Goal: Task Accomplishment & Management: Use online tool/utility

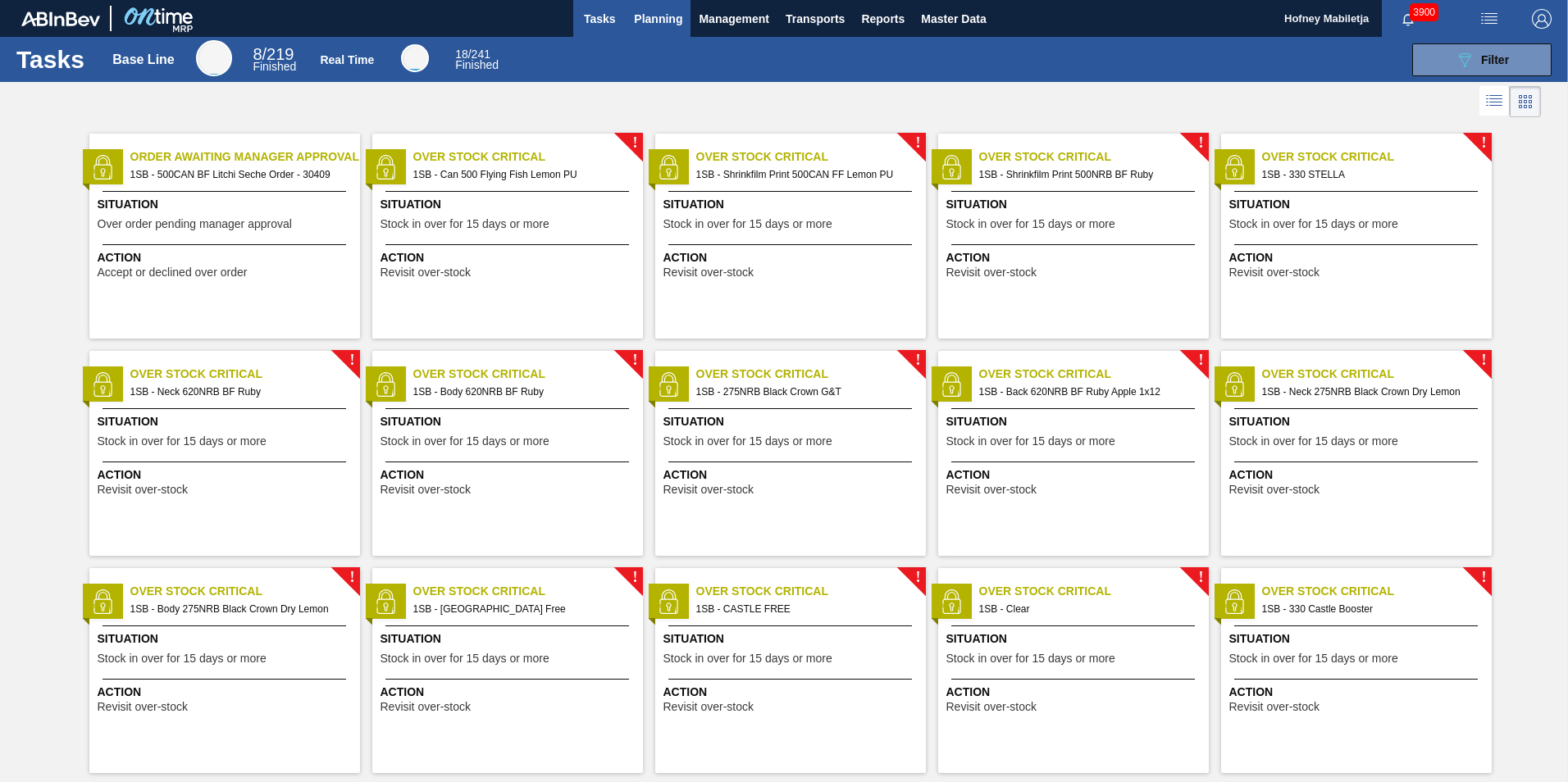
click at [661, 22] on span "Planning" at bounding box center [658, 18] width 48 height 20
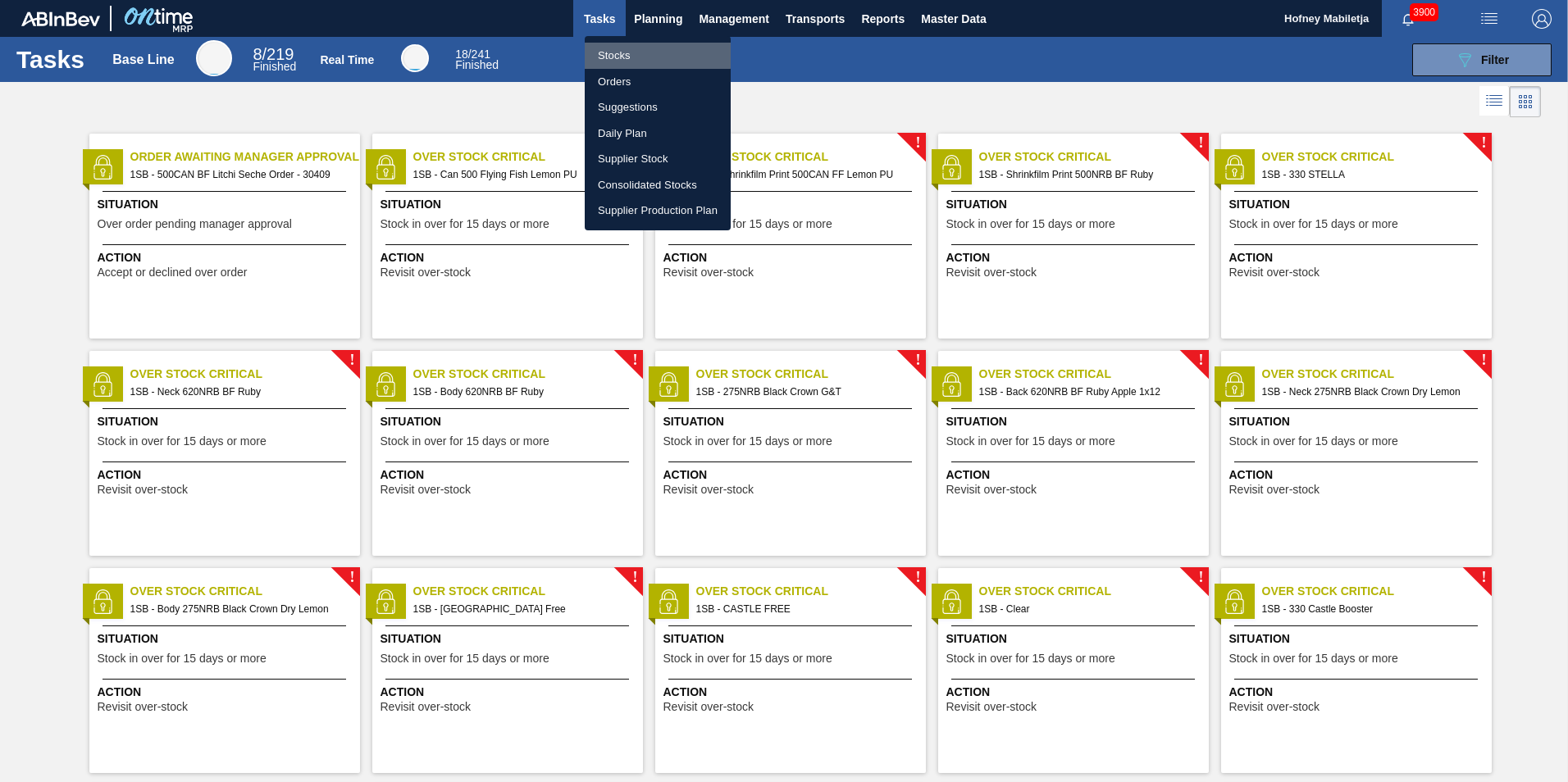
click at [628, 55] on li "Stocks" at bounding box center [657, 56] width 146 height 26
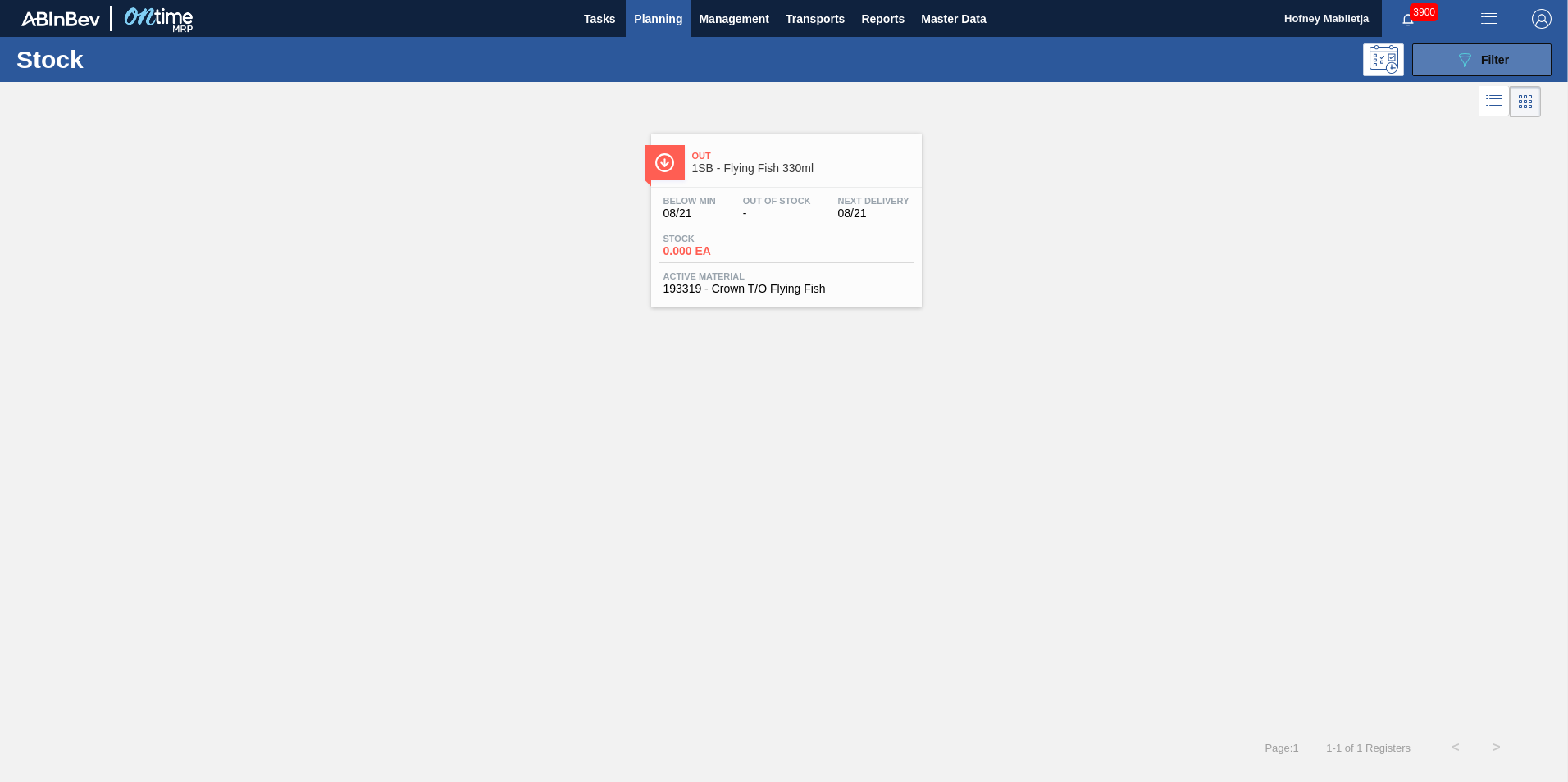
click at [1515, 52] on button "089F7B8B-B2A5-4AFE-B5C0-19BA573D28AC Filter" at bounding box center [1482, 60] width 140 height 33
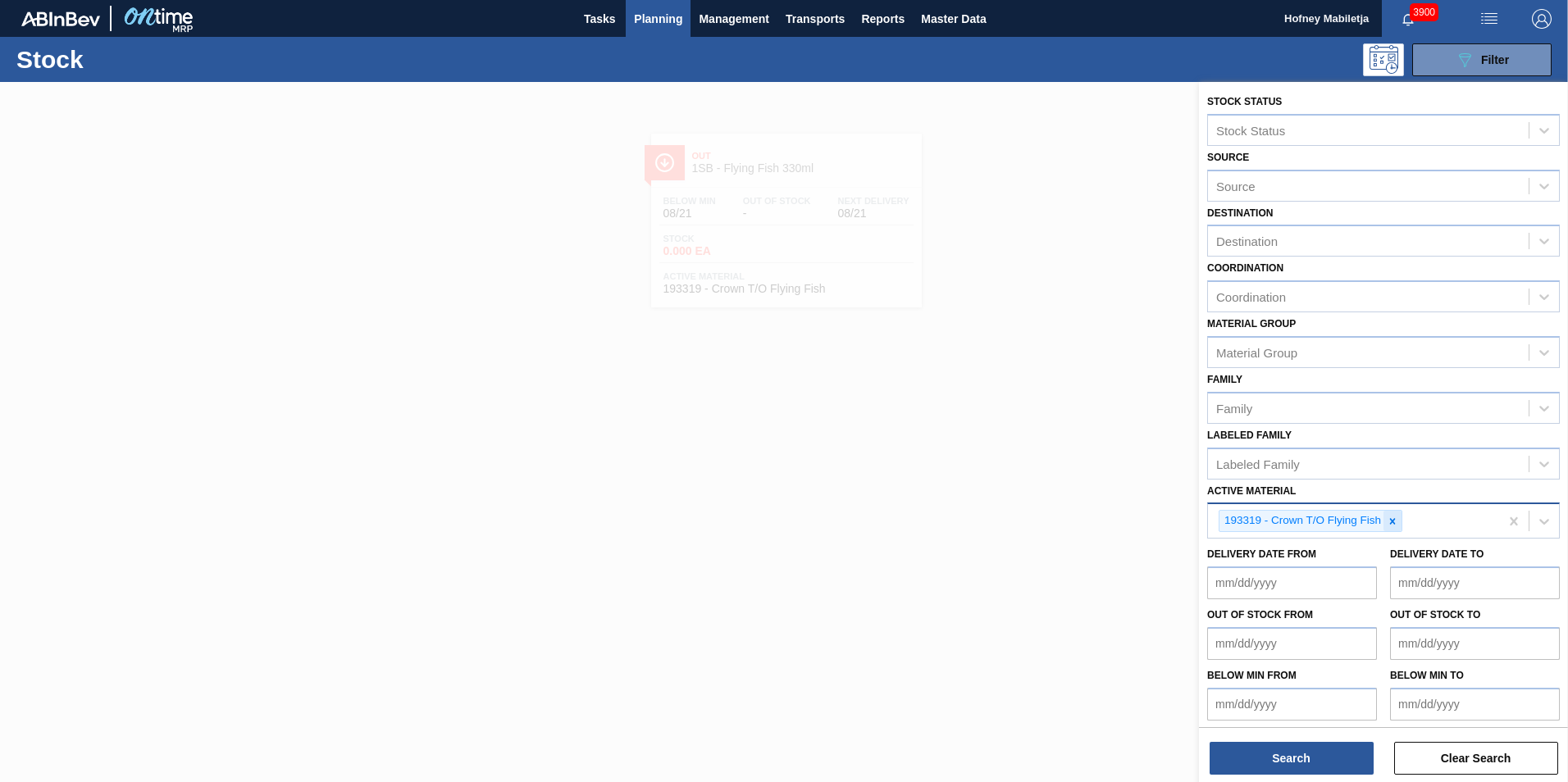
click at [1392, 521] on icon at bounding box center [1393, 520] width 6 height 6
paste Material "283765"
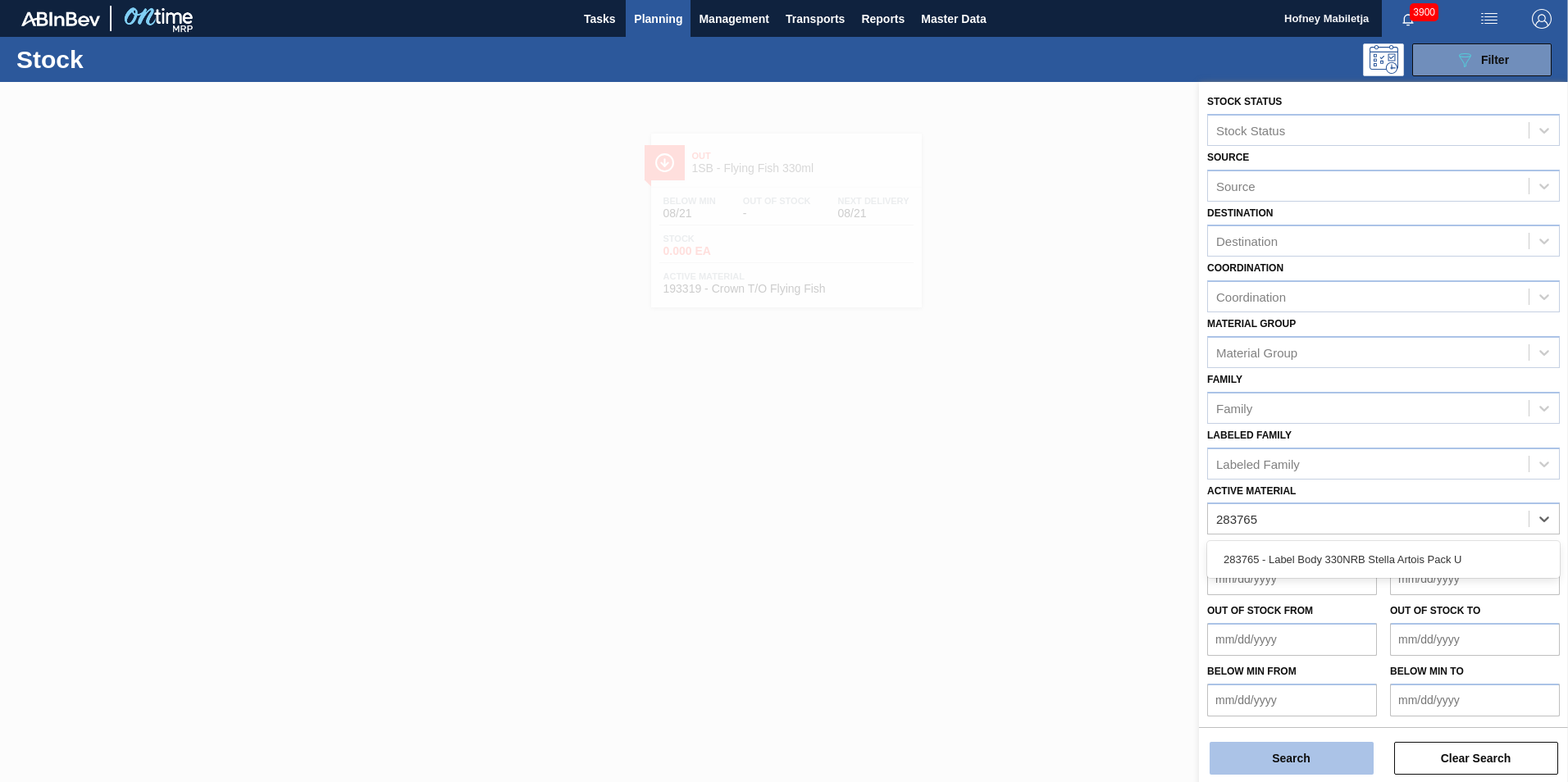
type Material "283765"
click at [1287, 754] on button "Search" at bounding box center [1292, 758] width 164 height 33
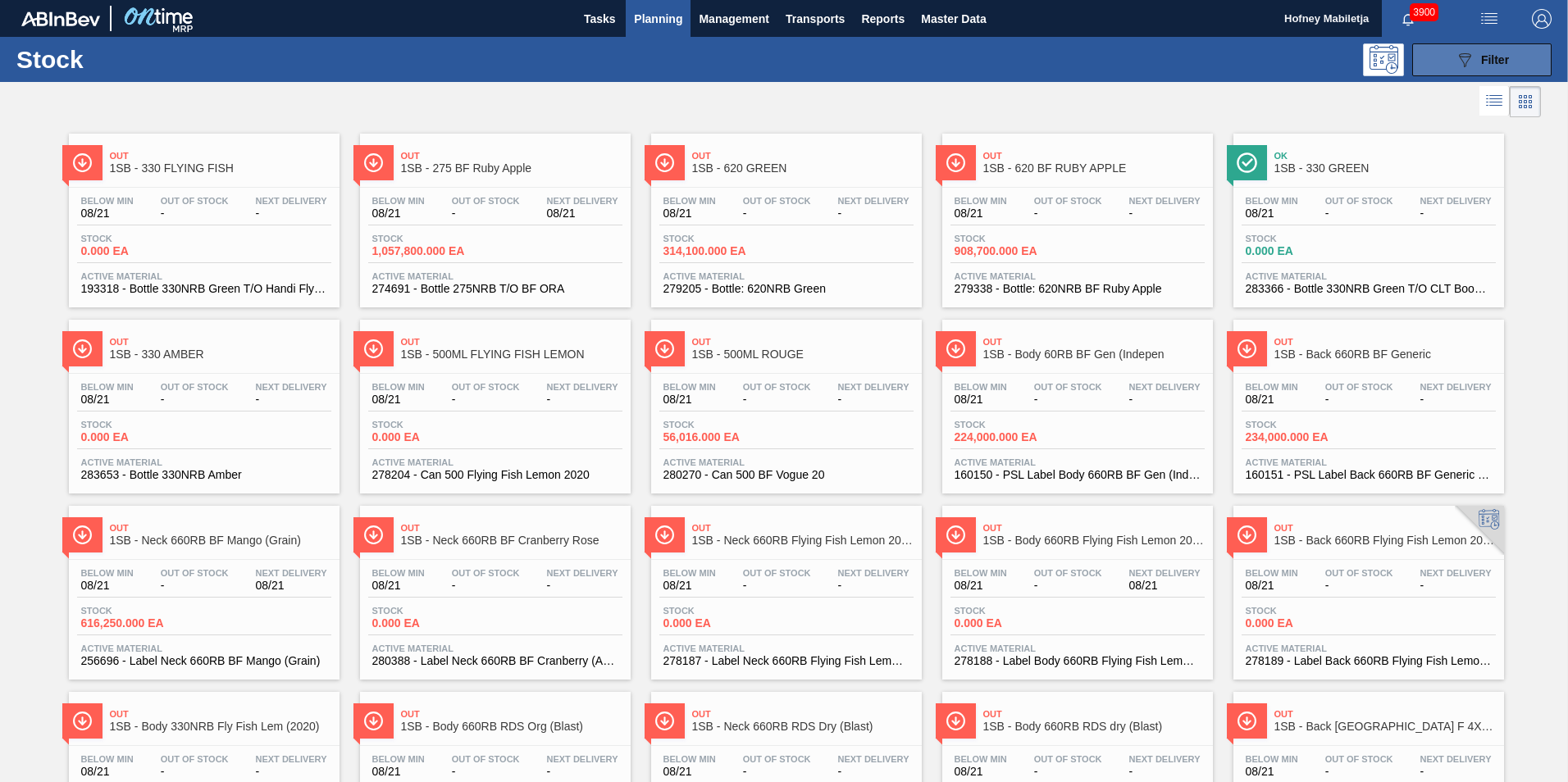
click at [1496, 57] on span "Filter" at bounding box center [1495, 59] width 28 height 13
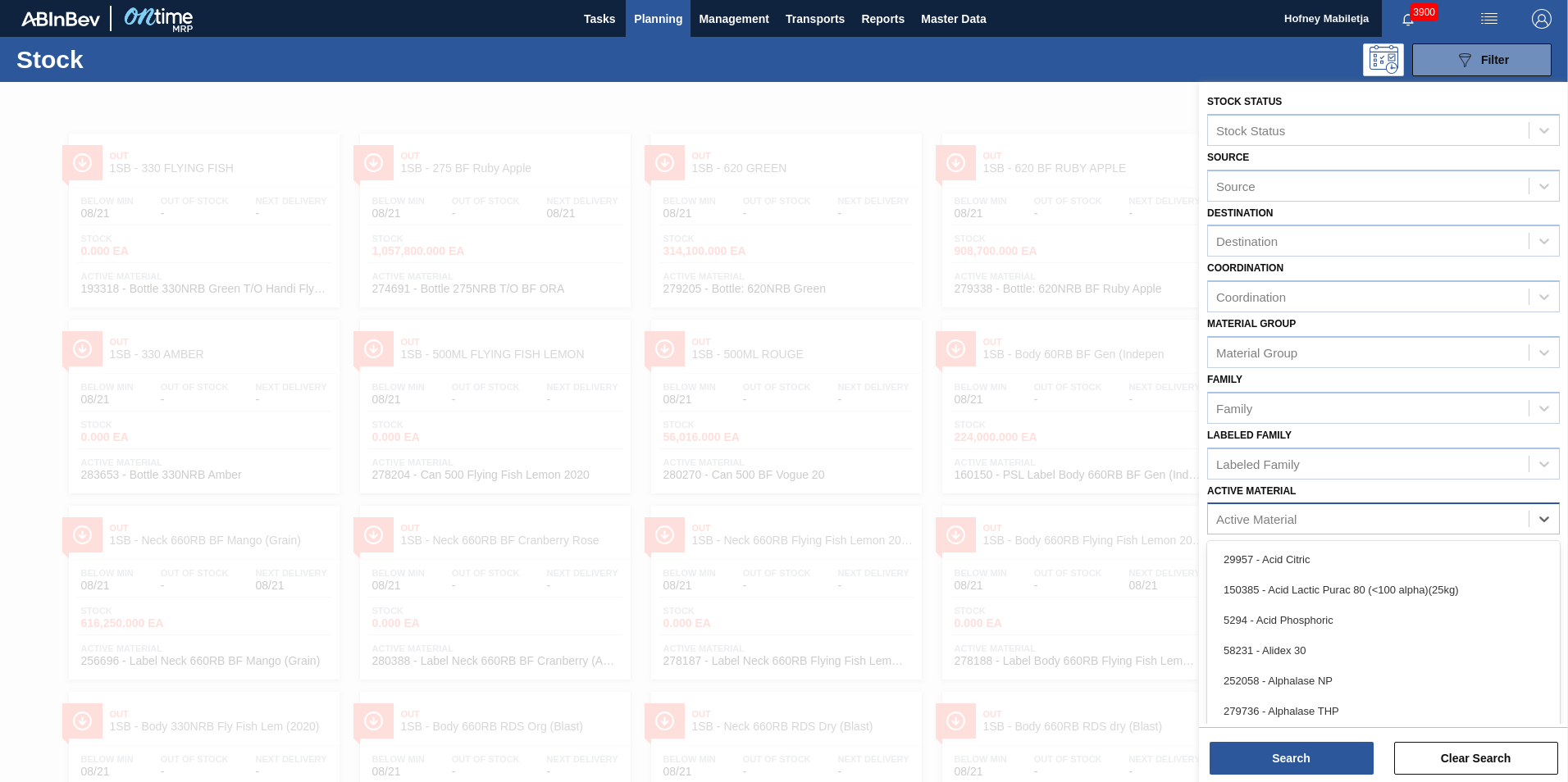
click at [1318, 516] on div "Active Material" at bounding box center [1368, 519] width 321 height 24
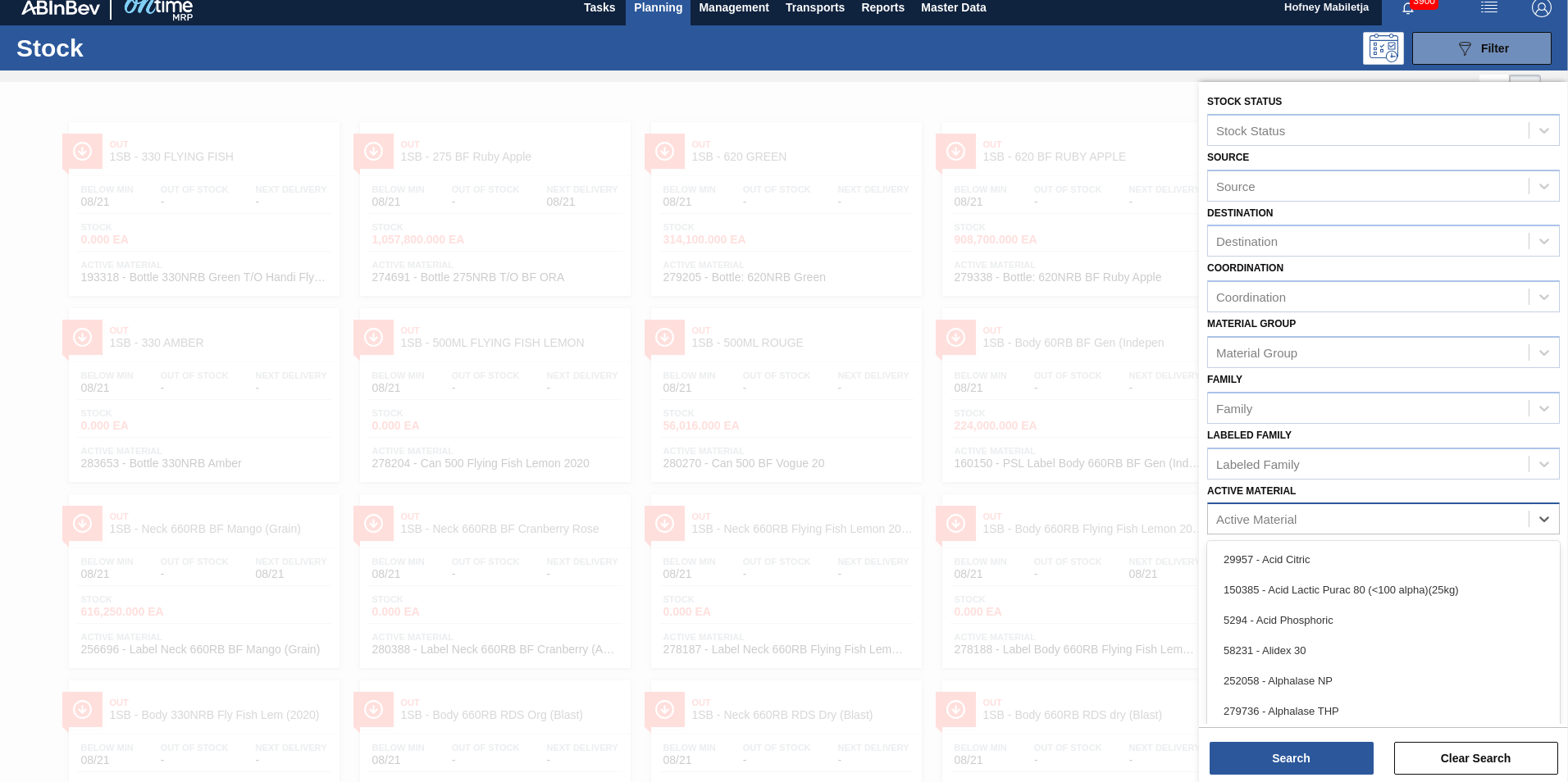
paste Material "283765"
type Material "283765"
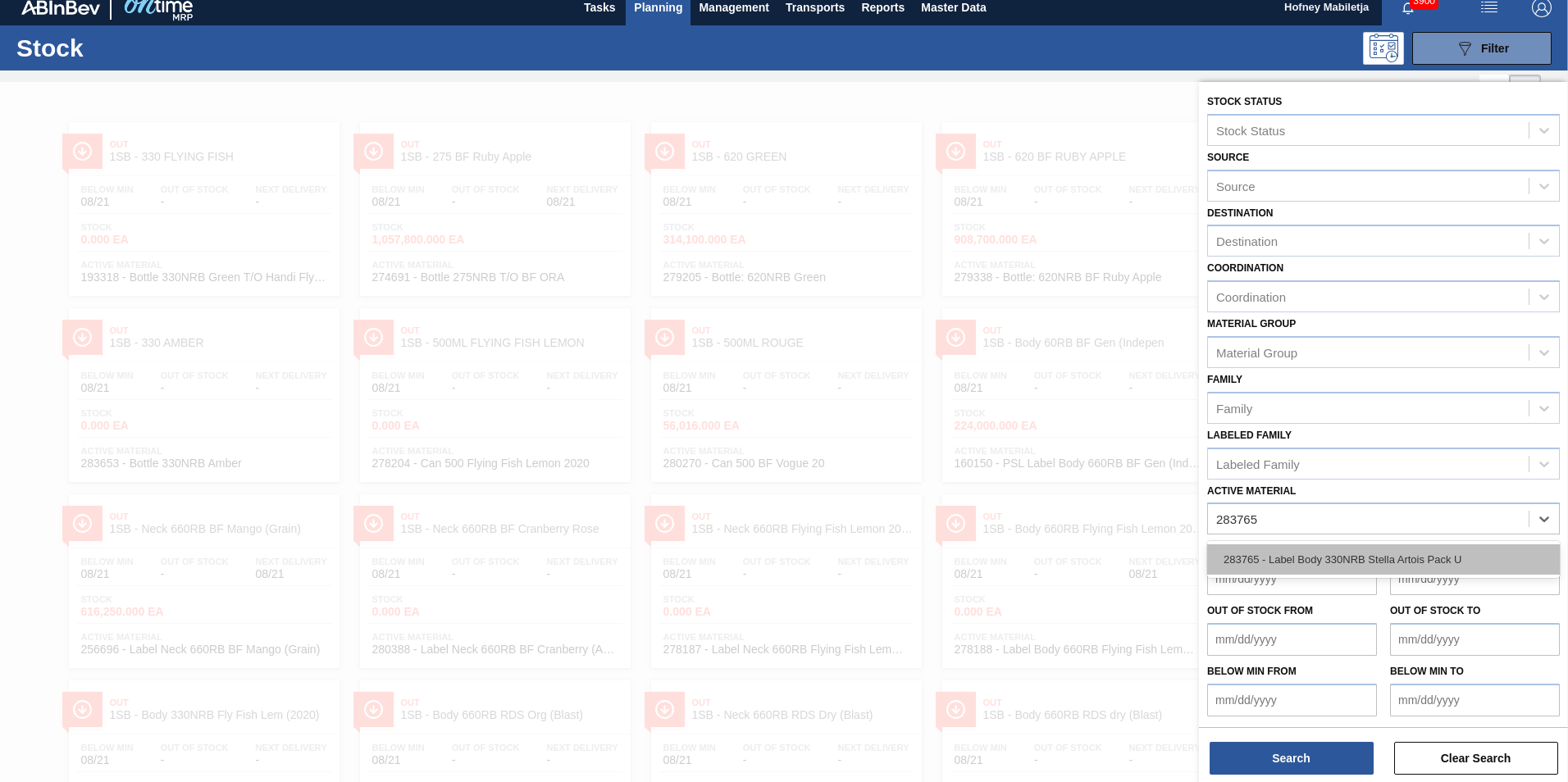
click at [1324, 561] on div "283765 - Label Body 330NRB Stella Artois Pack U" at bounding box center [1383, 559] width 352 height 31
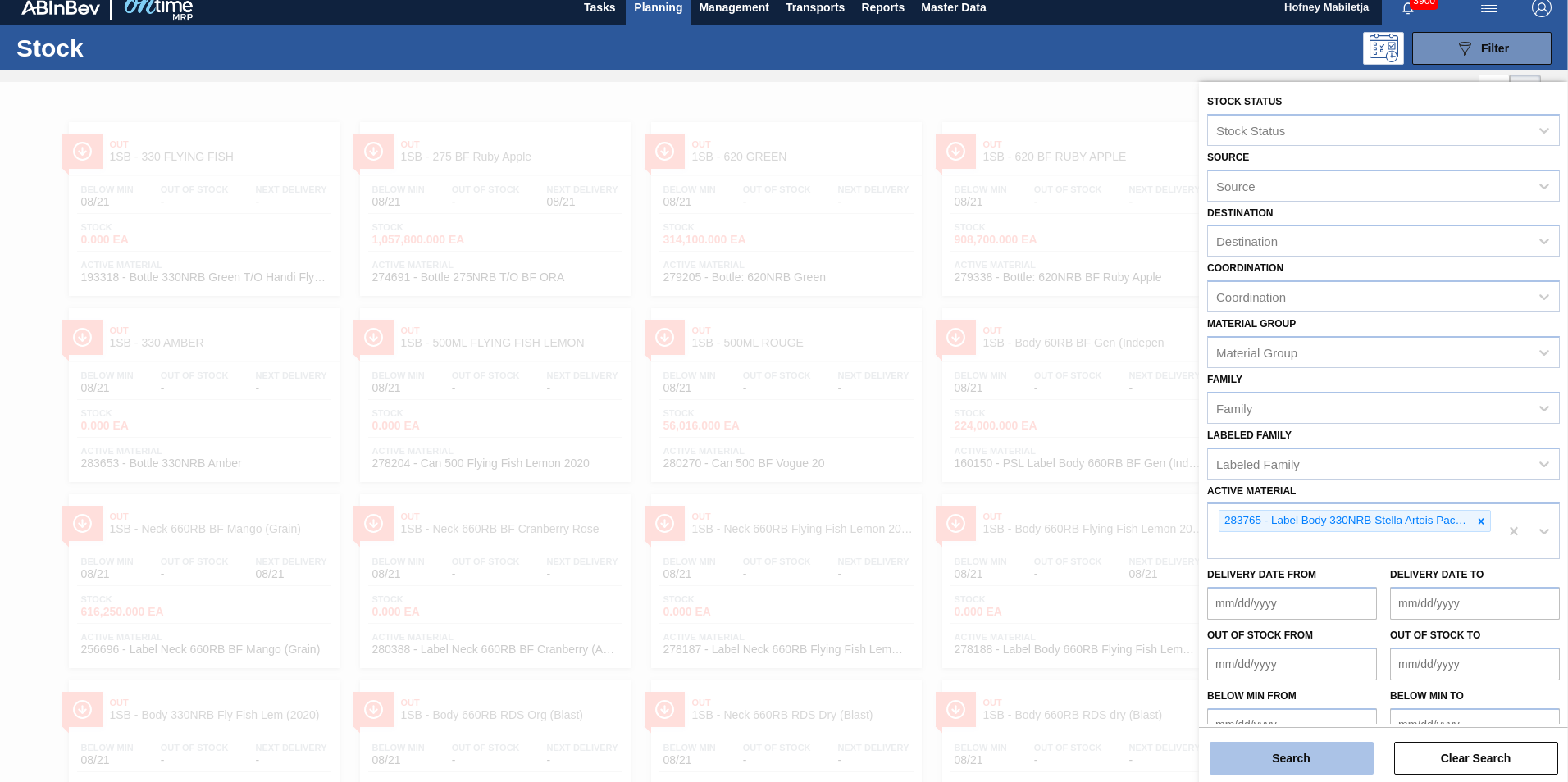
click at [1291, 758] on button "Search" at bounding box center [1292, 758] width 164 height 33
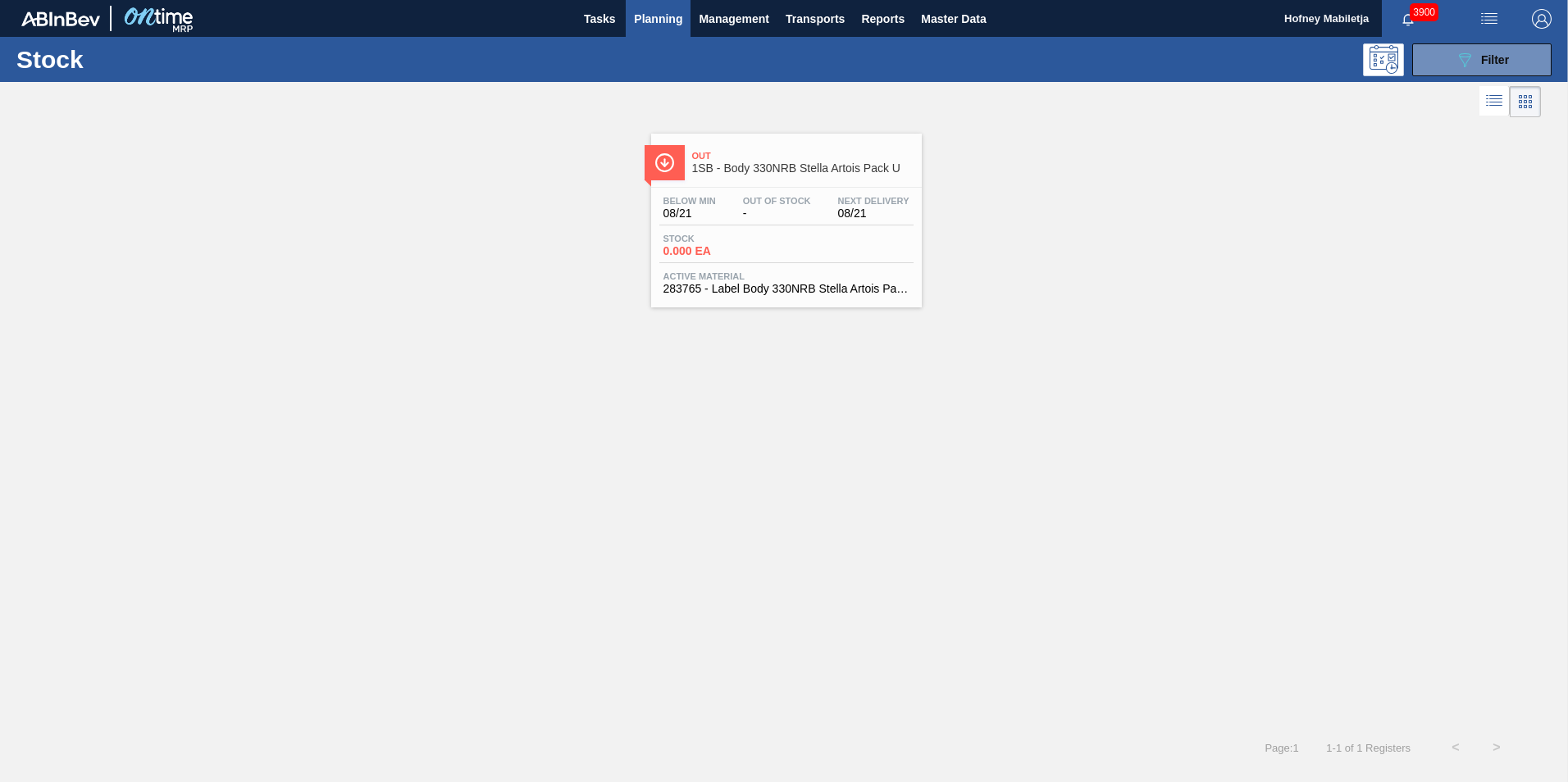
click at [765, 225] on div "Below Min 08/21 Out Of Stock - Next Delivery 08/21" at bounding box center [786, 211] width 254 height 30
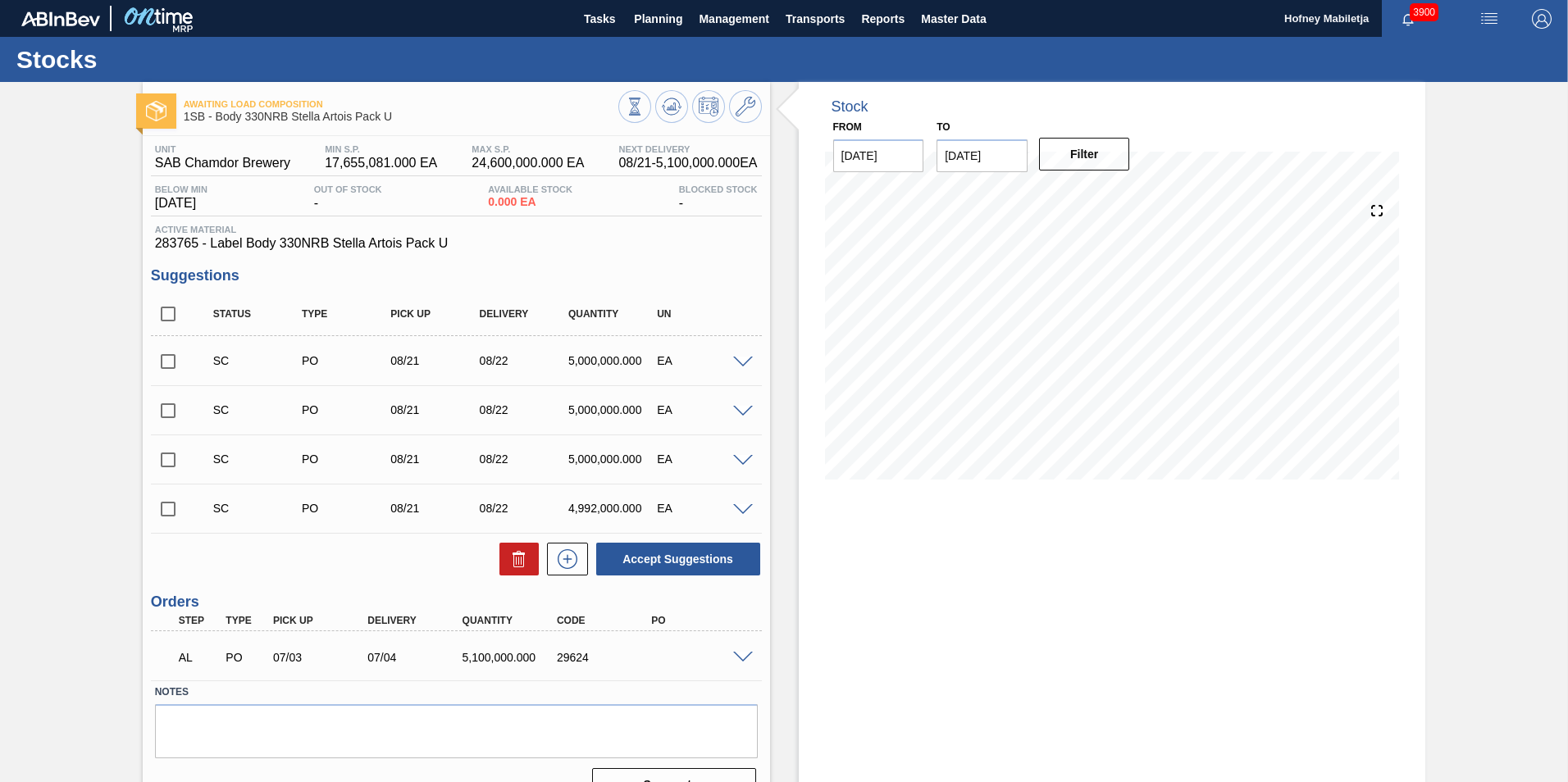
click at [736, 654] on span at bounding box center [742, 657] width 20 height 12
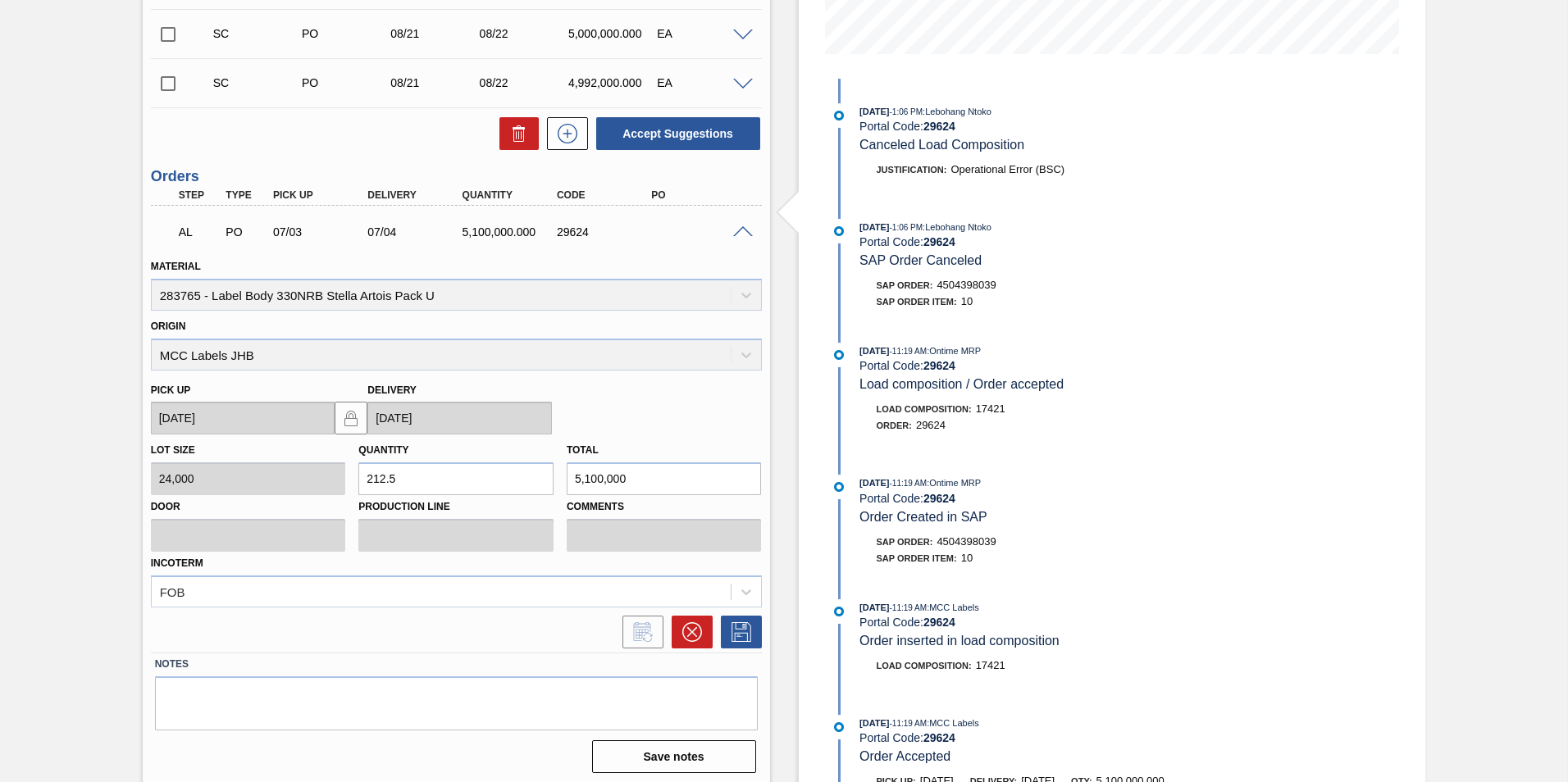
scroll to position [431, 0]
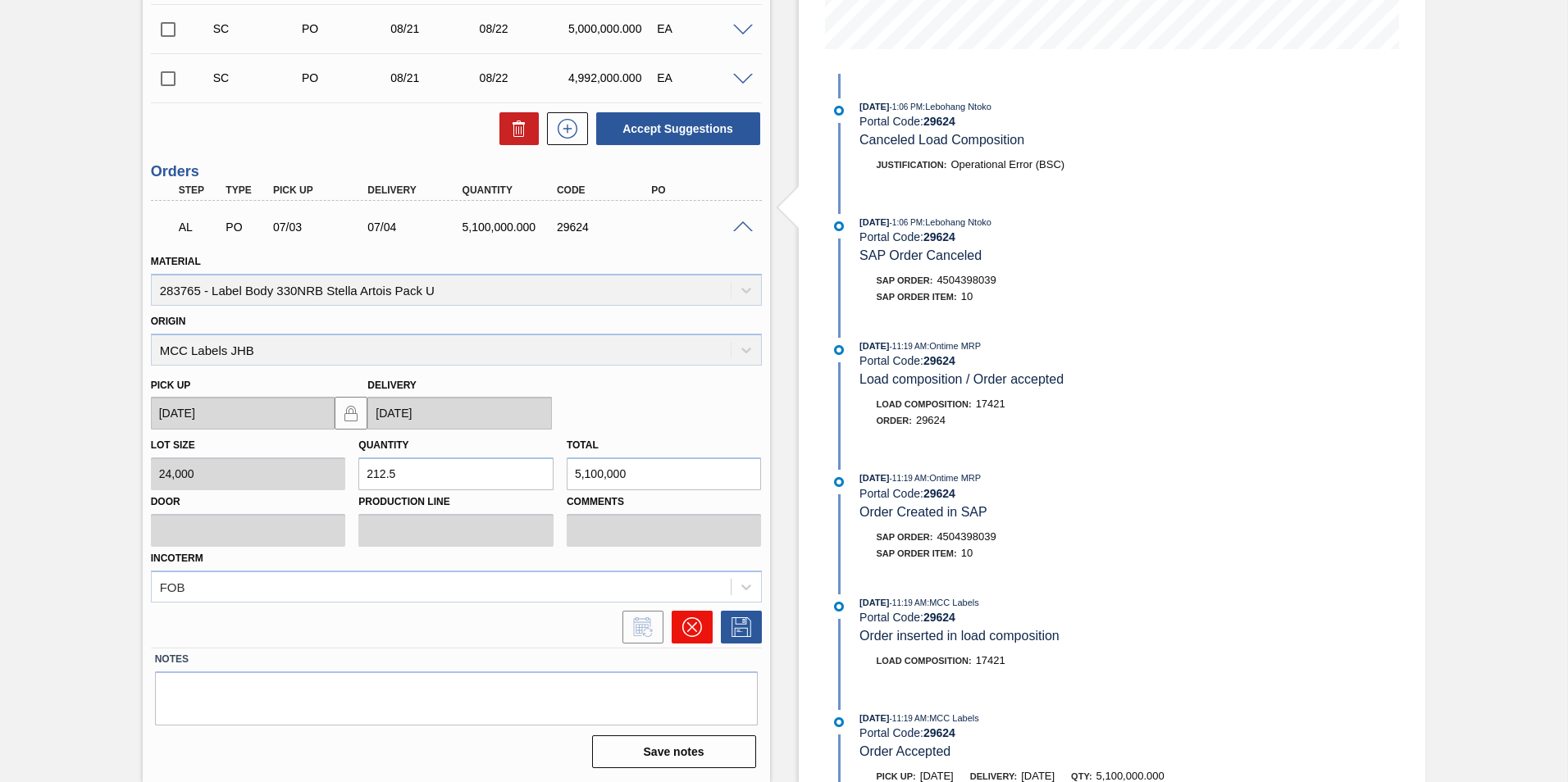
click at [688, 622] on icon at bounding box center [692, 627] width 20 height 20
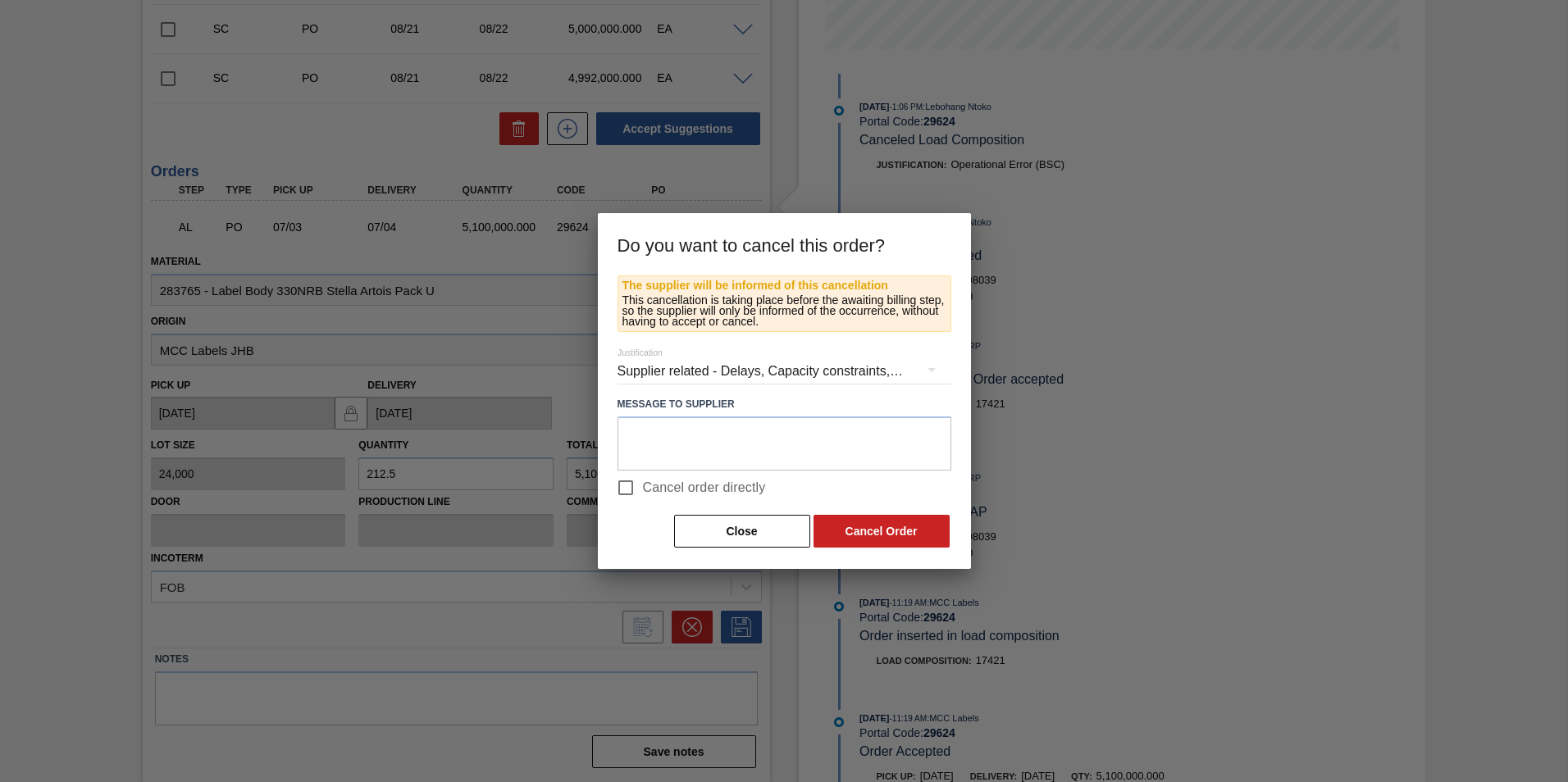
click at [622, 486] on input "Cancel order directly" at bounding box center [625, 487] width 34 height 34
checkbox input "true"
click at [895, 529] on button "Cancel Order" at bounding box center [882, 531] width 136 height 33
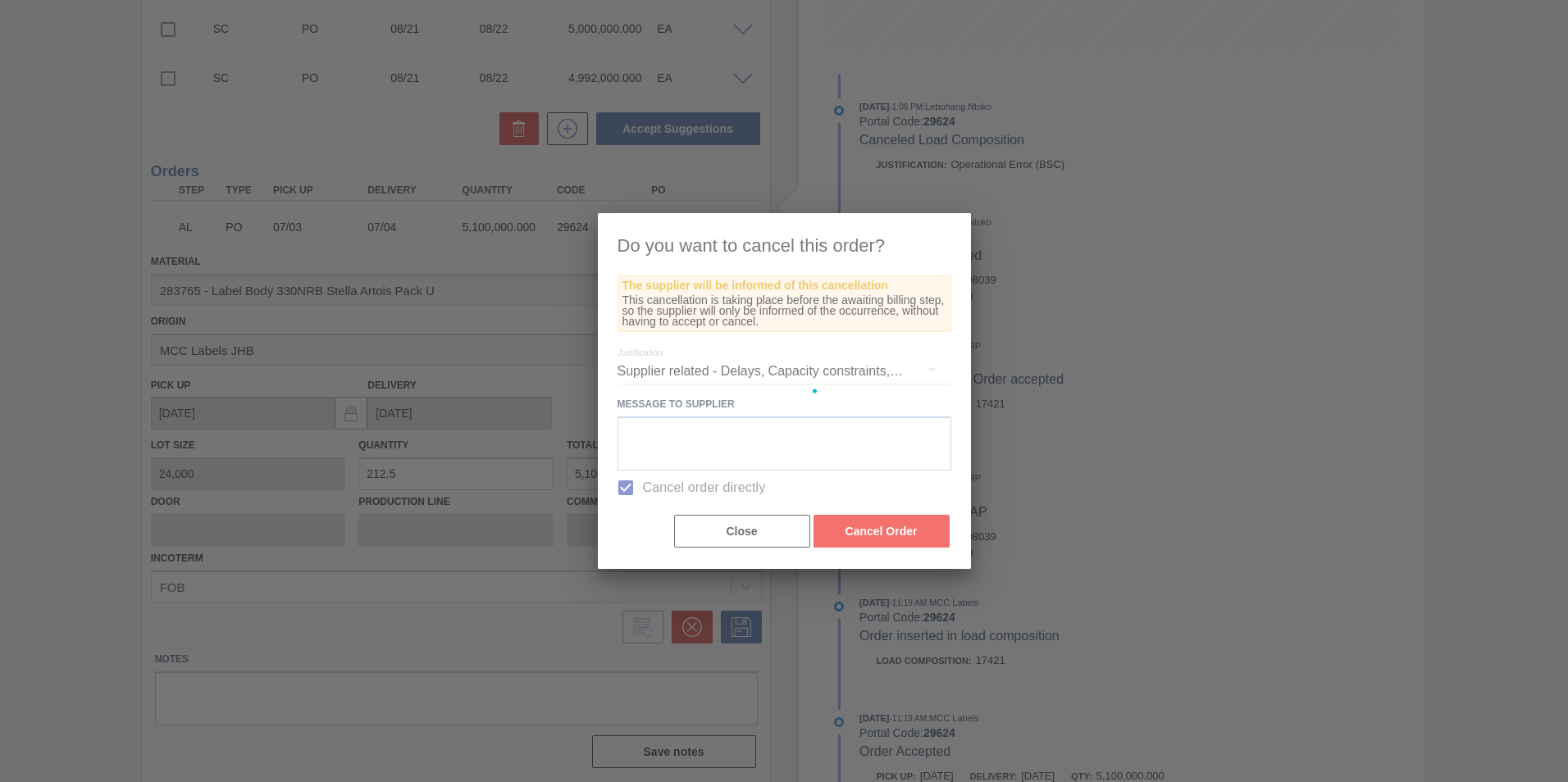
scroll to position [4, 0]
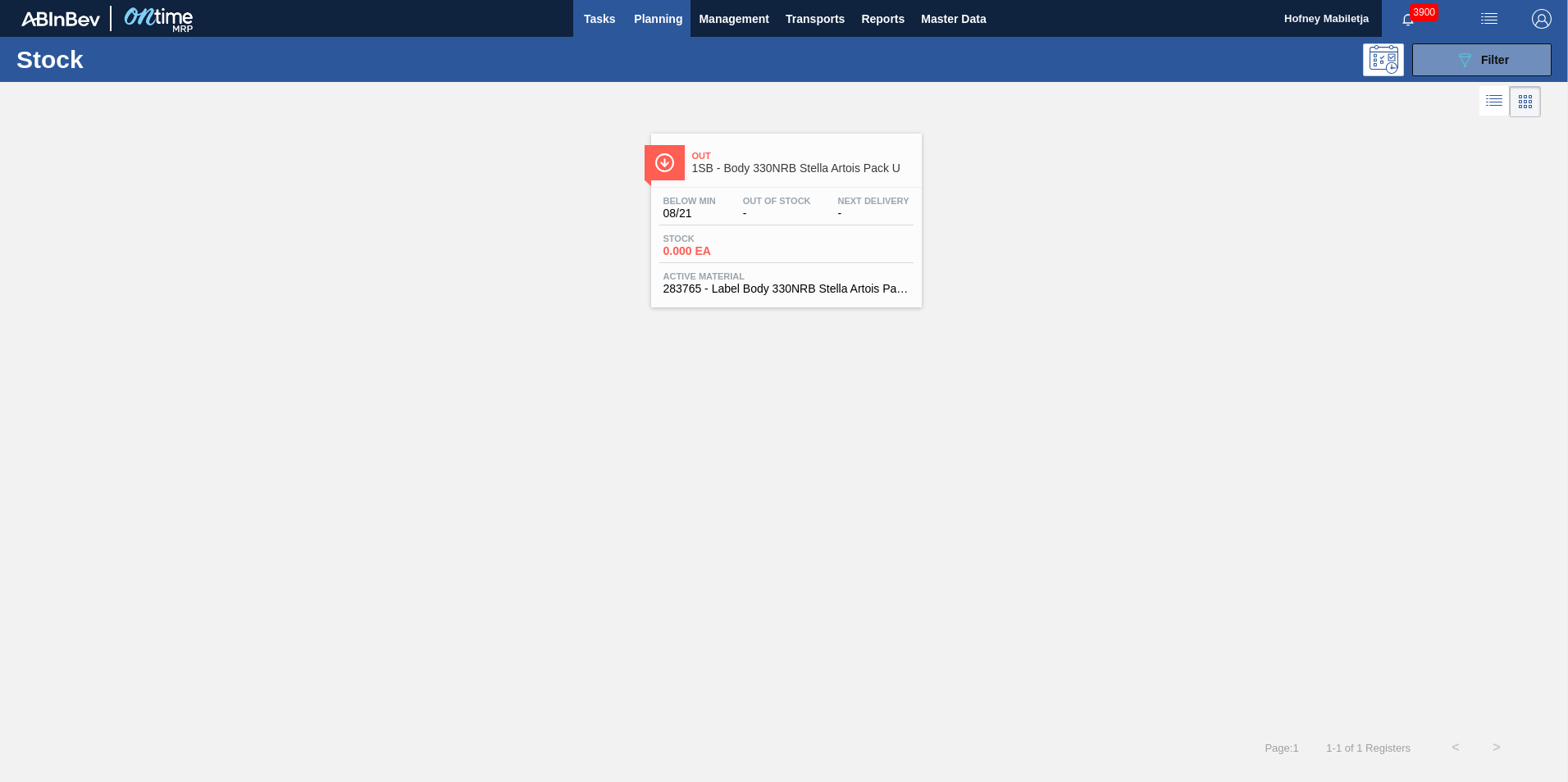
click at [588, 17] on span "Tasks" at bounding box center [599, 18] width 36 height 20
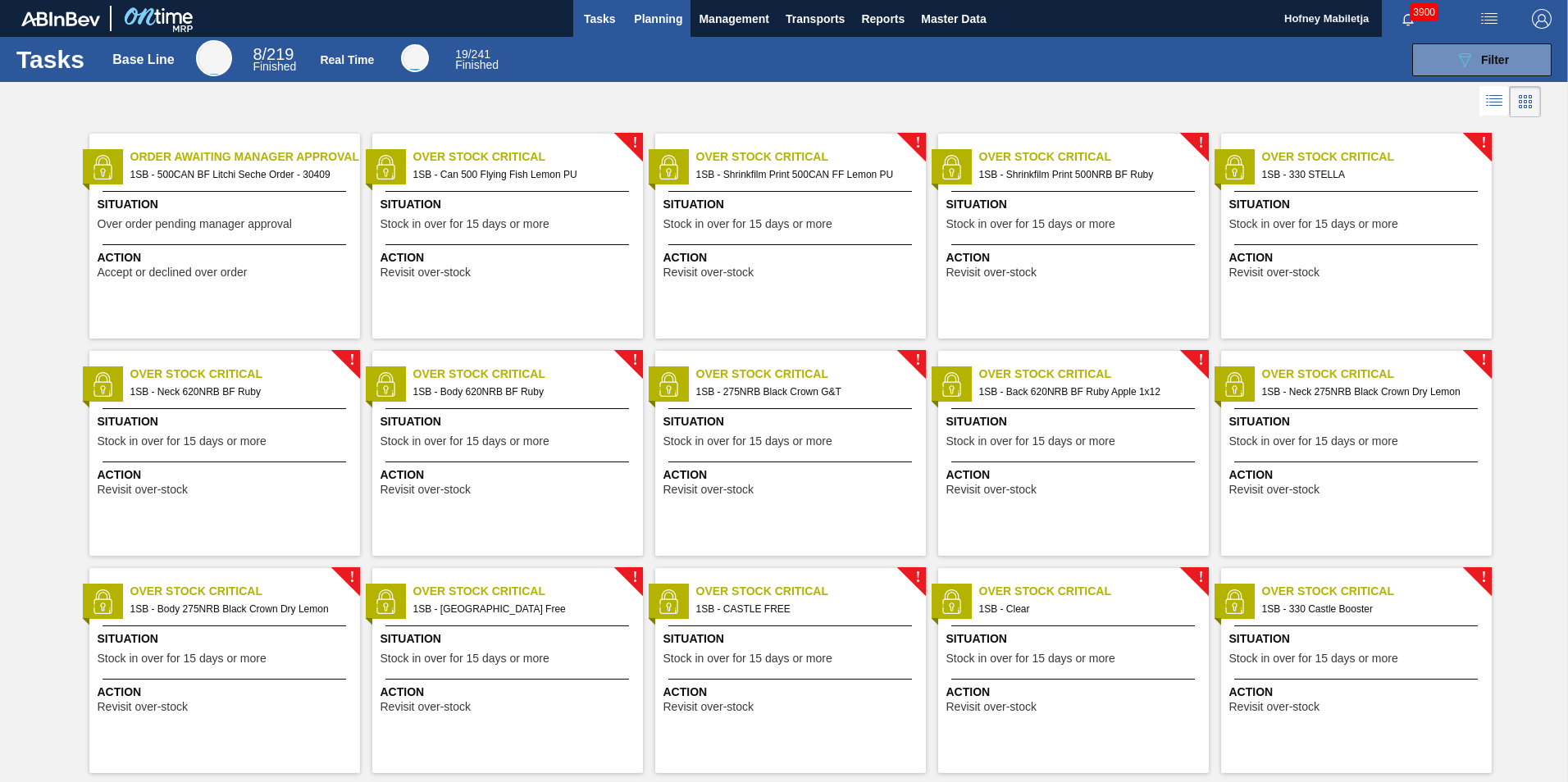
click at [653, 17] on span "Planning" at bounding box center [658, 18] width 48 height 20
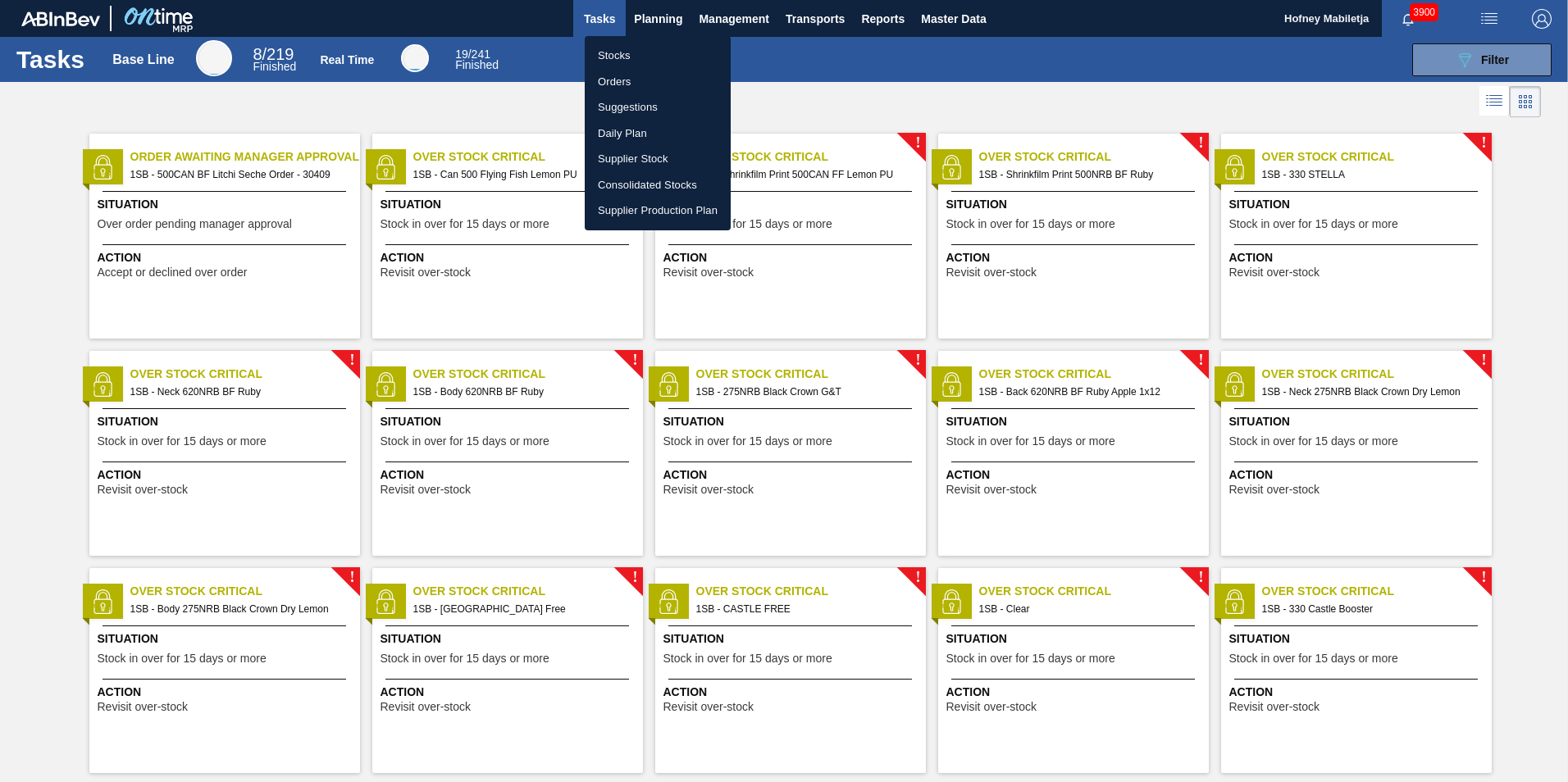
click at [616, 75] on li "Orders" at bounding box center [657, 82] width 146 height 26
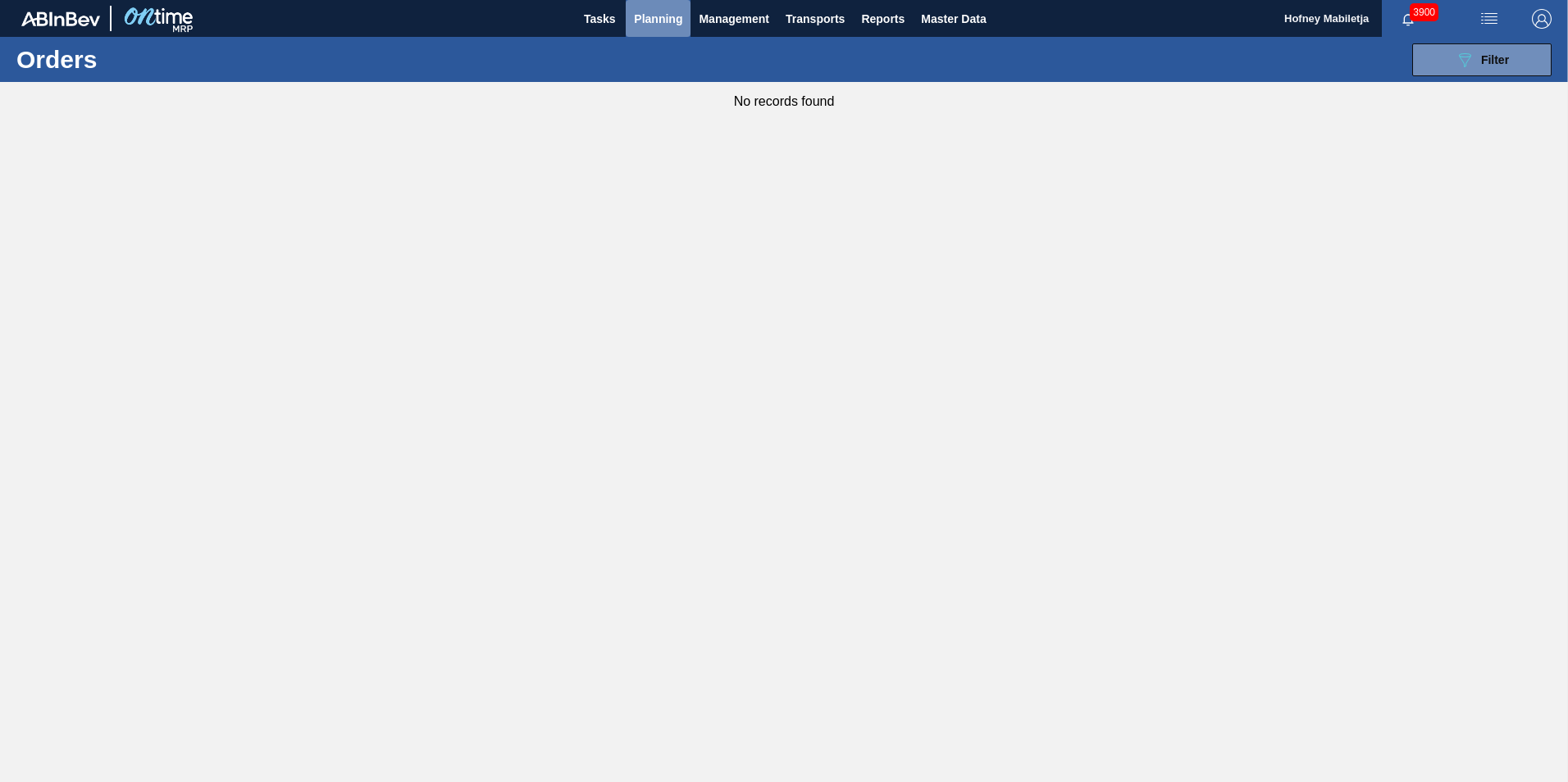
click at [664, 19] on span "Planning" at bounding box center [658, 18] width 48 height 20
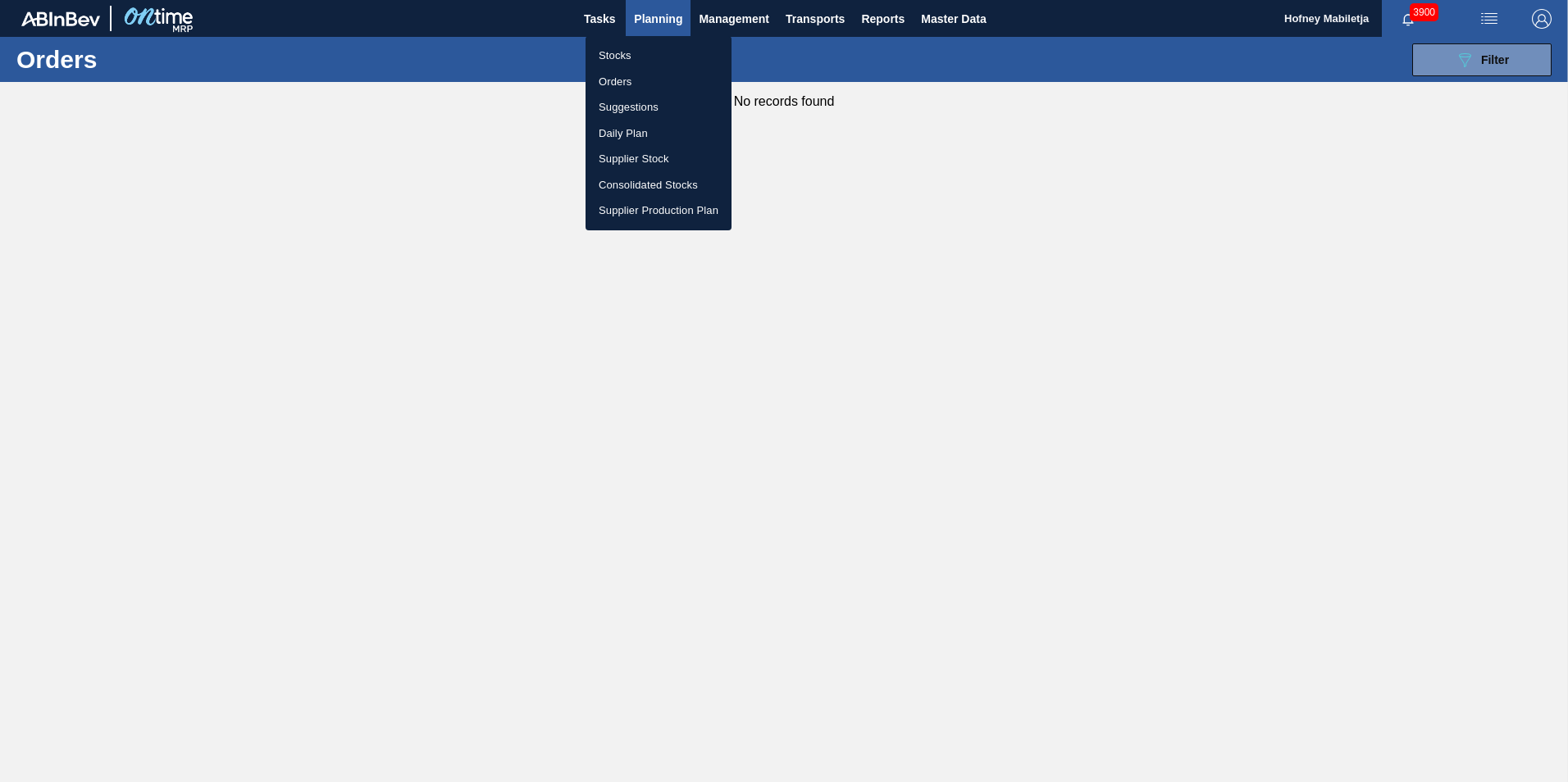
drag, startPoint x: 621, startPoint y: 55, endPoint x: 1297, endPoint y: 71, distance: 676.2
click at [621, 55] on li "Stocks" at bounding box center [658, 56] width 146 height 26
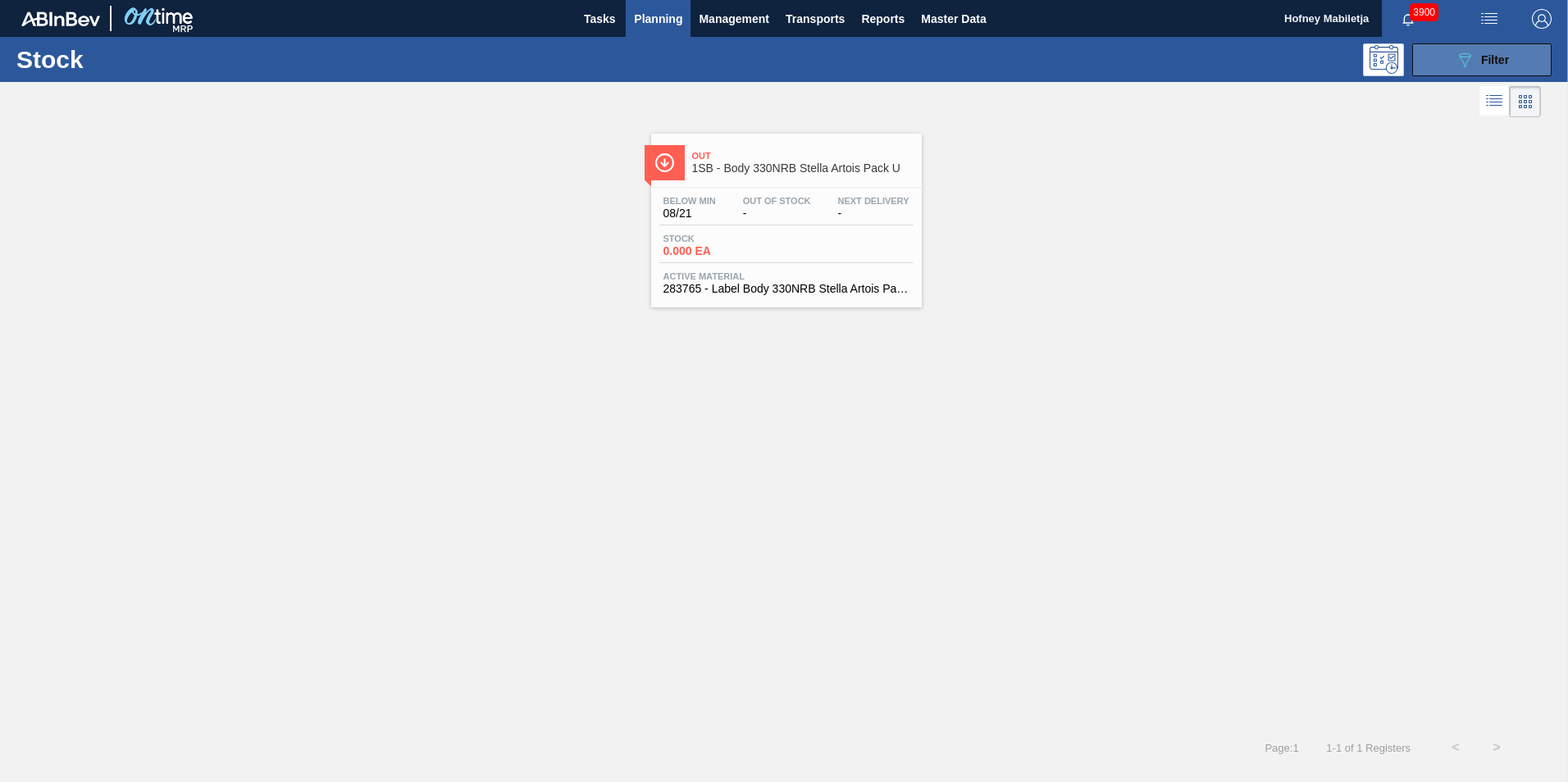
click at [1494, 51] on div "089F7B8B-B2A5-4AFE-B5C0-19BA573D28AC Filter" at bounding box center [1482, 59] width 54 height 20
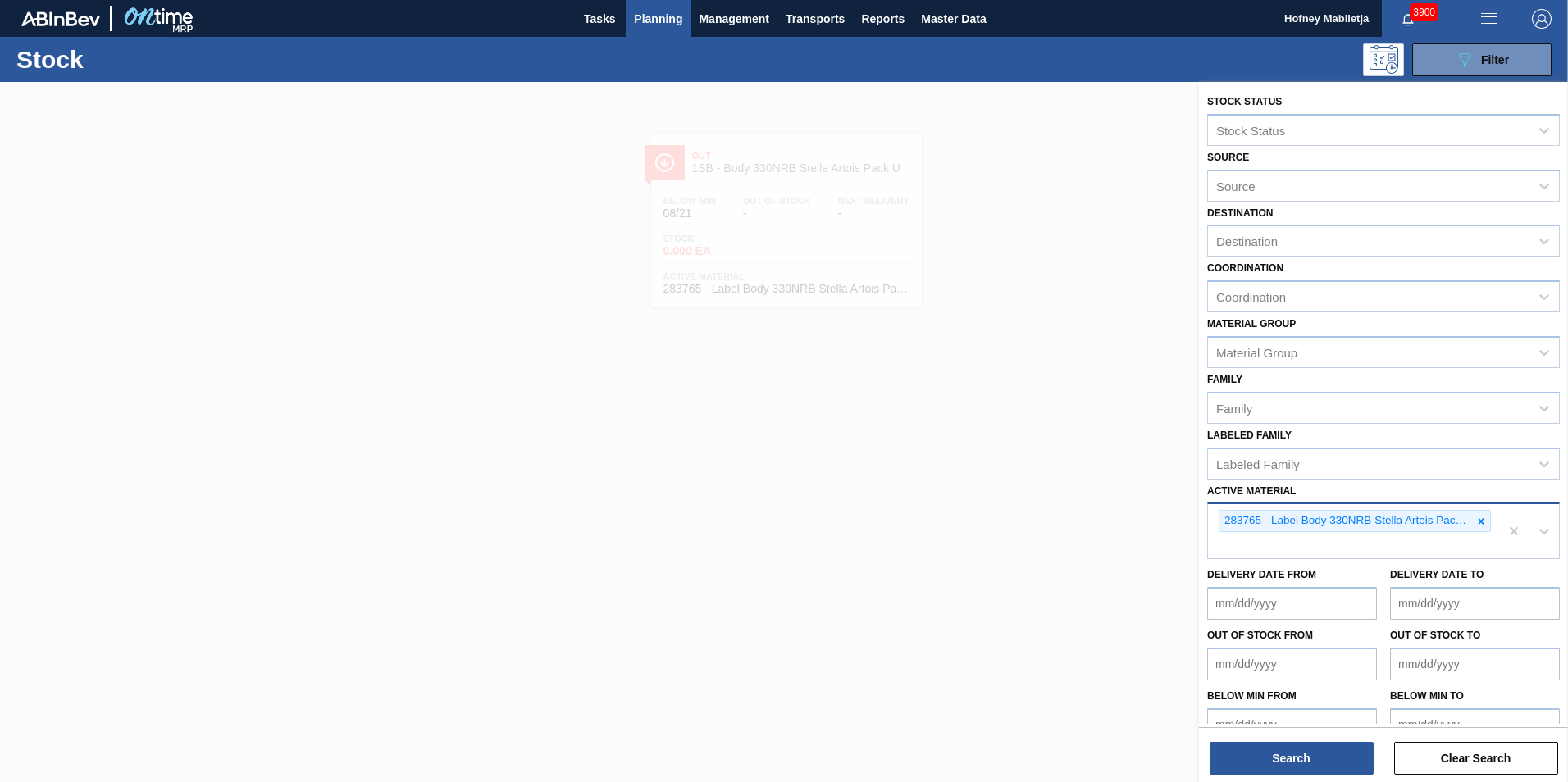
click at [1481, 520] on icon at bounding box center [1480, 520] width 11 height 11
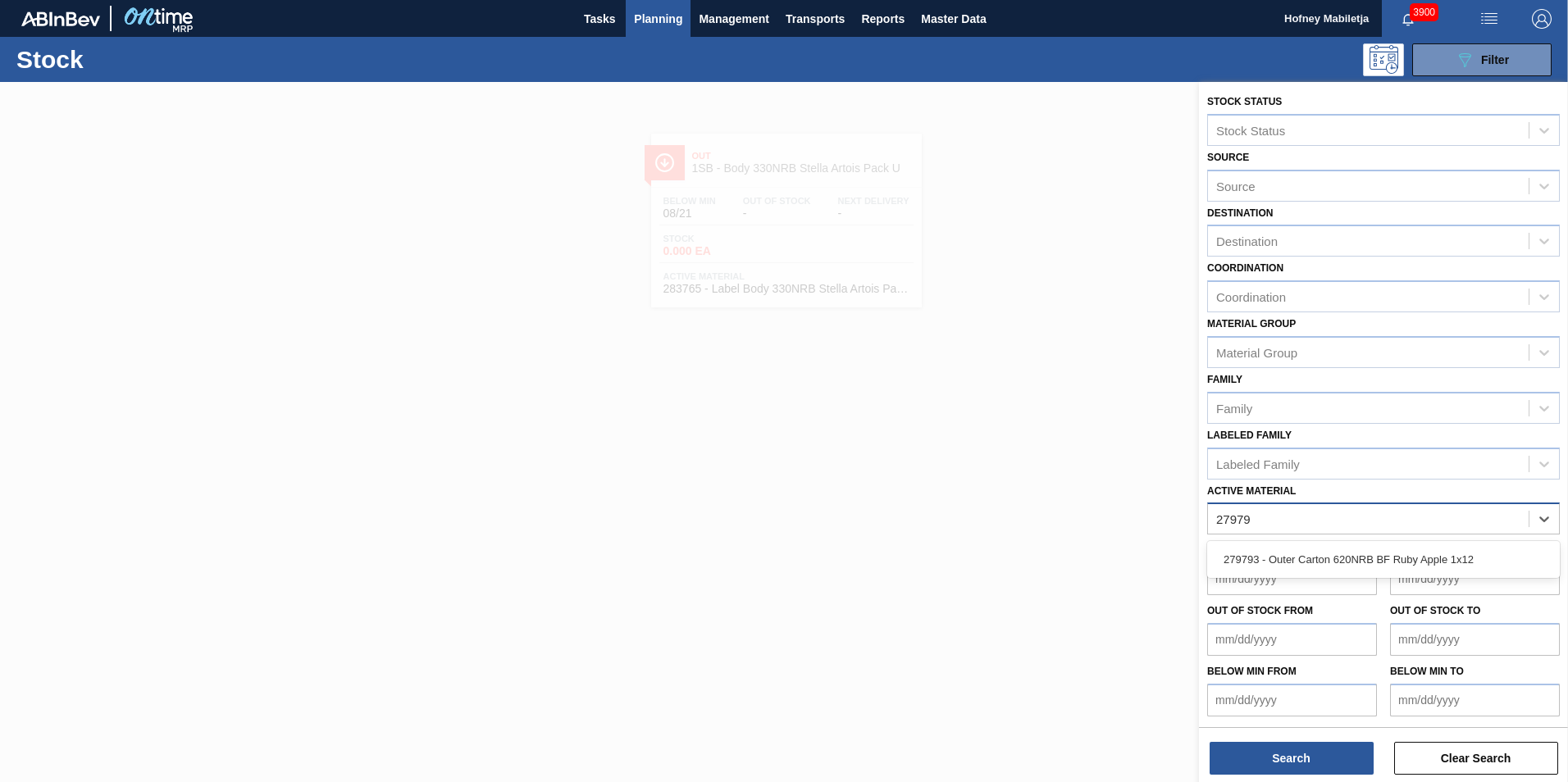
type Material "279793"
click at [1373, 559] on div "279793 - Outer Carton 620NRB BF Ruby Apple 1x12" at bounding box center [1383, 559] width 352 height 31
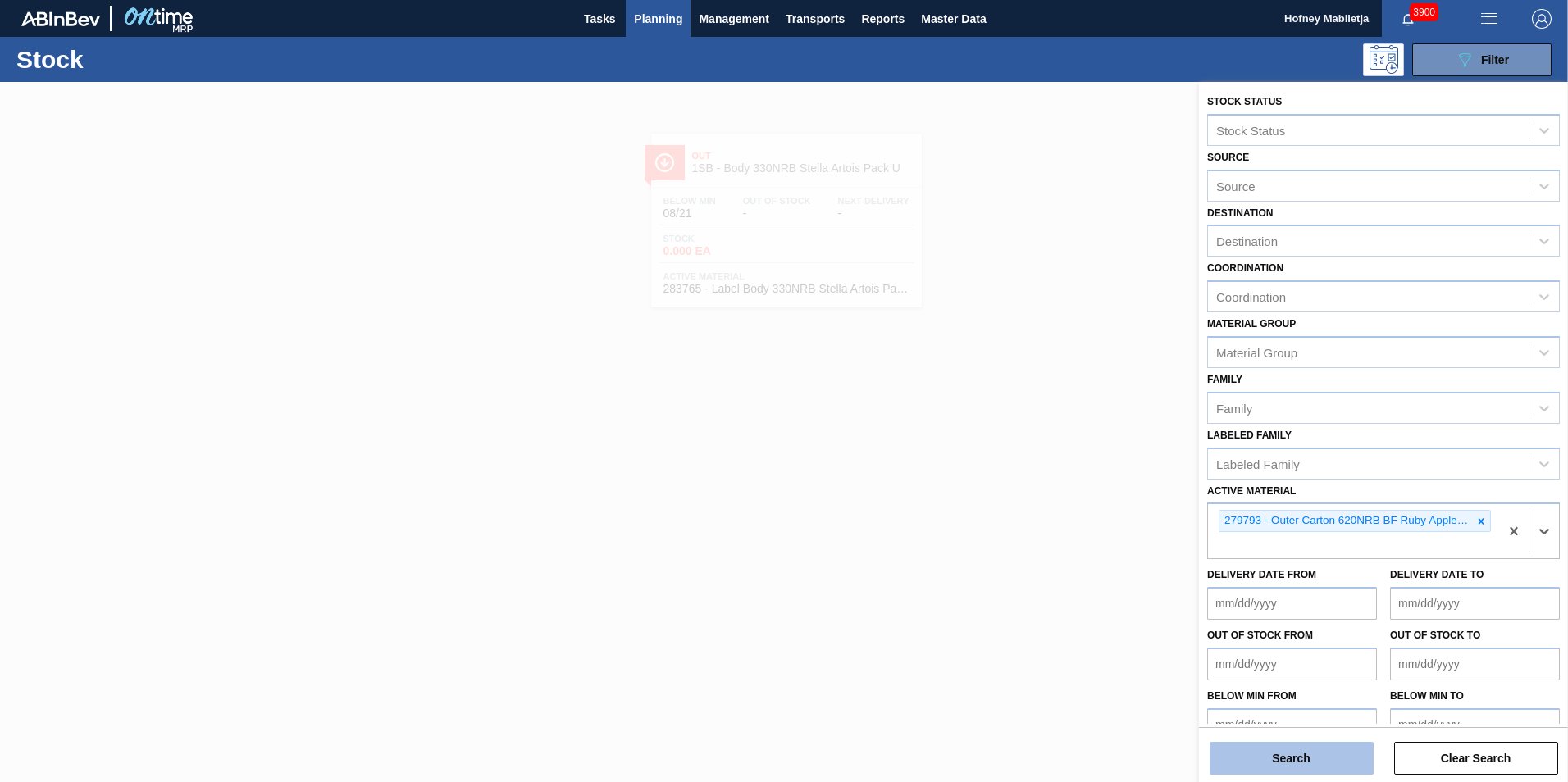
click at [1315, 757] on button "Search" at bounding box center [1292, 758] width 164 height 33
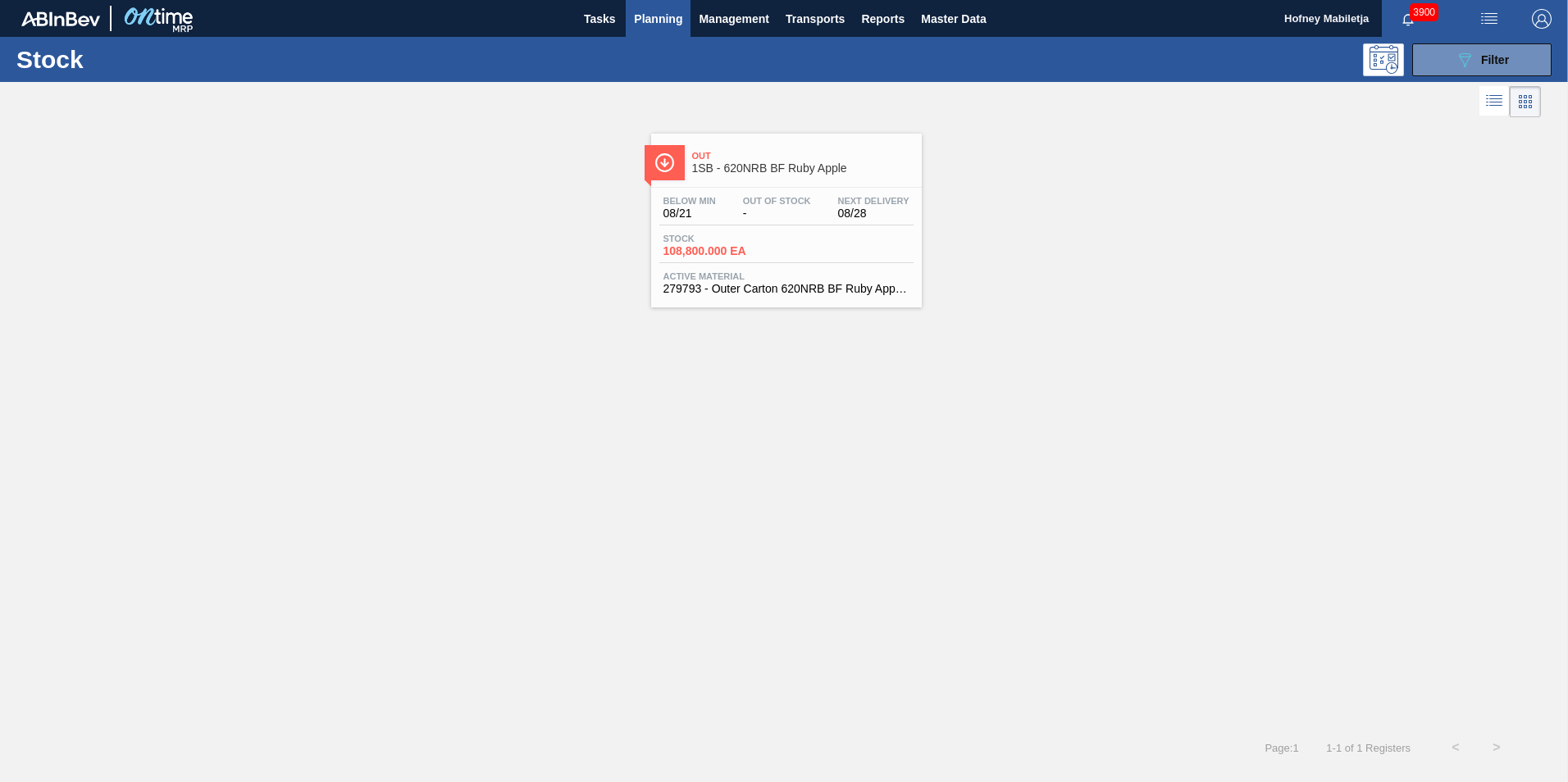
click at [765, 241] on span "Stock" at bounding box center [721, 238] width 115 height 10
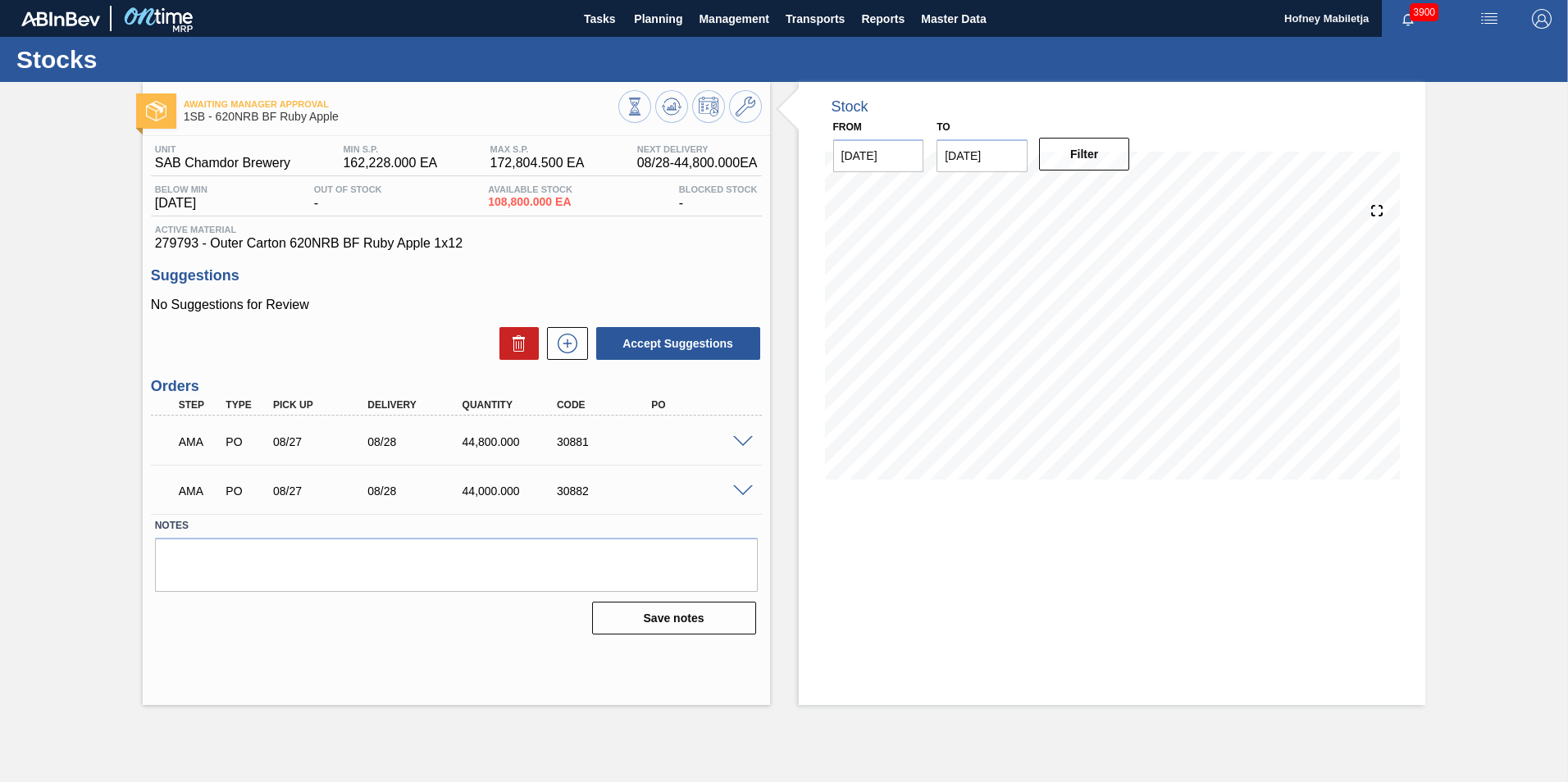
click at [743, 442] on span at bounding box center [742, 442] width 20 height 12
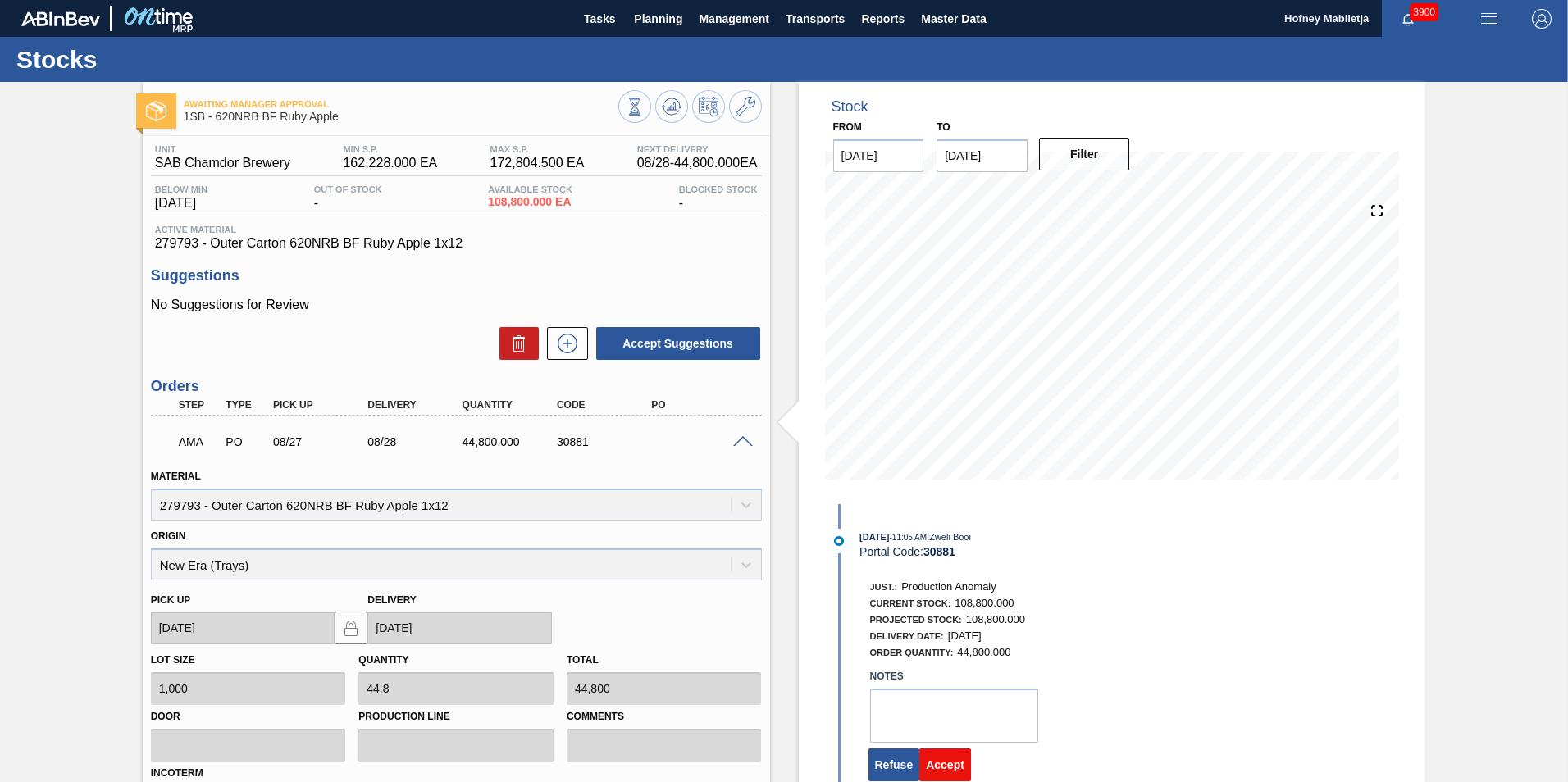
click at [938, 764] on button "Accept" at bounding box center [944, 765] width 51 height 33
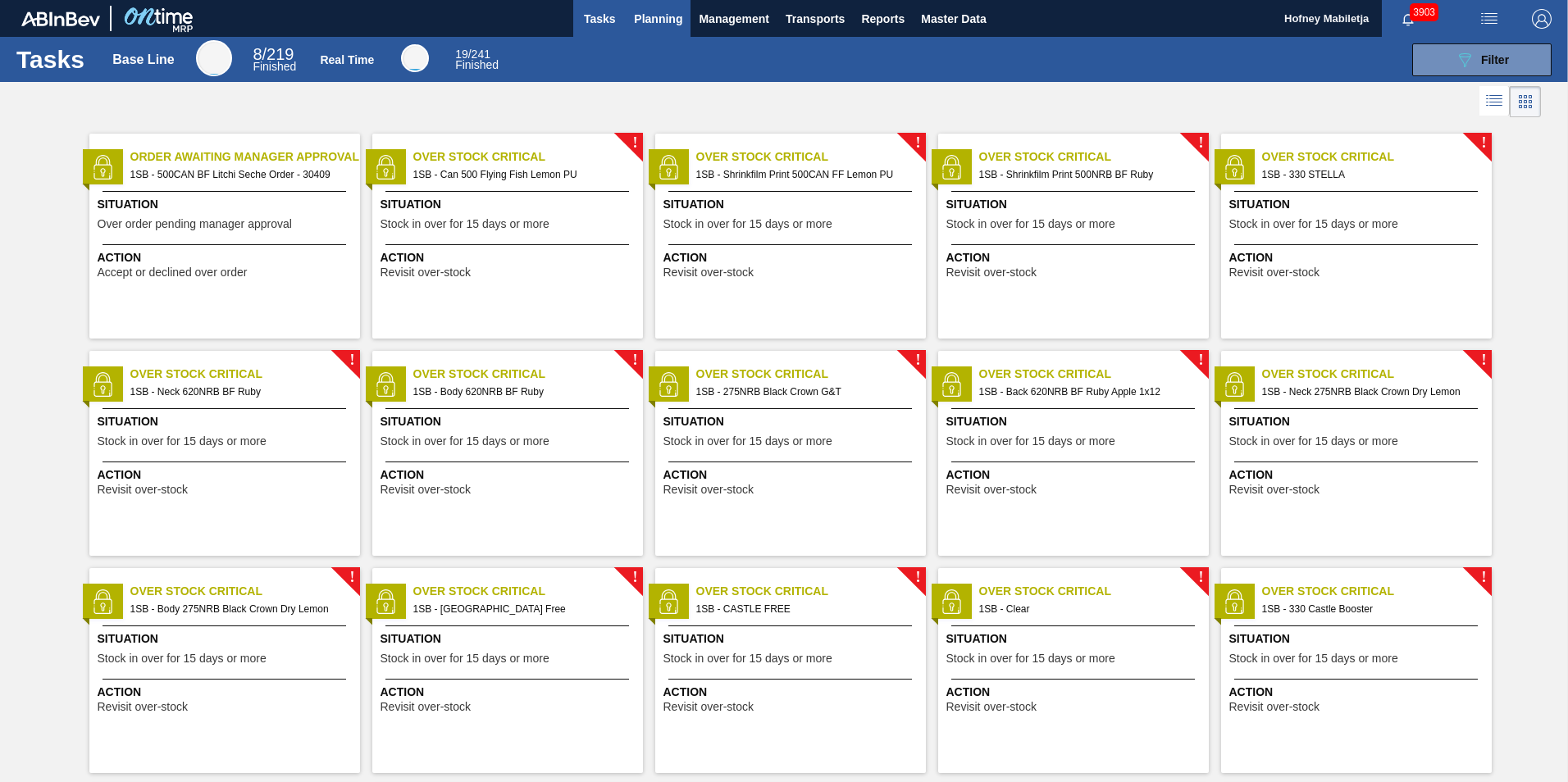
click at [658, 17] on span "Planning" at bounding box center [658, 18] width 48 height 20
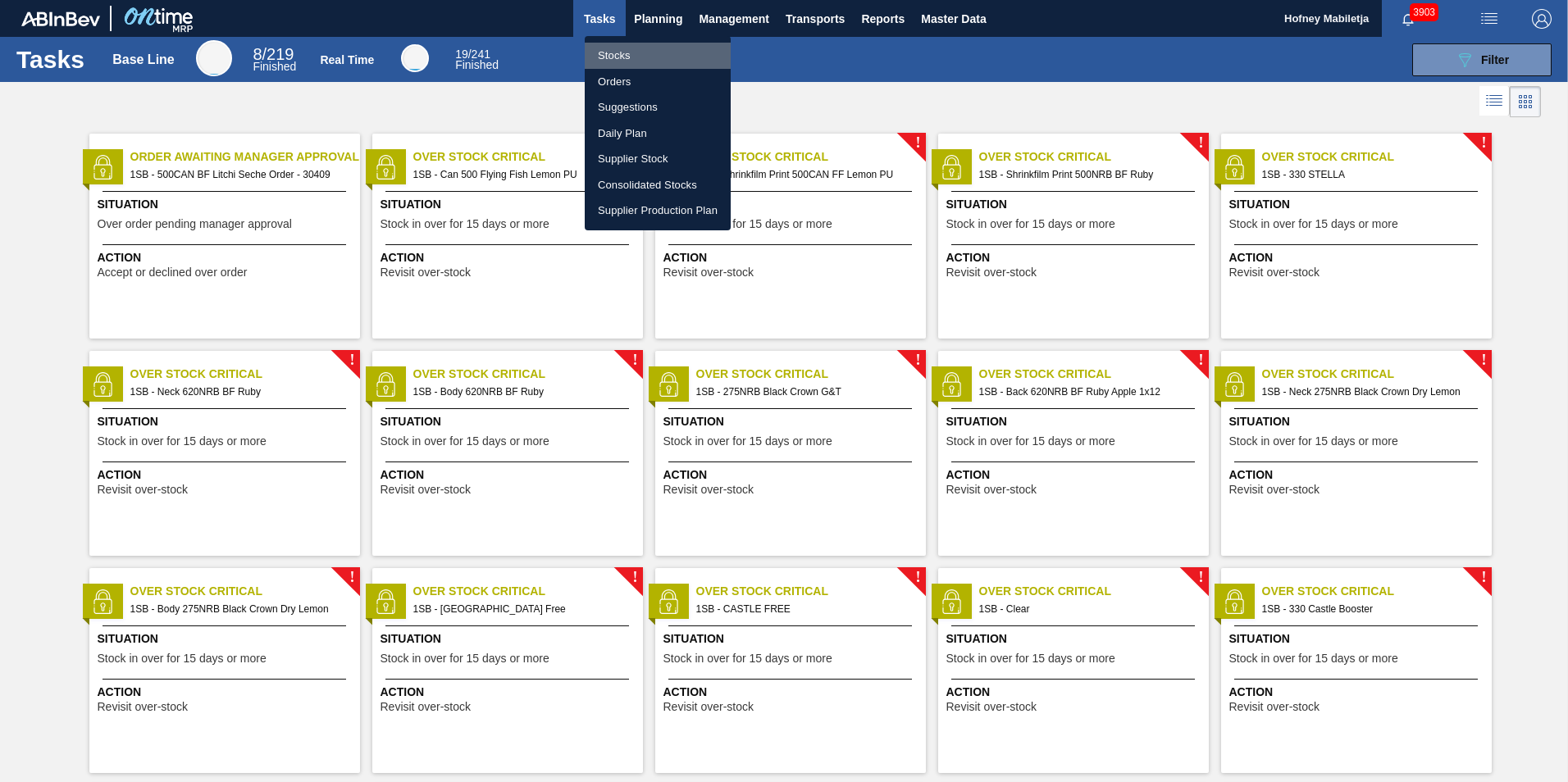
click at [624, 52] on li "Stocks" at bounding box center [657, 56] width 146 height 26
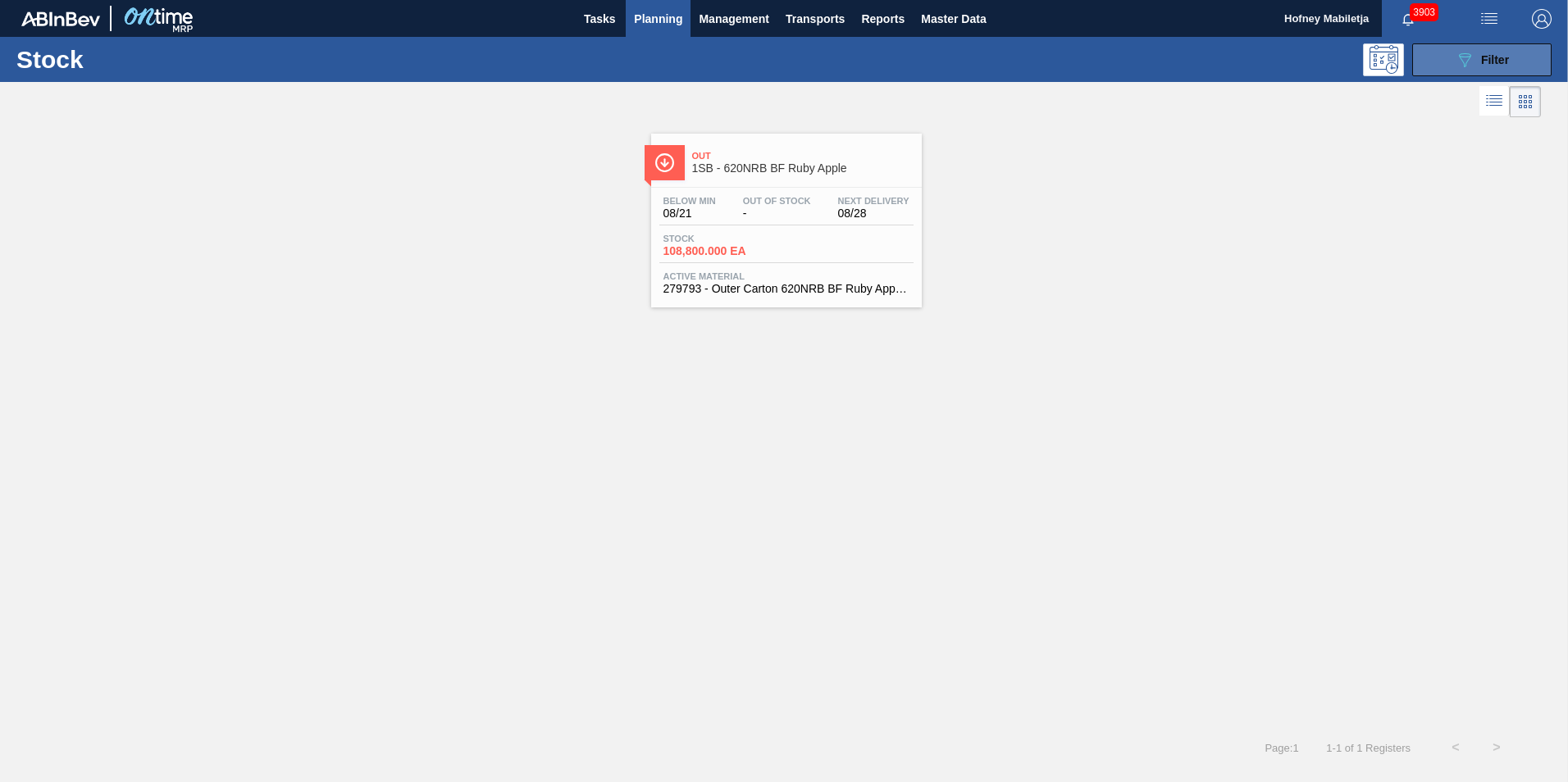
click at [1487, 59] on span "Filter" at bounding box center [1495, 59] width 28 height 13
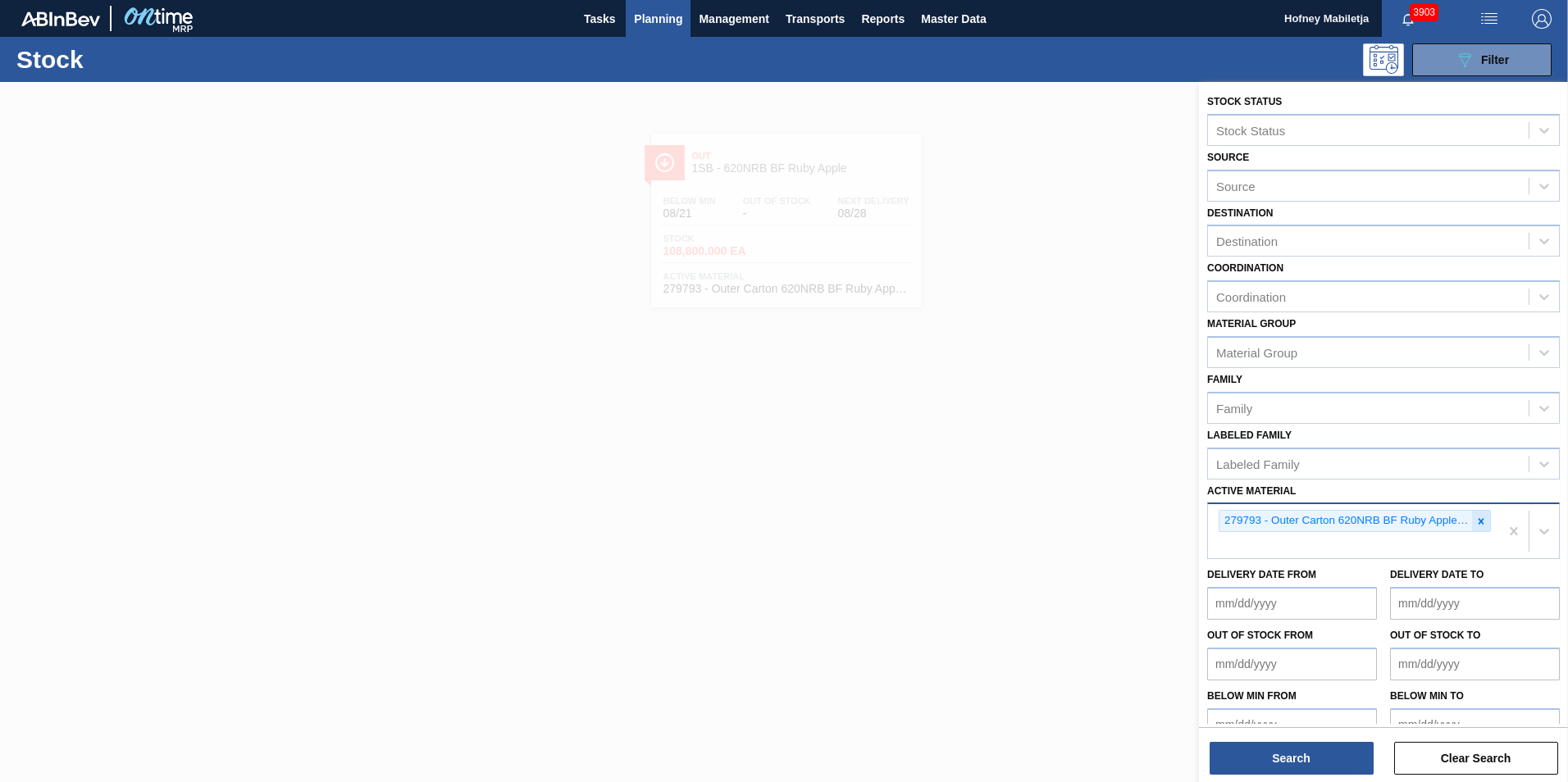
click at [1478, 518] on icon at bounding box center [1480, 520] width 11 height 11
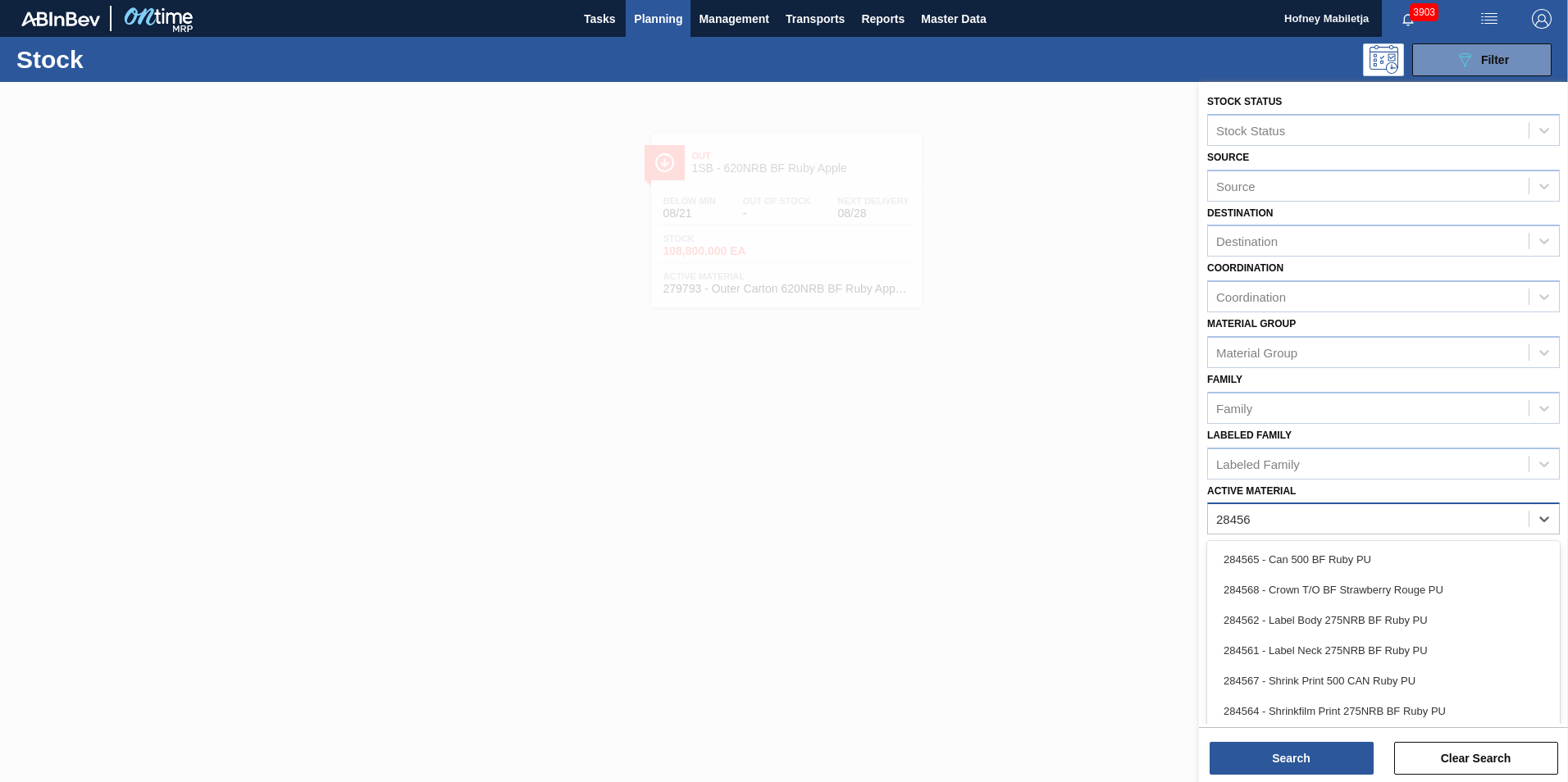
type Material "284561"
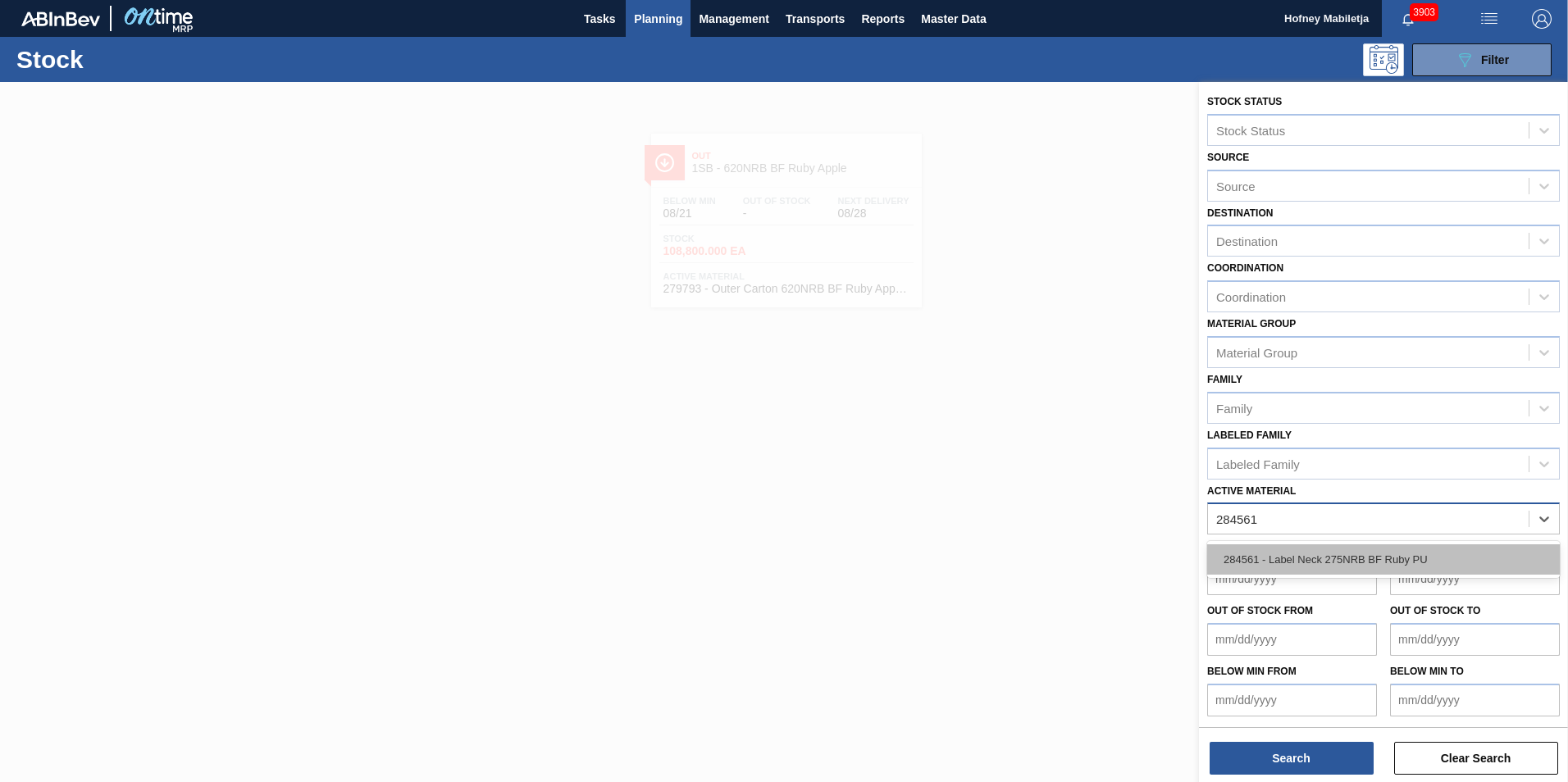
click at [1308, 556] on div "284561 - Label Neck 275NRB BF Ruby PU" at bounding box center [1383, 559] width 352 height 31
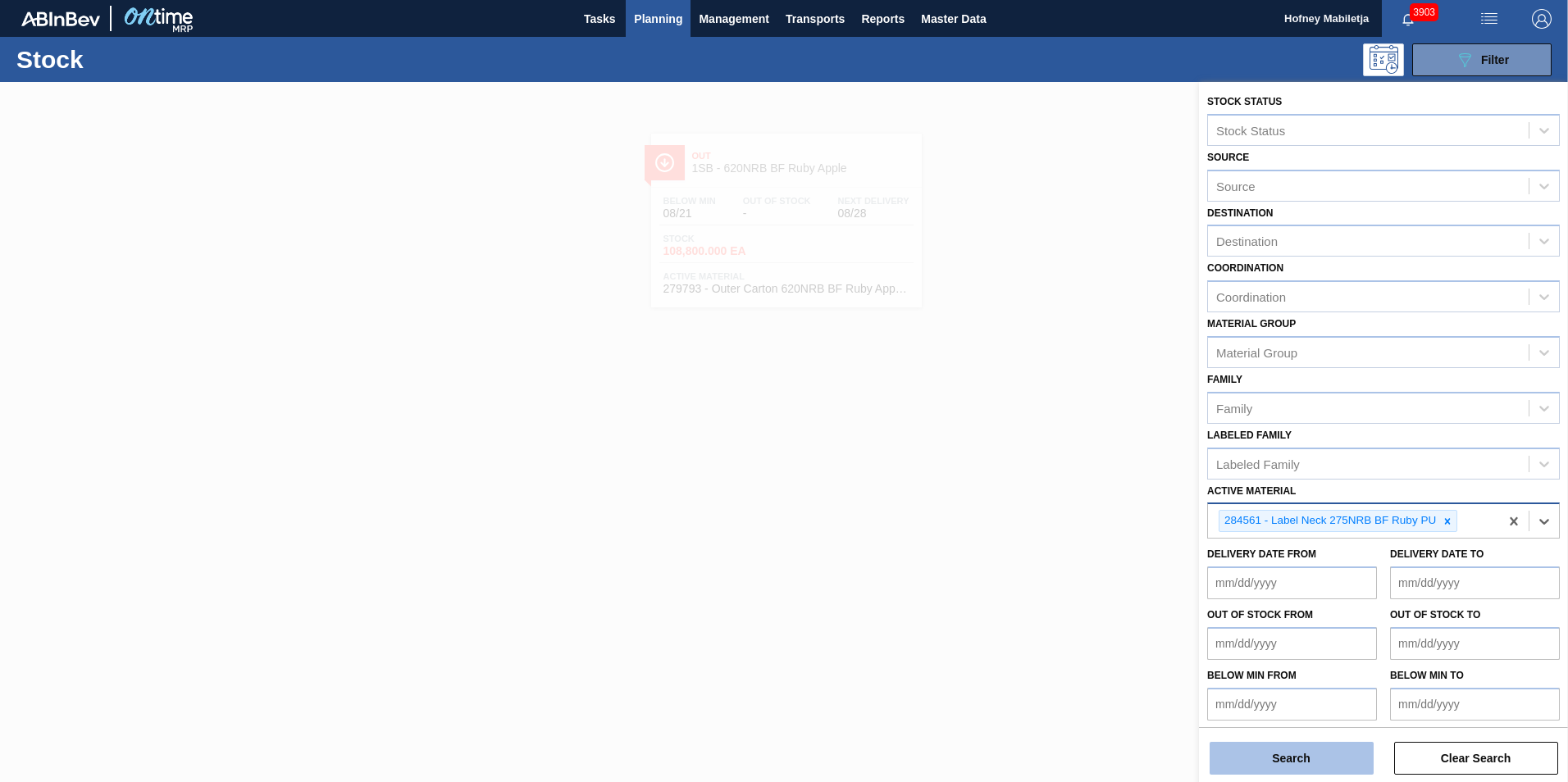
click at [1307, 755] on button "Search" at bounding box center [1292, 758] width 164 height 33
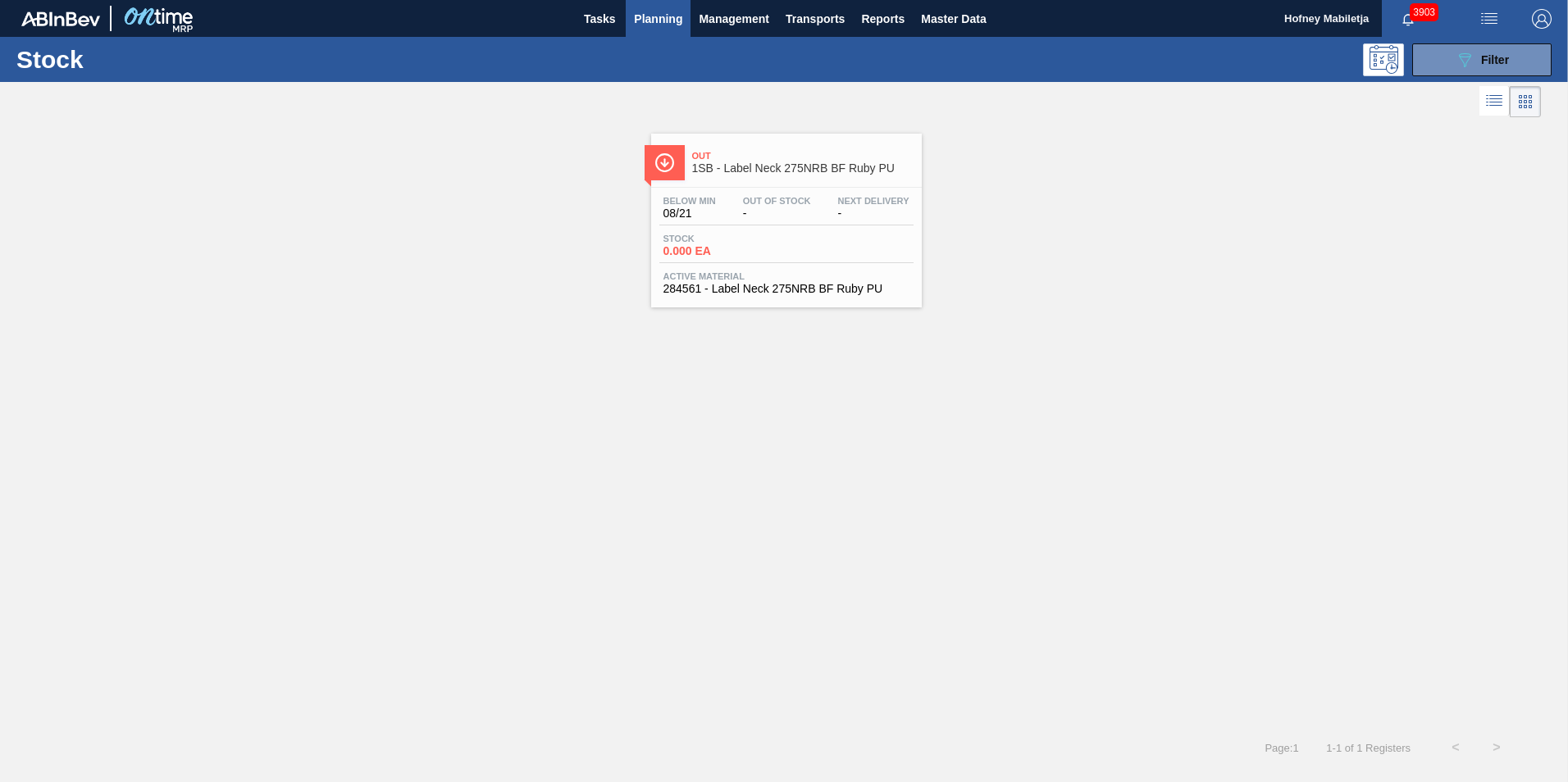
click at [785, 236] on div "Stock 0.000 EA" at bounding box center [786, 248] width 254 height 30
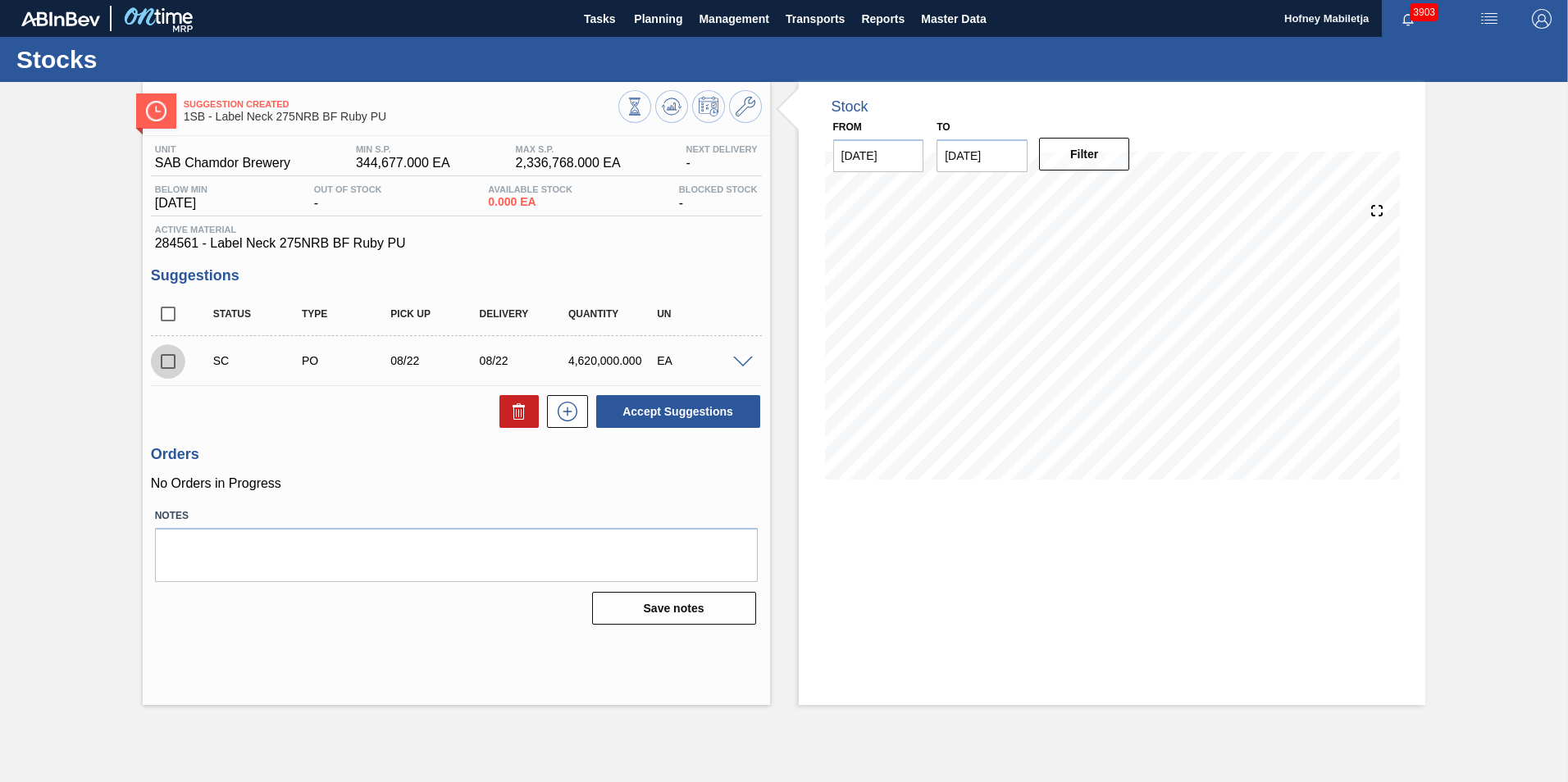
click at [169, 361] on input "checkbox" at bounding box center [167, 361] width 34 height 34
click at [671, 409] on button "Accept Suggestions" at bounding box center [678, 411] width 164 height 33
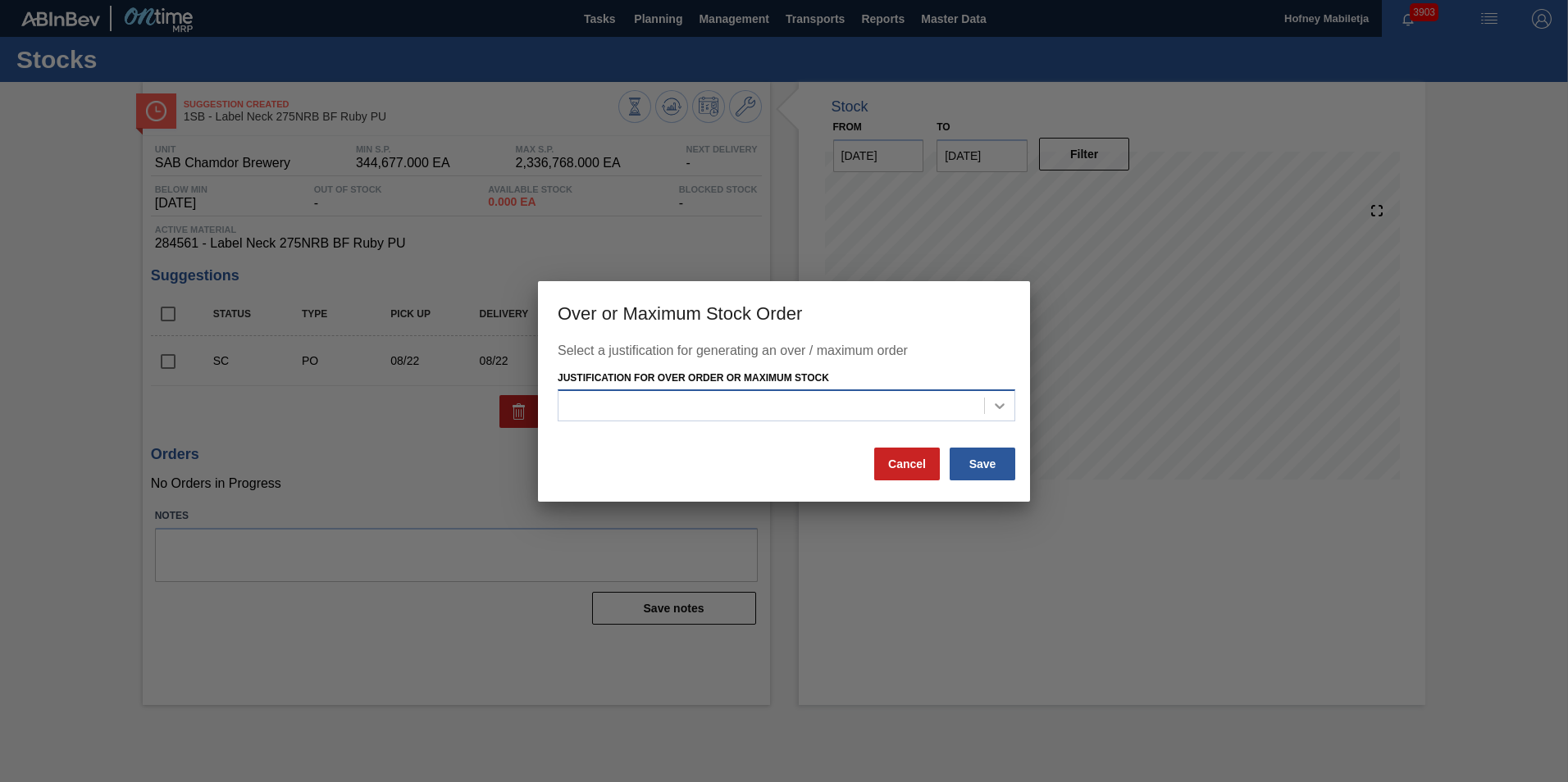
click at [998, 402] on icon at bounding box center [999, 405] width 17 height 17
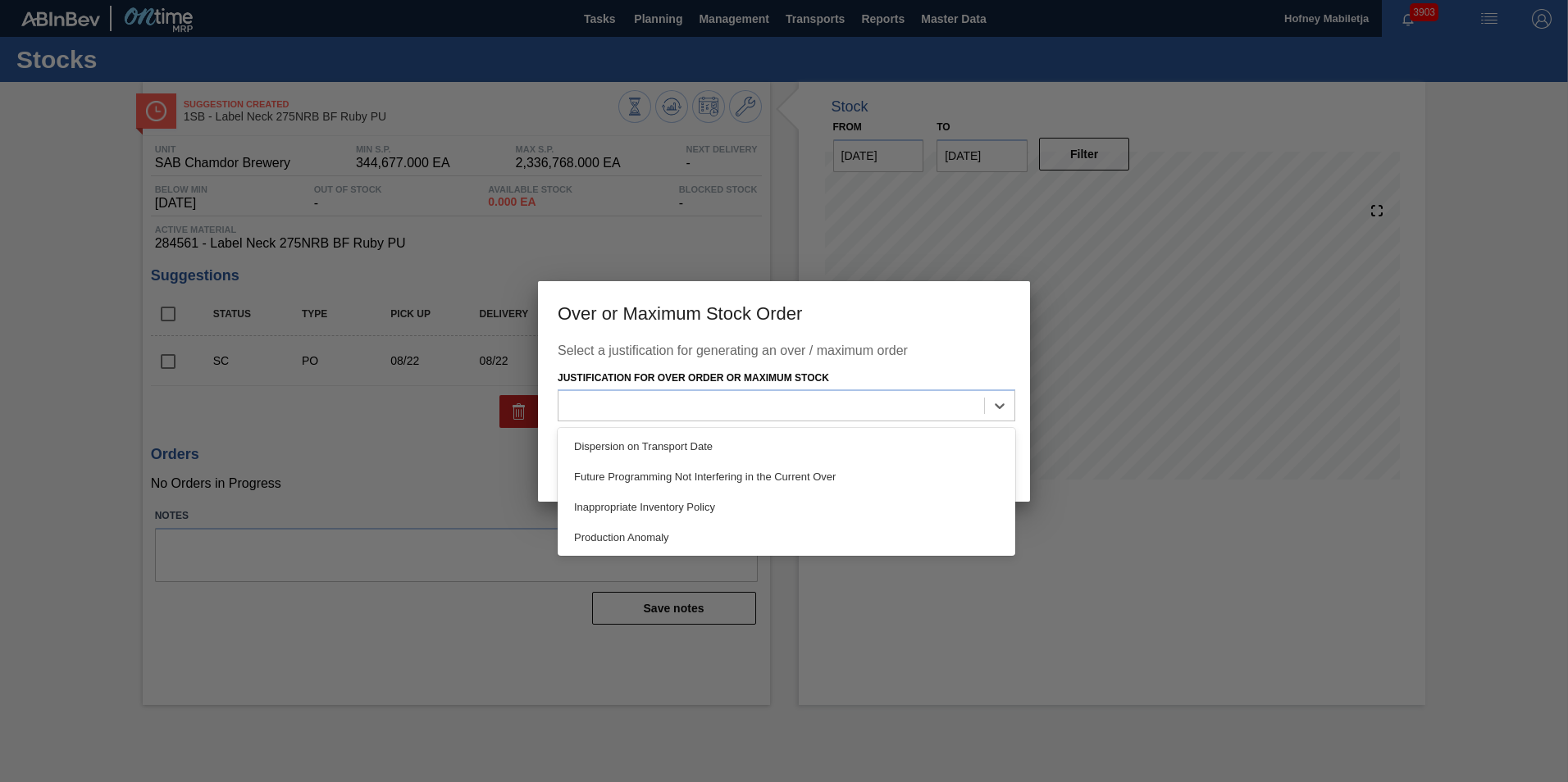
click at [446, 539] on div at bounding box center [784, 391] width 1568 height 782
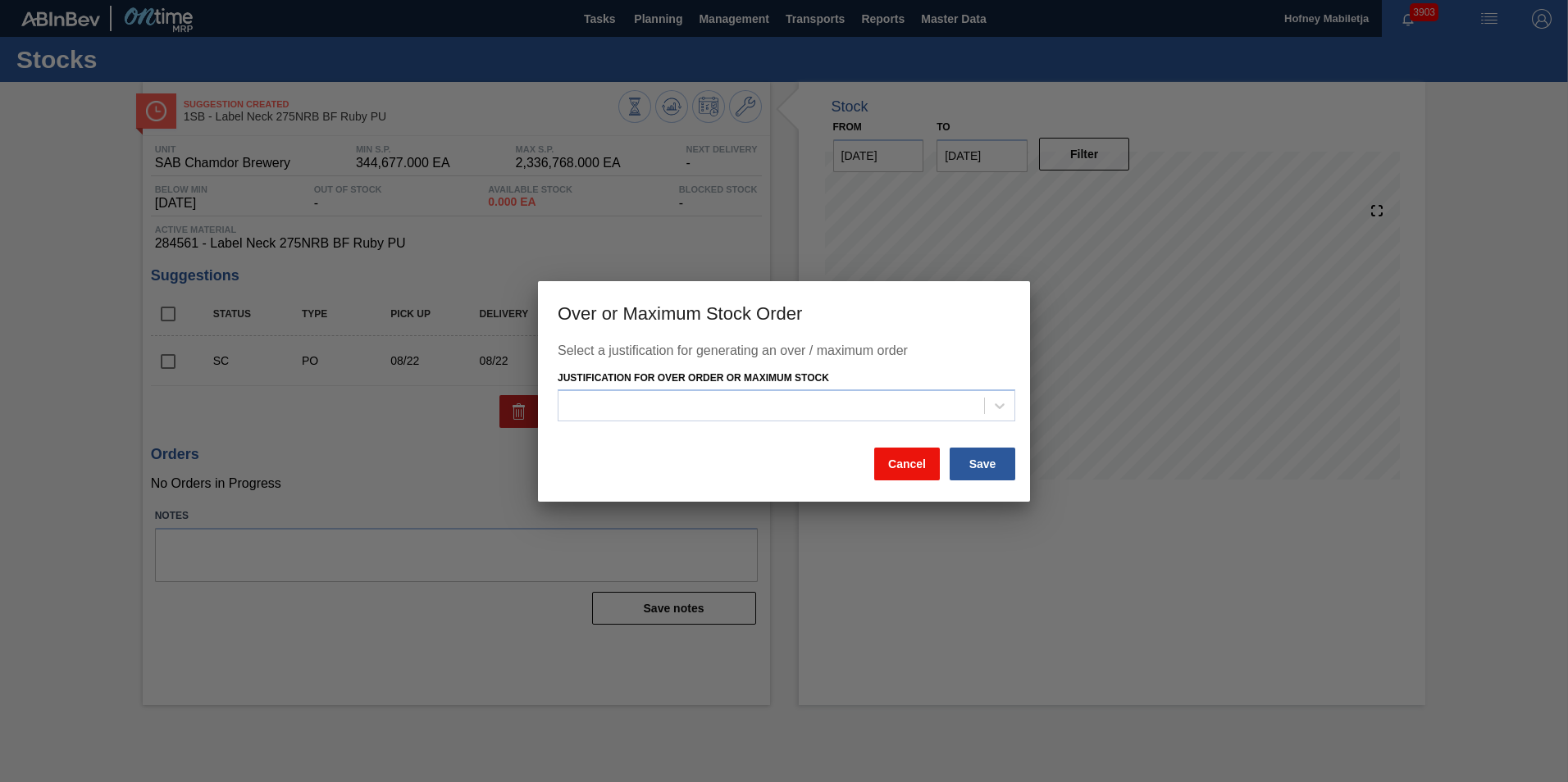
click at [895, 463] on button "Cancel" at bounding box center [906, 464] width 65 height 33
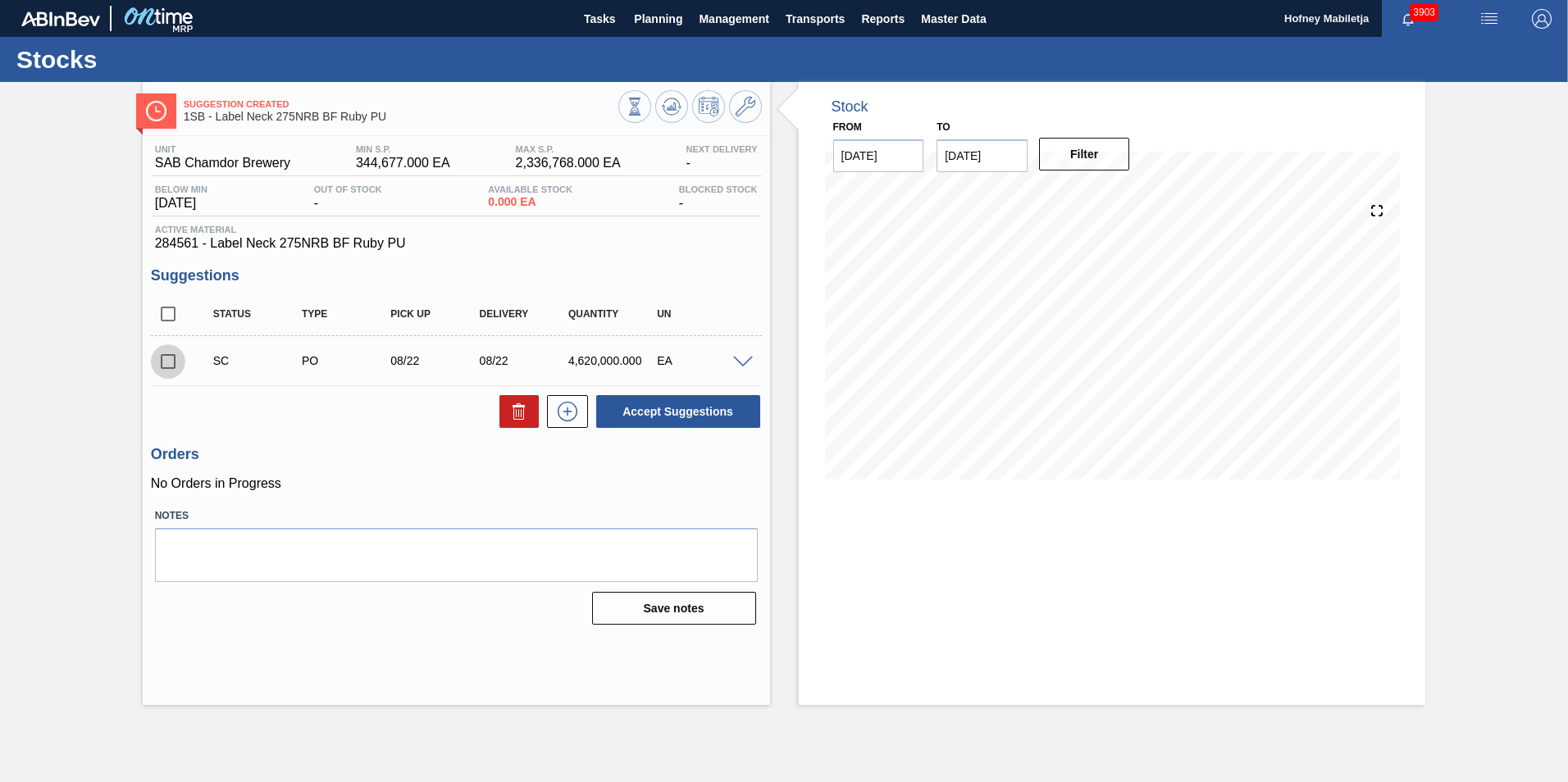
click at [168, 359] on input "checkbox" at bounding box center [167, 361] width 34 height 34
click at [704, 411] on button "Accept Suggestions" at bounding box center [678, 411] width 164 height 33
checkbox input "false"
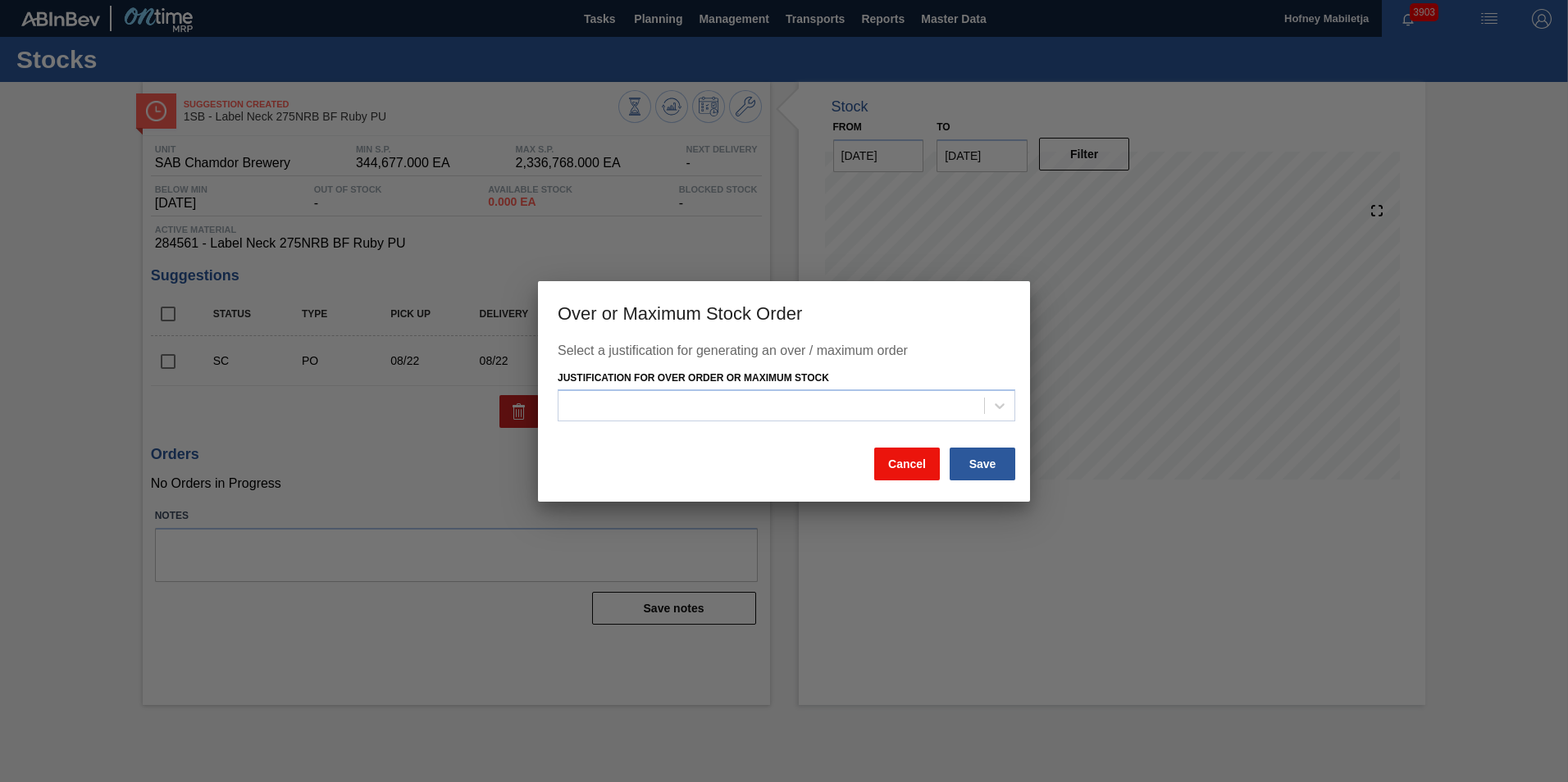
click at [924, 459] on button "Cancel" at bounding box center [906, 464] width 65 height 33
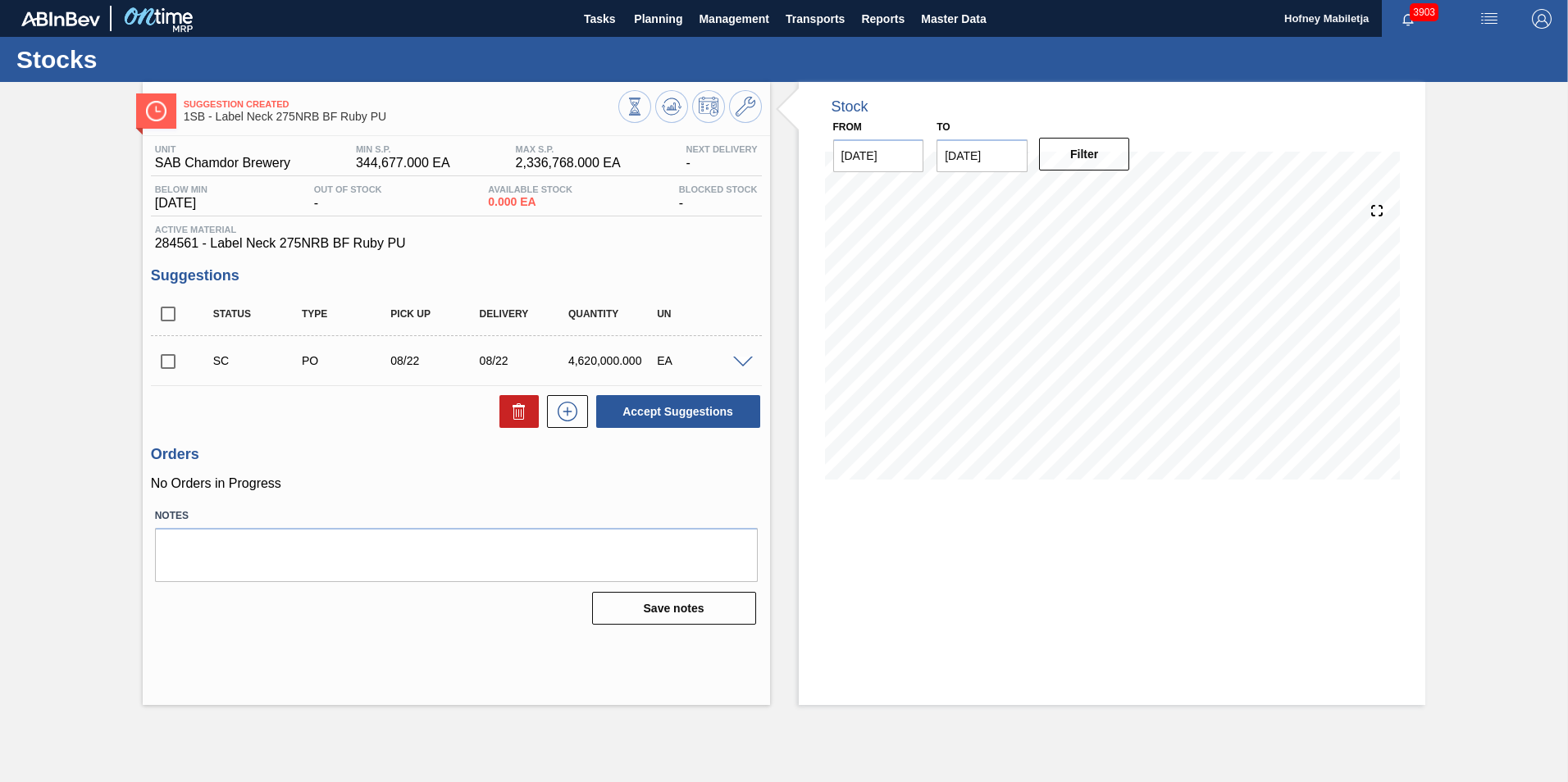
click at [746, 363] on span at bounding box center [742, 363] width 20 height 12
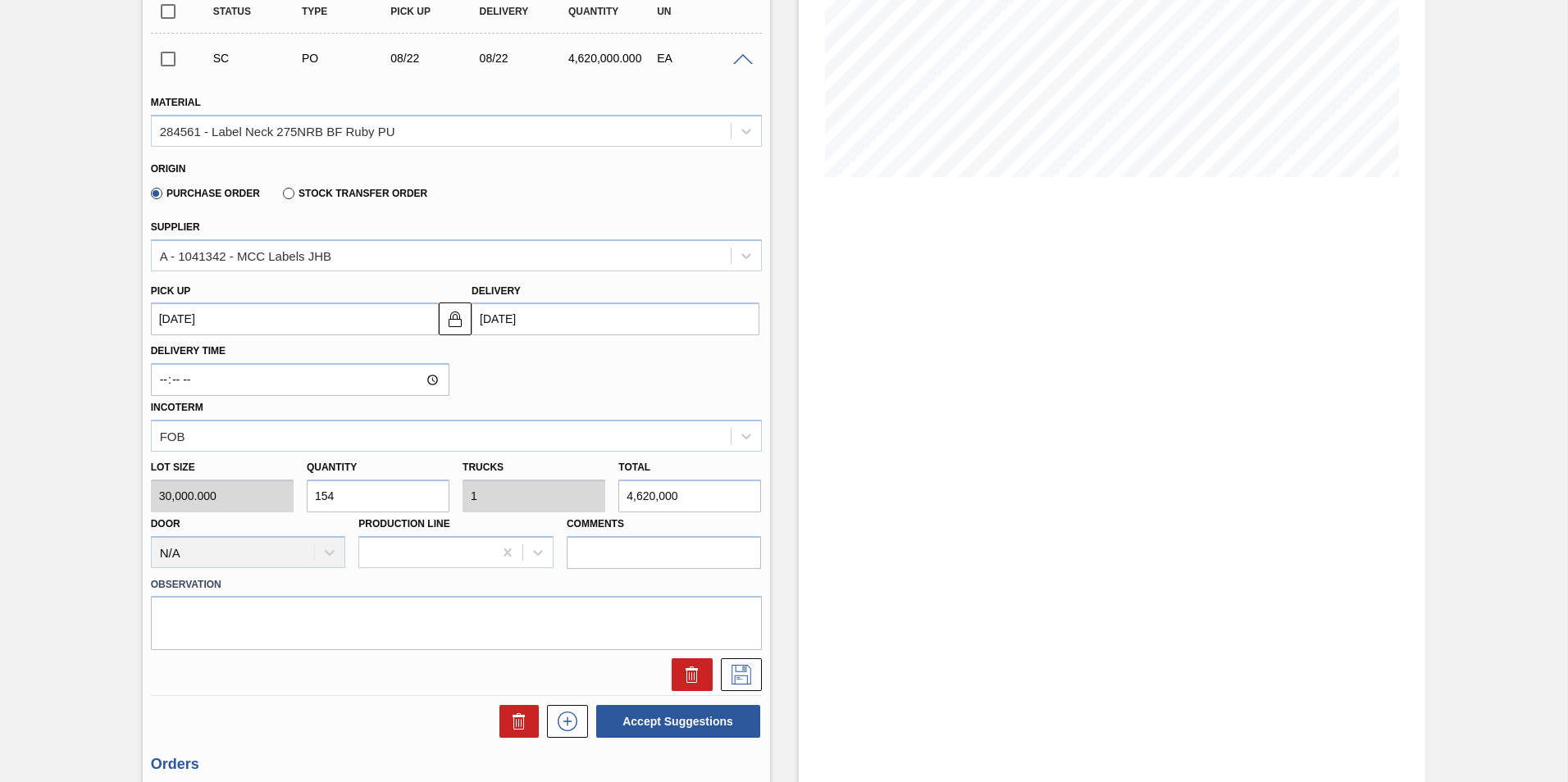
scroll to position [410, 0]
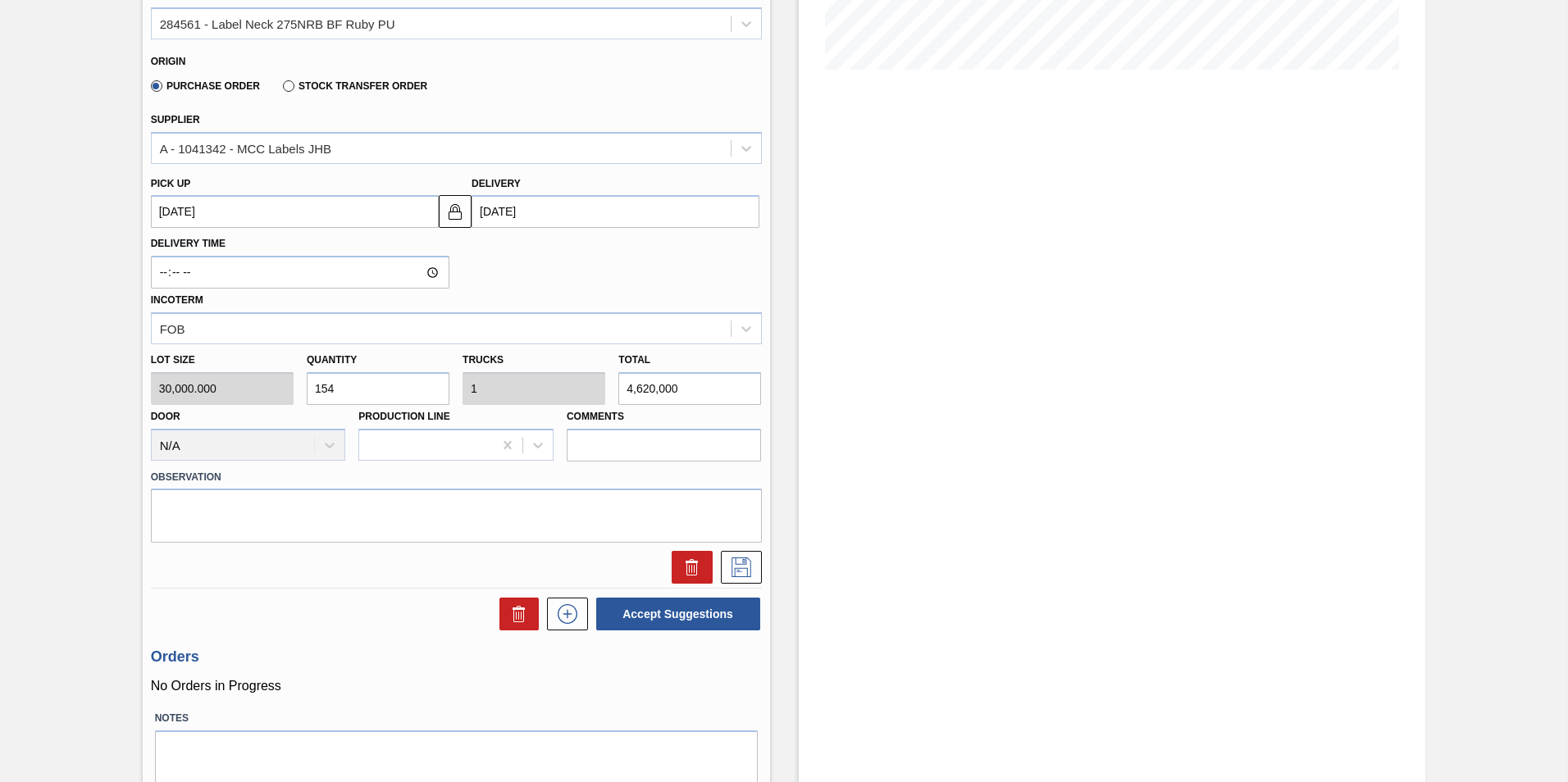
click at [548, 207] on input "[DATE]" at bounding box center [616, 212] width 288 height 33
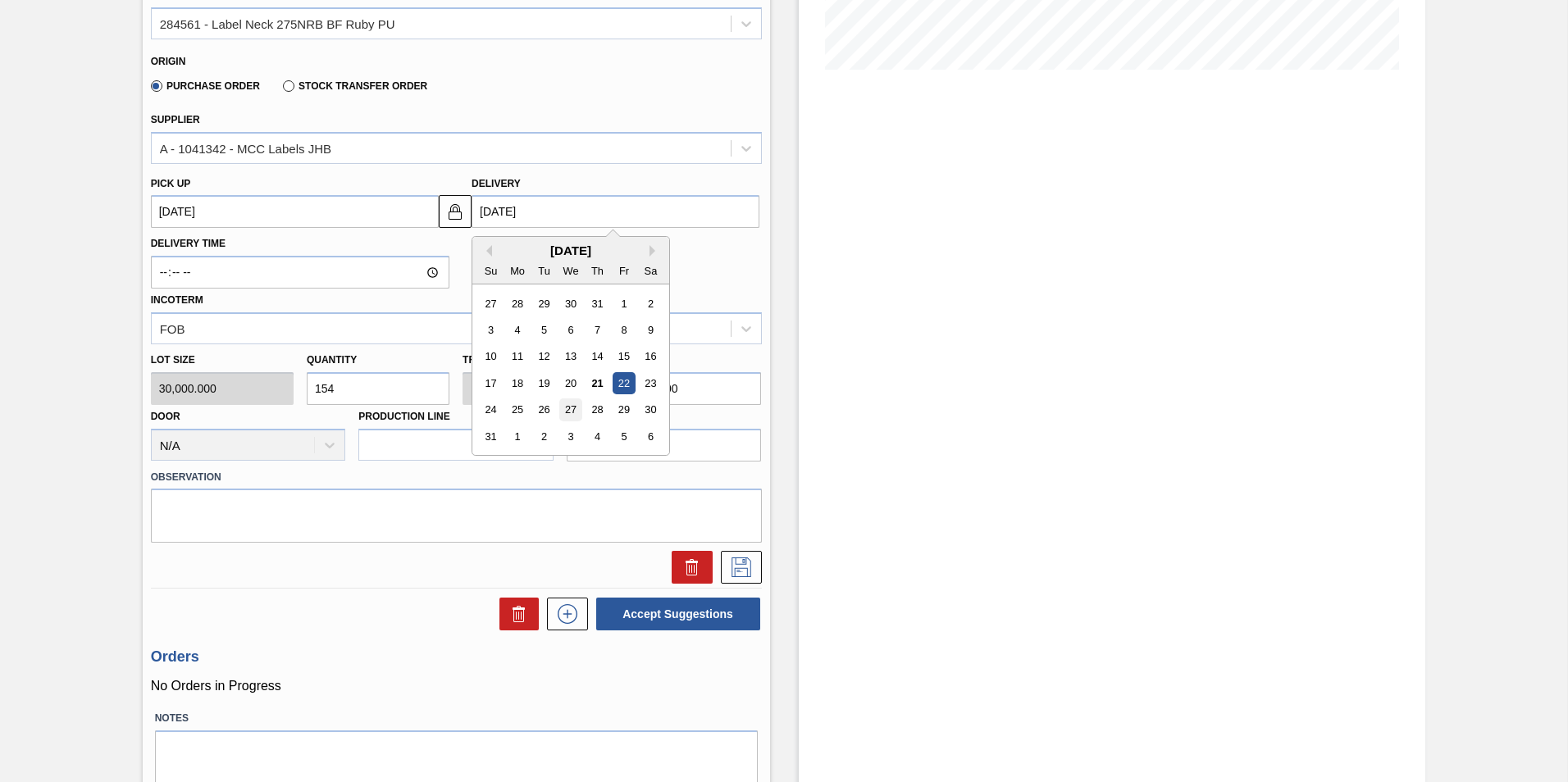
click at [574, 410] on div "27" at bounding box center [570, 410] width 22 height 22
type up3150226120 "[DATE]"
type input "[DATE]"
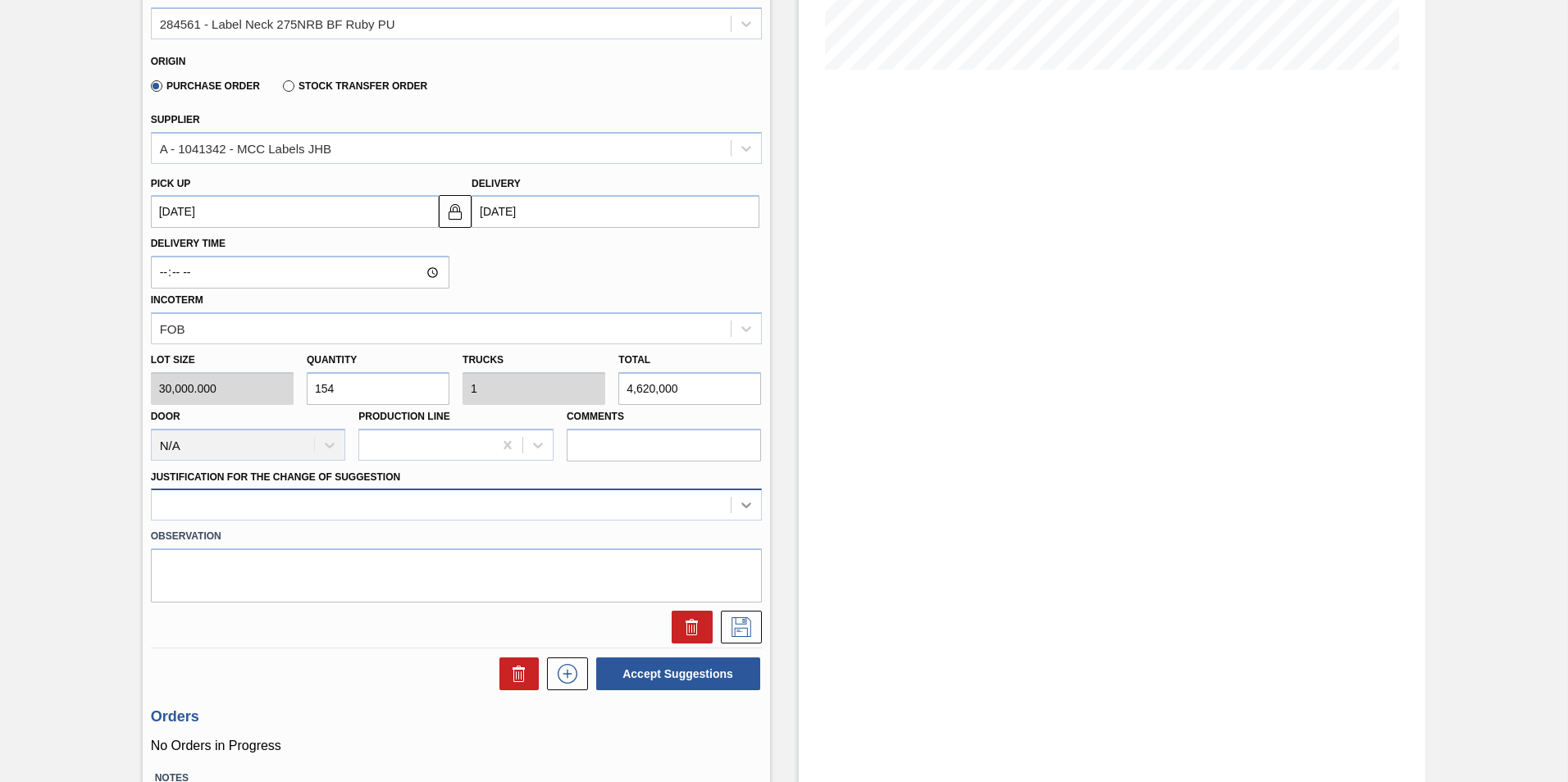
click at [742, 500] on icon at bounding box center [746, 505] width 17 height 17
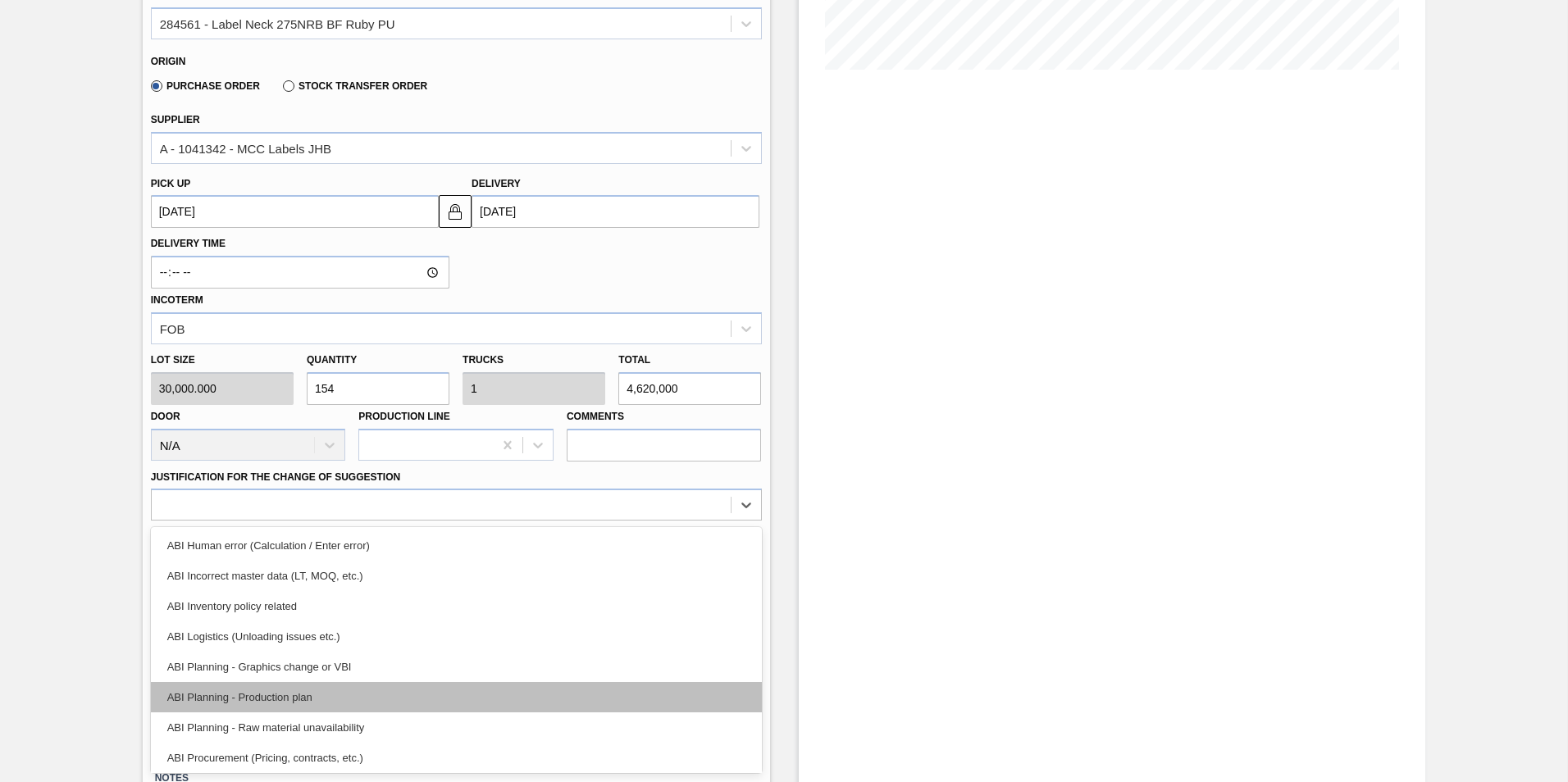
click at [276, 693] on div "ABI Planning - Production plan" at bounding box center [456, 697] width 610 height 31
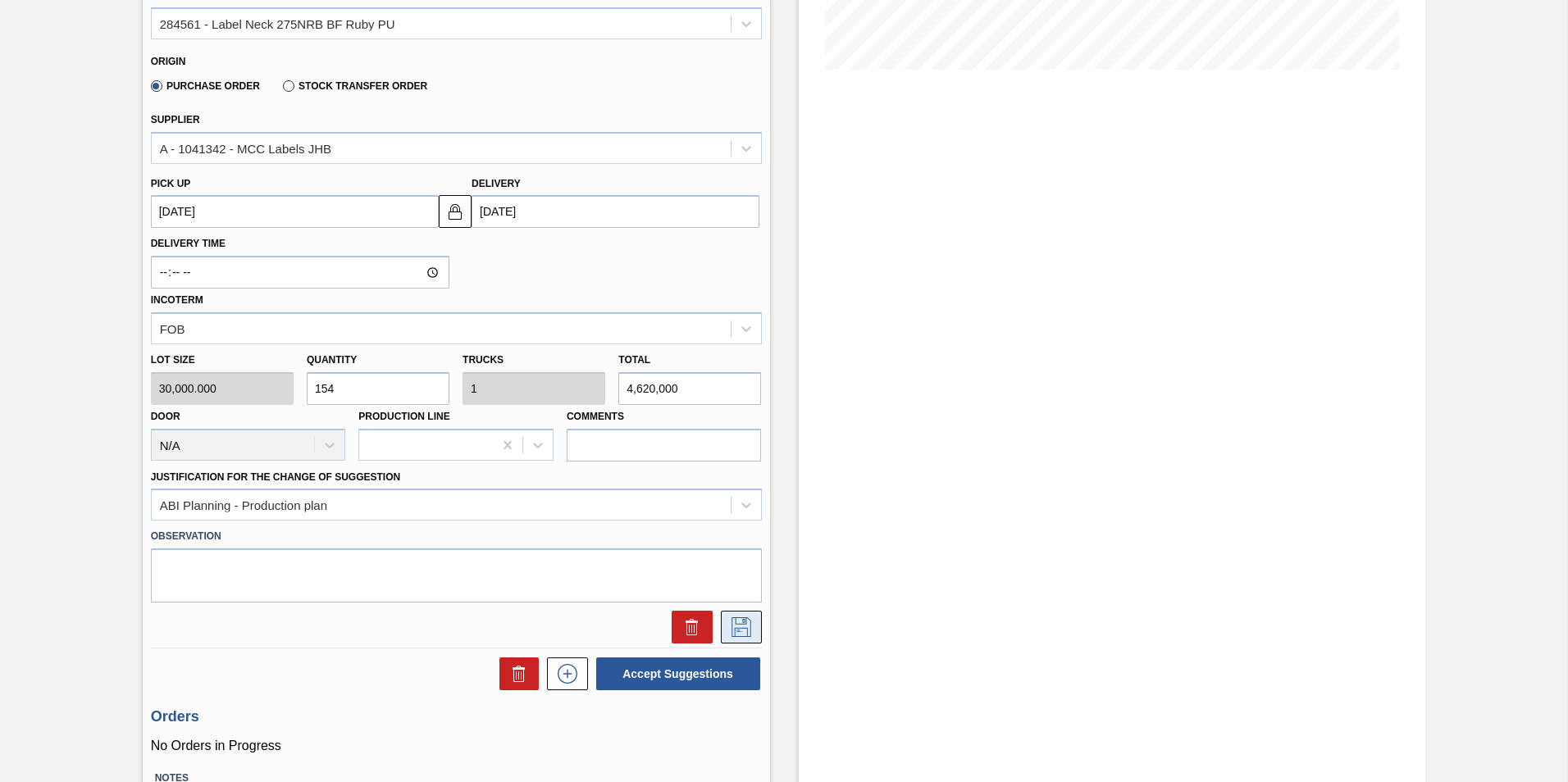
click at [734, 623] on icon at bounding box center [741, 627] width 26 height 20
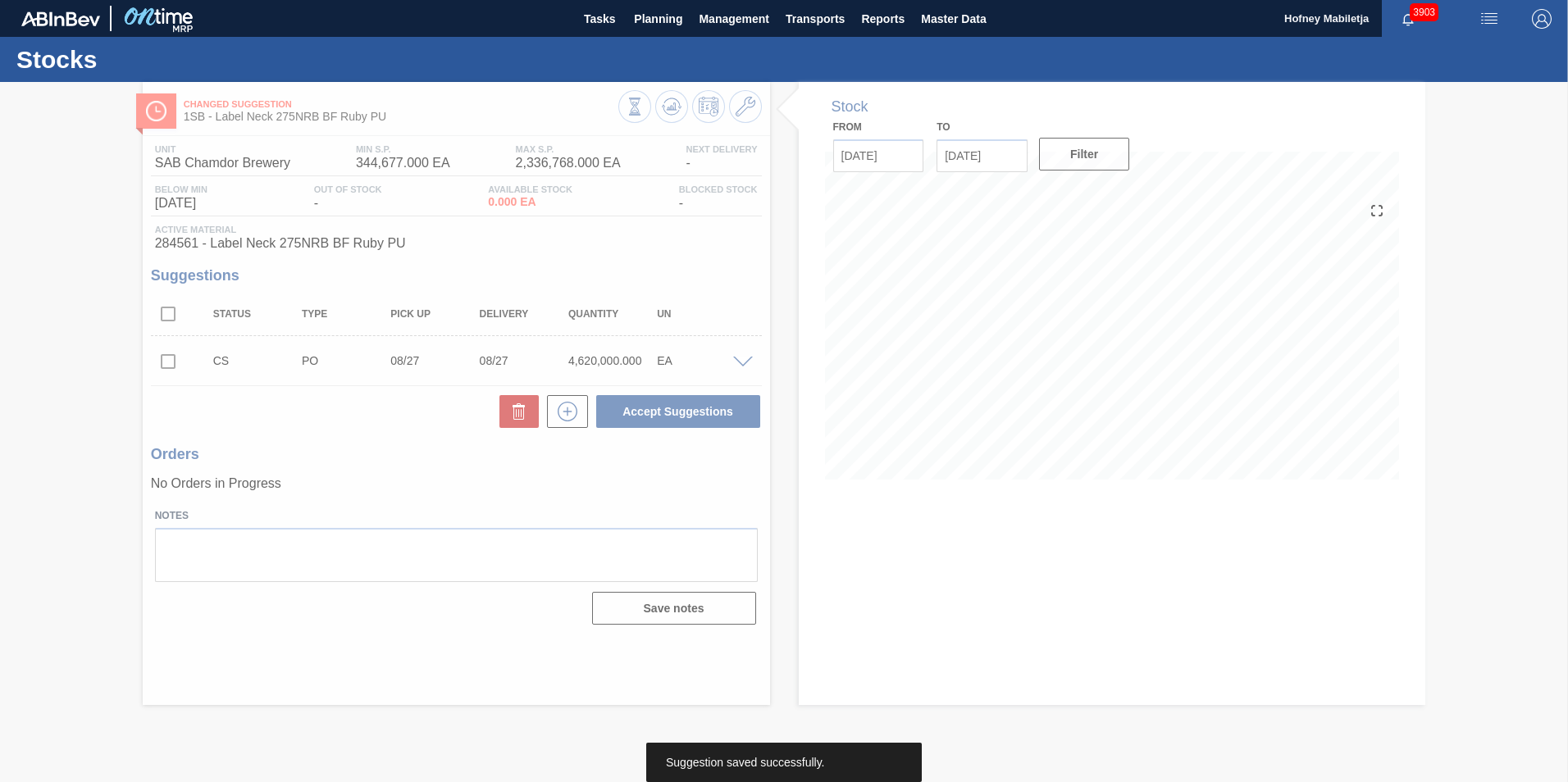
scroll to position [0, 0]
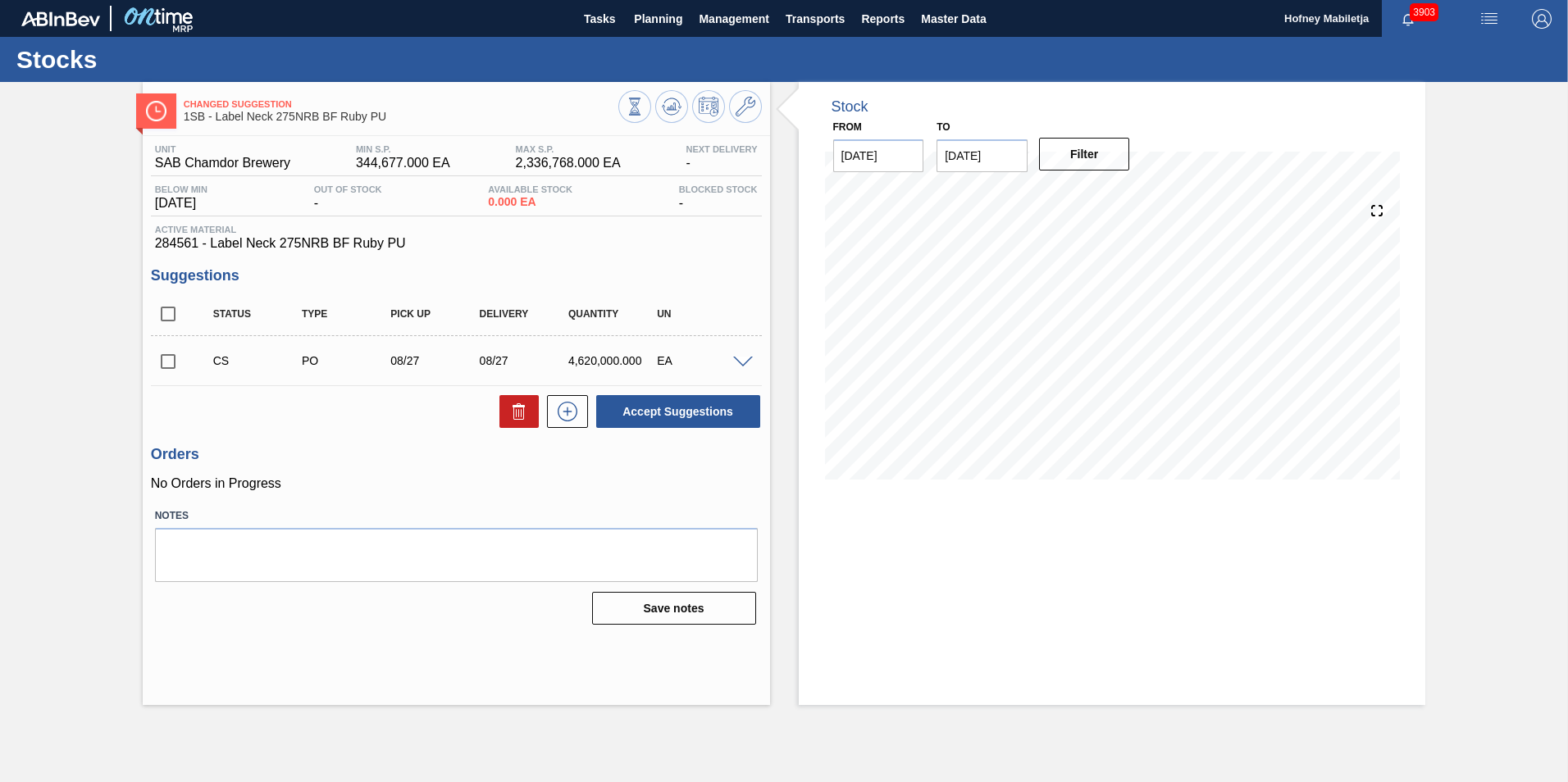
click at [162, 363] on input "checkbox" at bounding box center [167, 361] width 34 height 34
click at [679, 408] on button "Accept Suggestions" at bounding box center [678, 411] width 164 height 33
checkbox input "false"
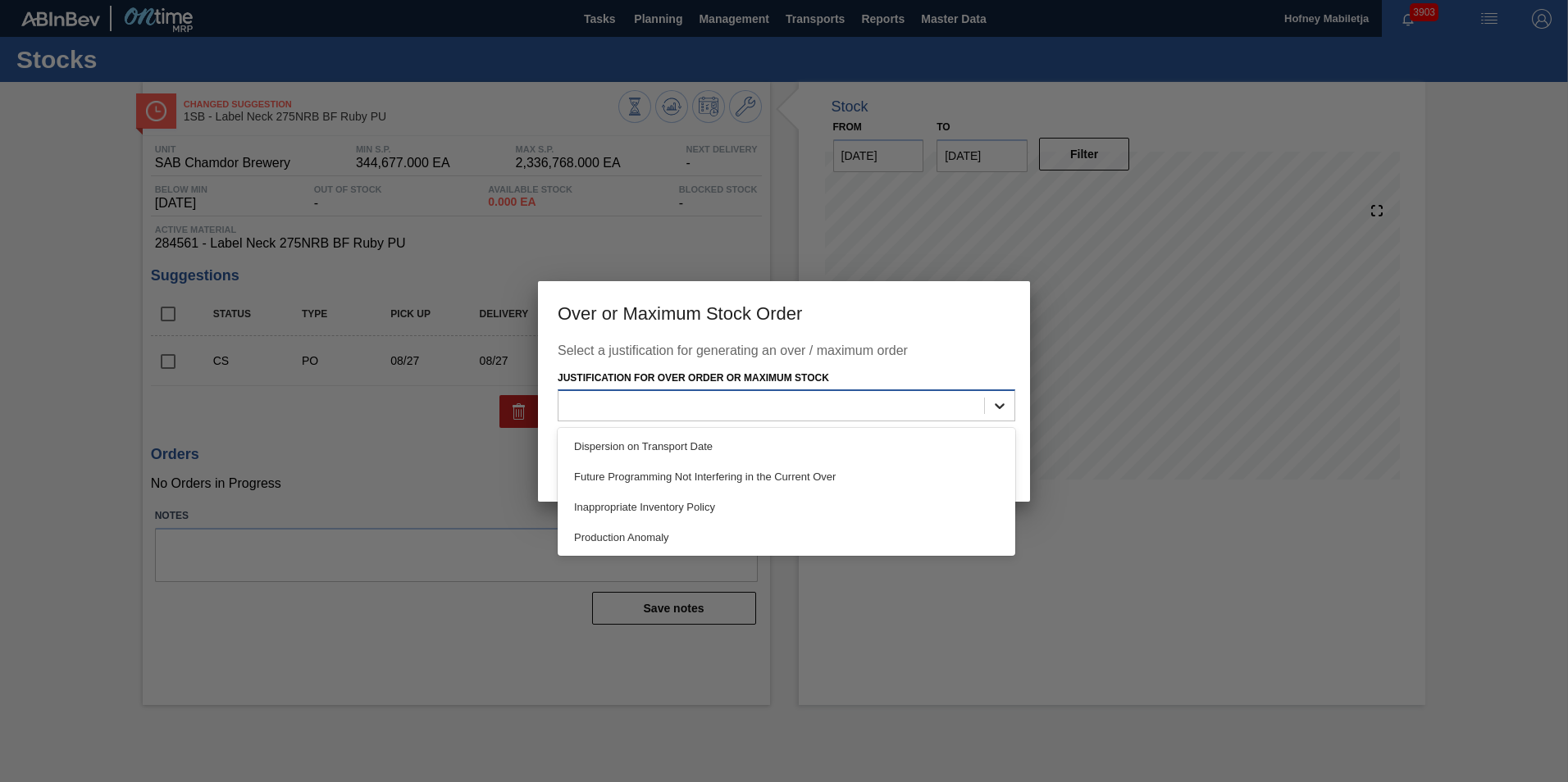
click at [1007, 404] on icon at bounding box center [999, 405] width 17 height 17
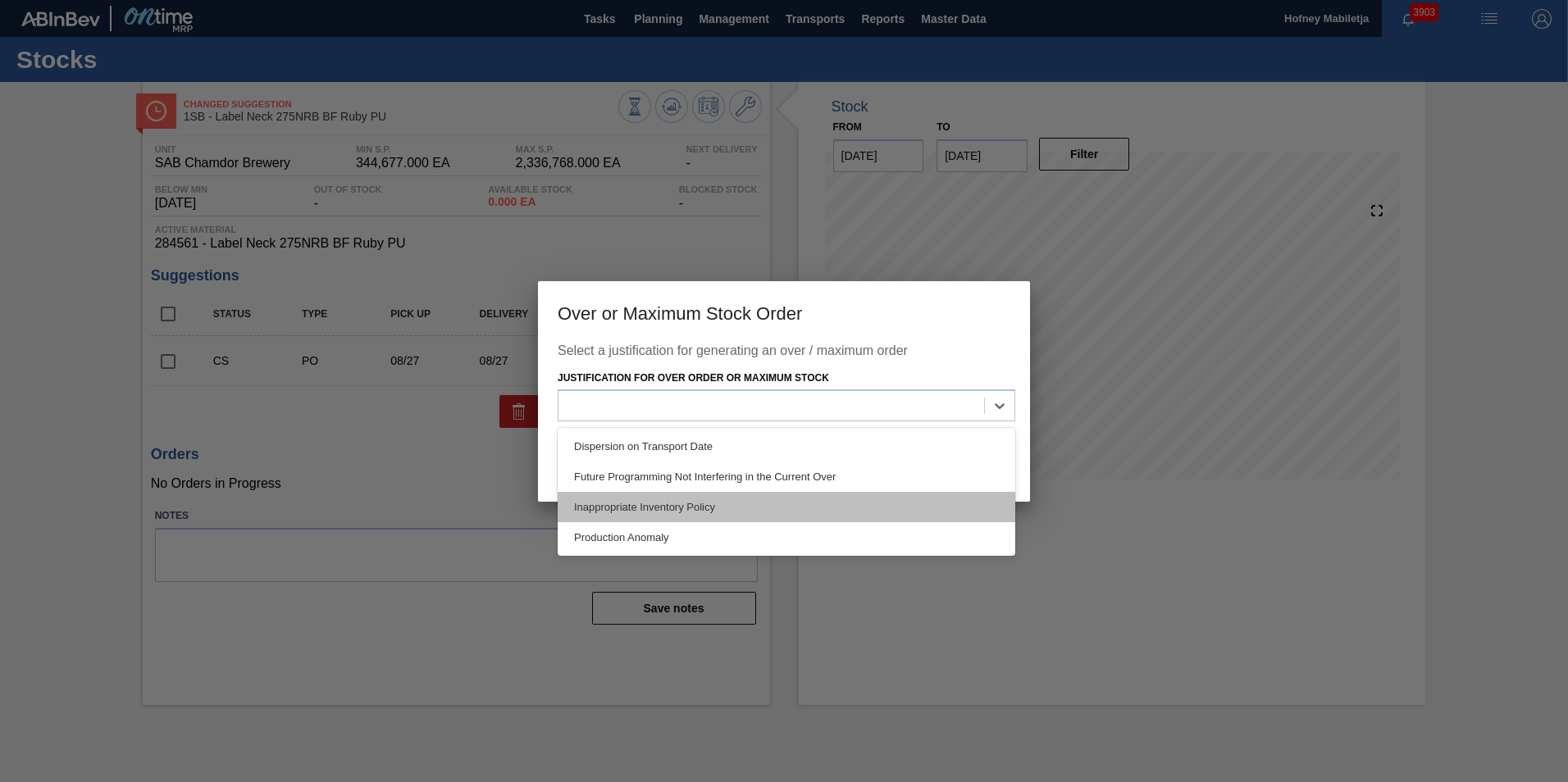
click at [642, 504] on div "Inappropriate Inventory Policy" at bounding box center [786, 507] width 458 height 31
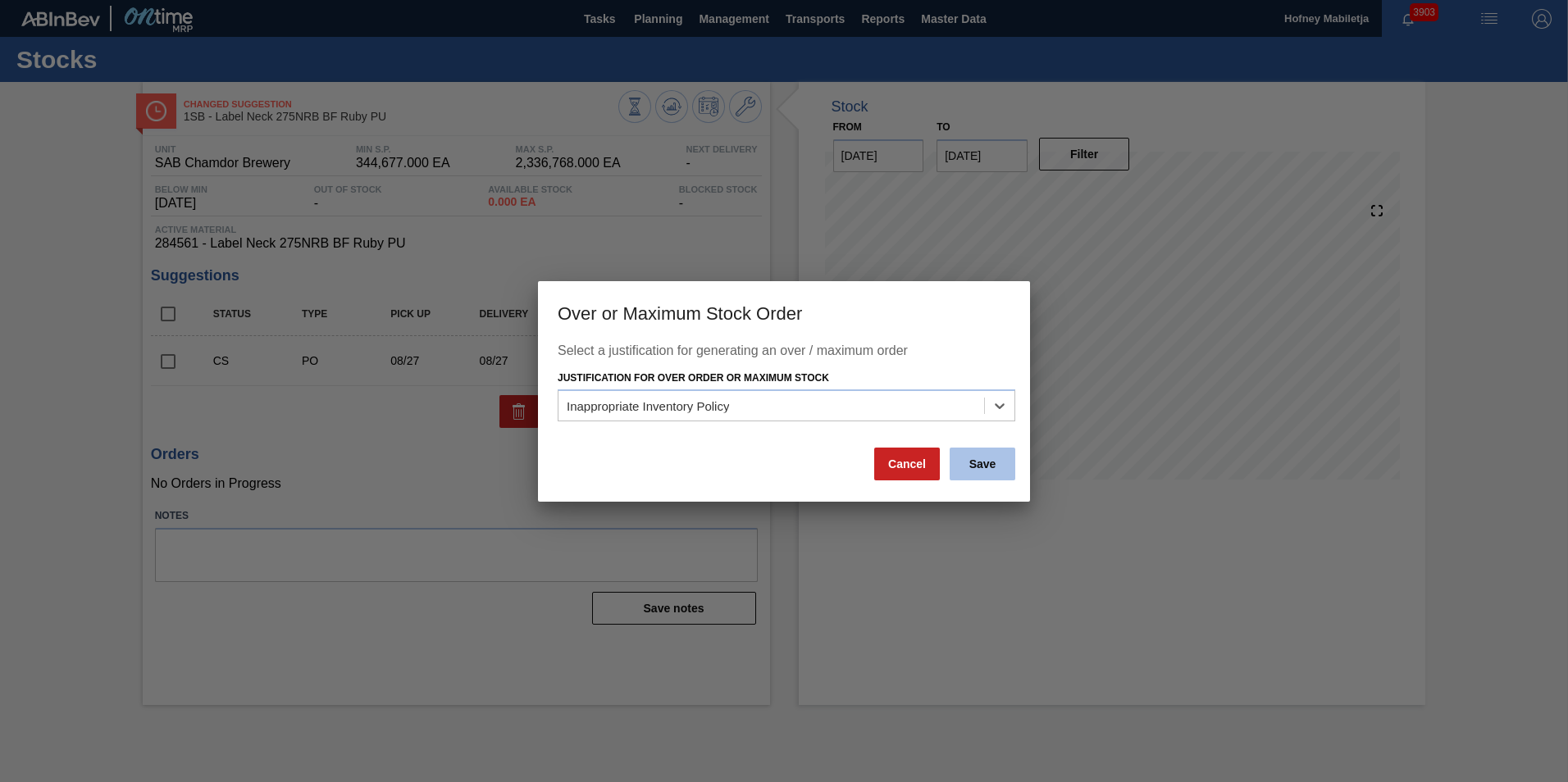
click at [1013, 458] on button "Save" at bounding box center [982, 464] width 65 height 33
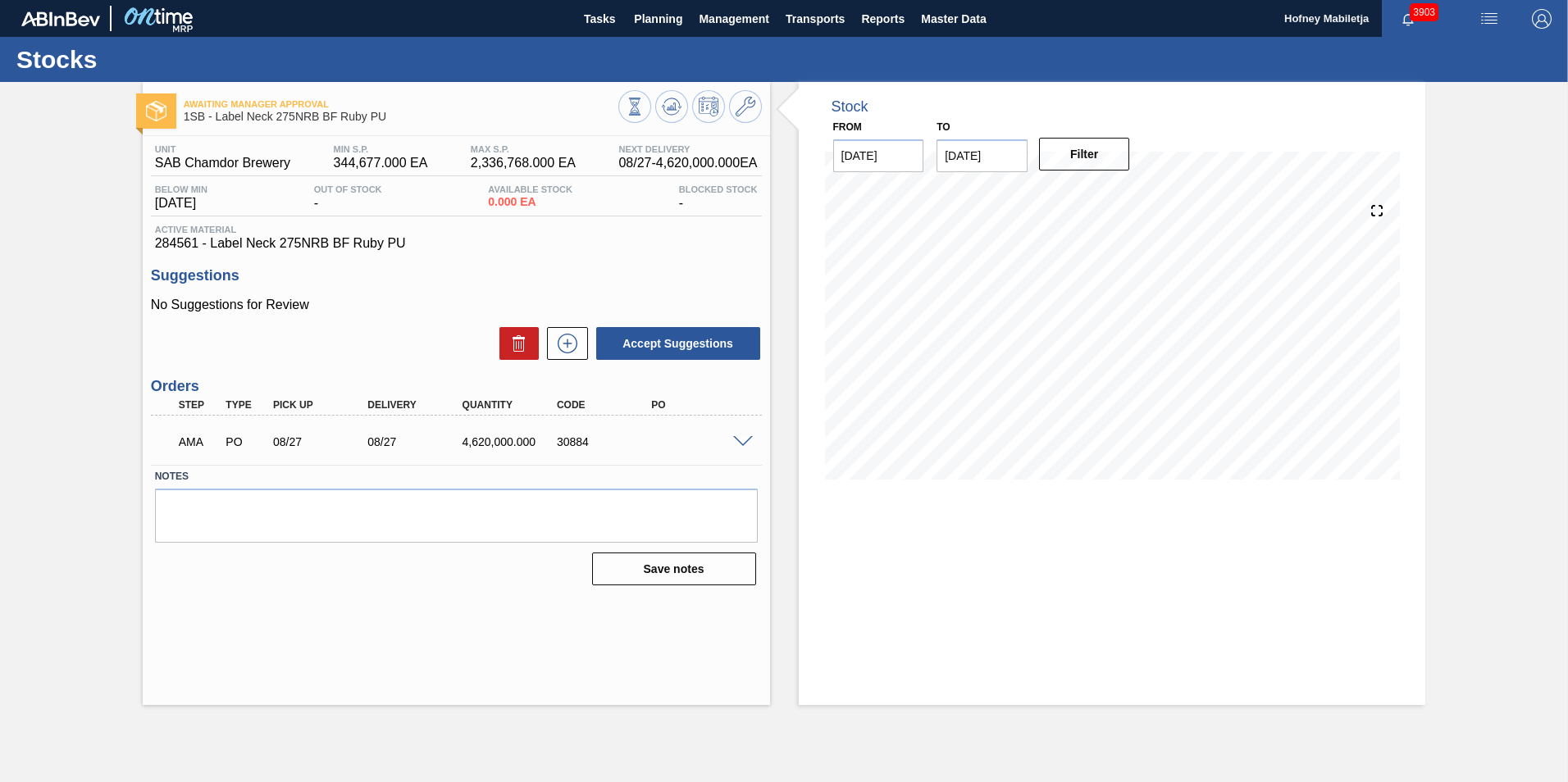
click at [738, 439] on span at bounding box center [742, 442] width 20 height 12
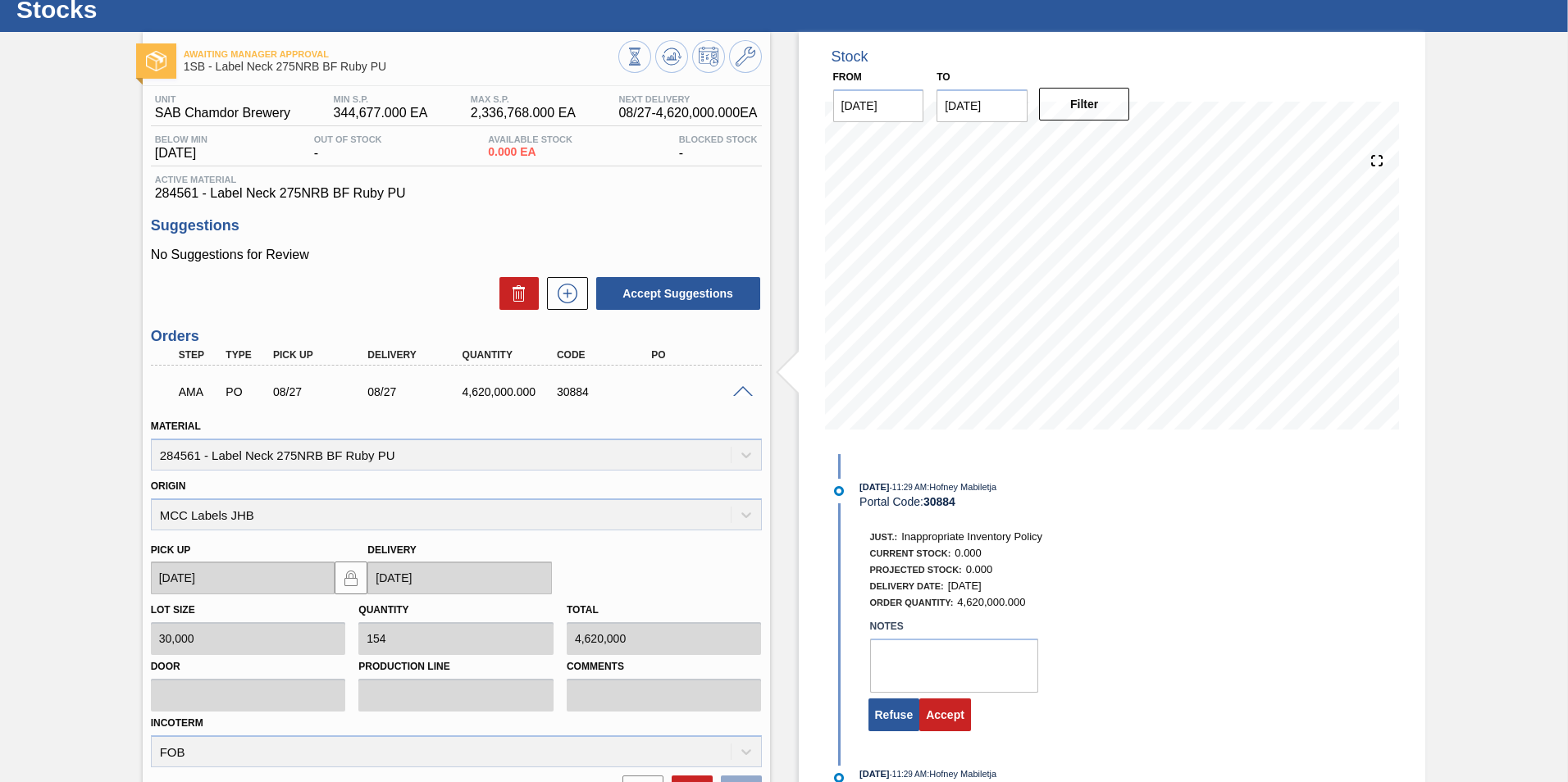
scroll to position [214, 0]
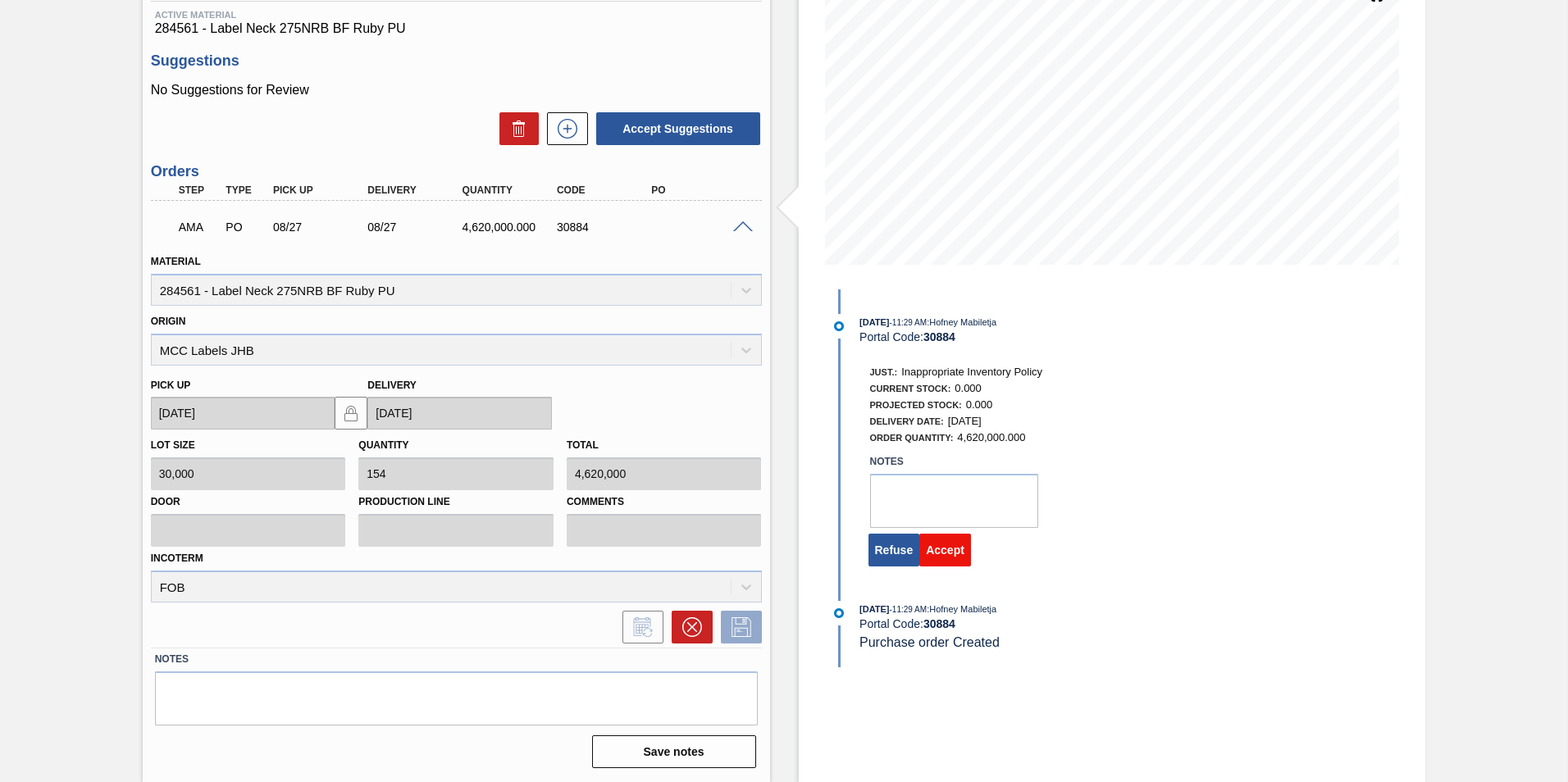
click at [952, 547] on button "Accept" at bounding box center [944, 550] width 51 height 33
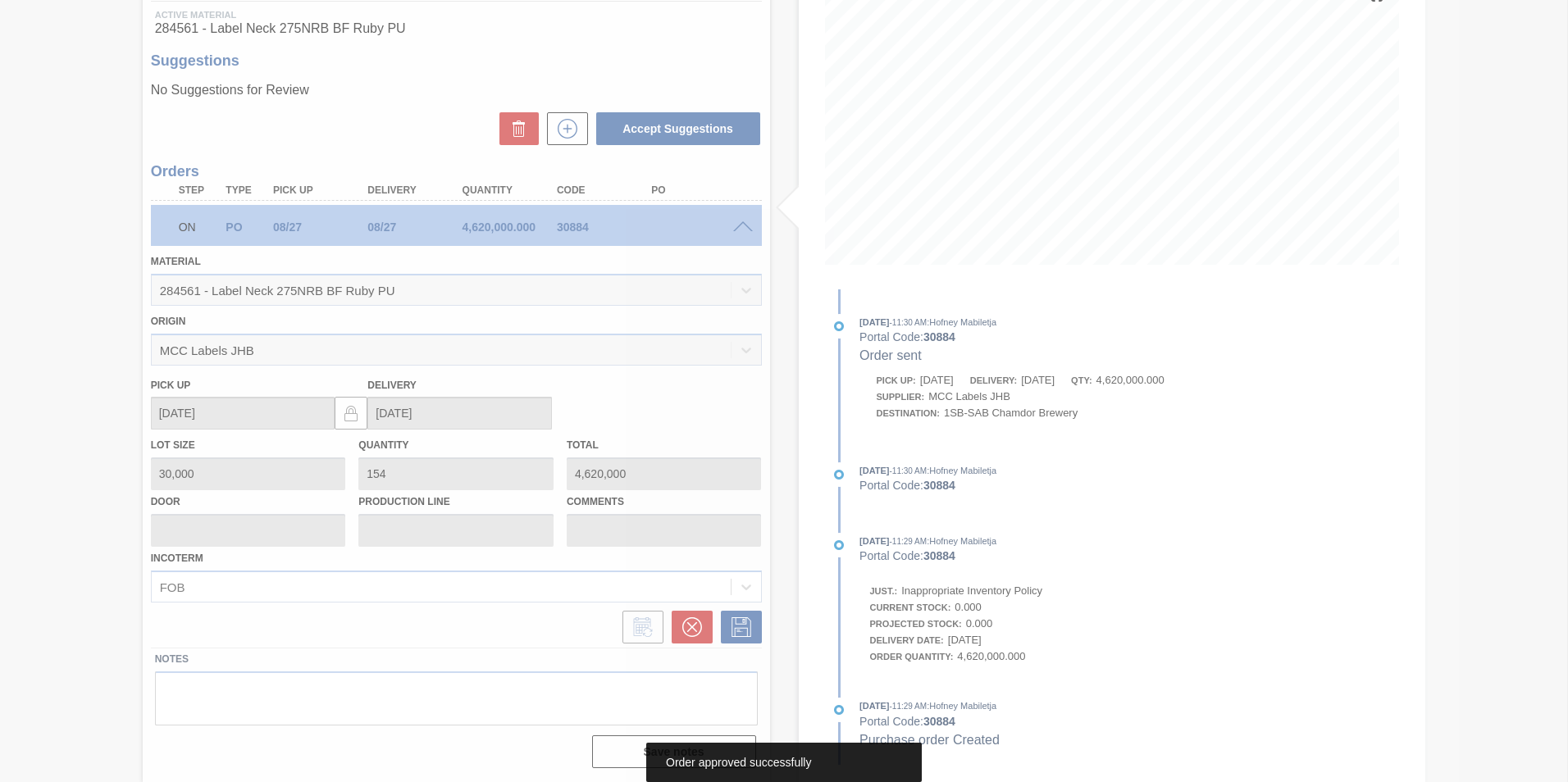
scroll to position [0, 0]
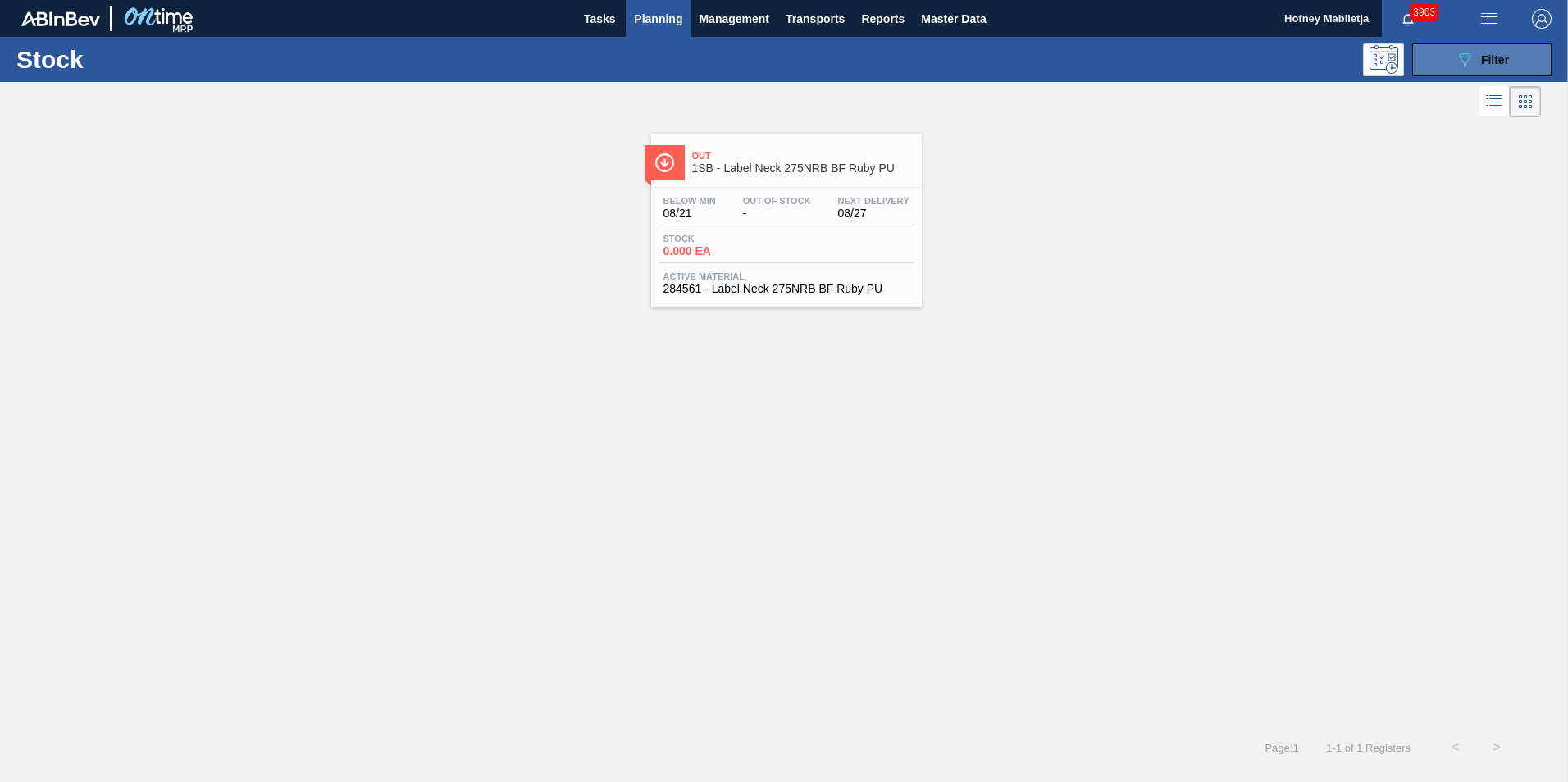
click at [1501, 73] on button "089F7B8B-B2A5-4AFE-B5C0-19BA573D28AC Filter" at bounding box center [1482, 60] width 140 height 33
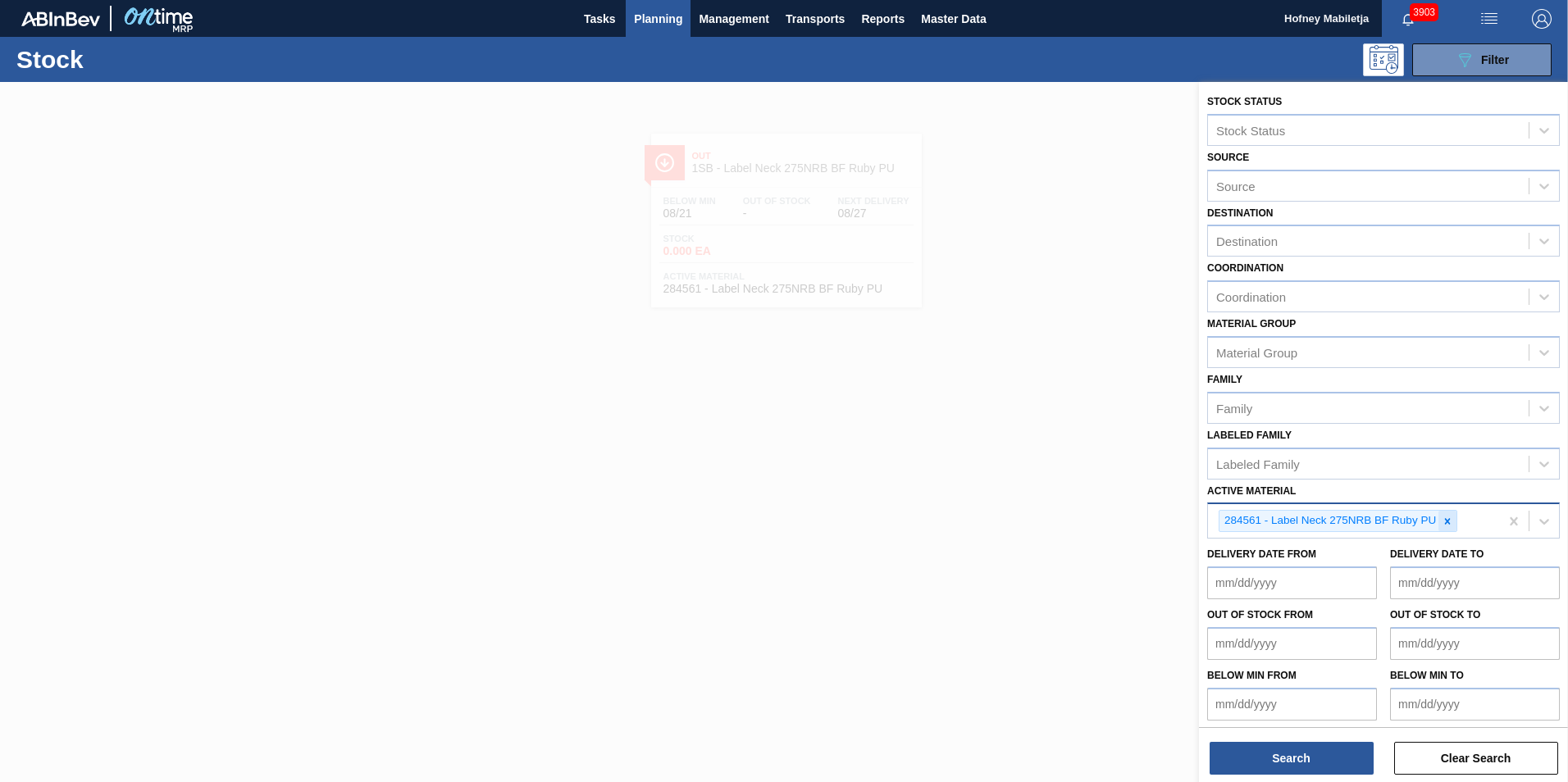
click at [1449, 523] on icon at bounding box center [1448, 520] width 6 height 6
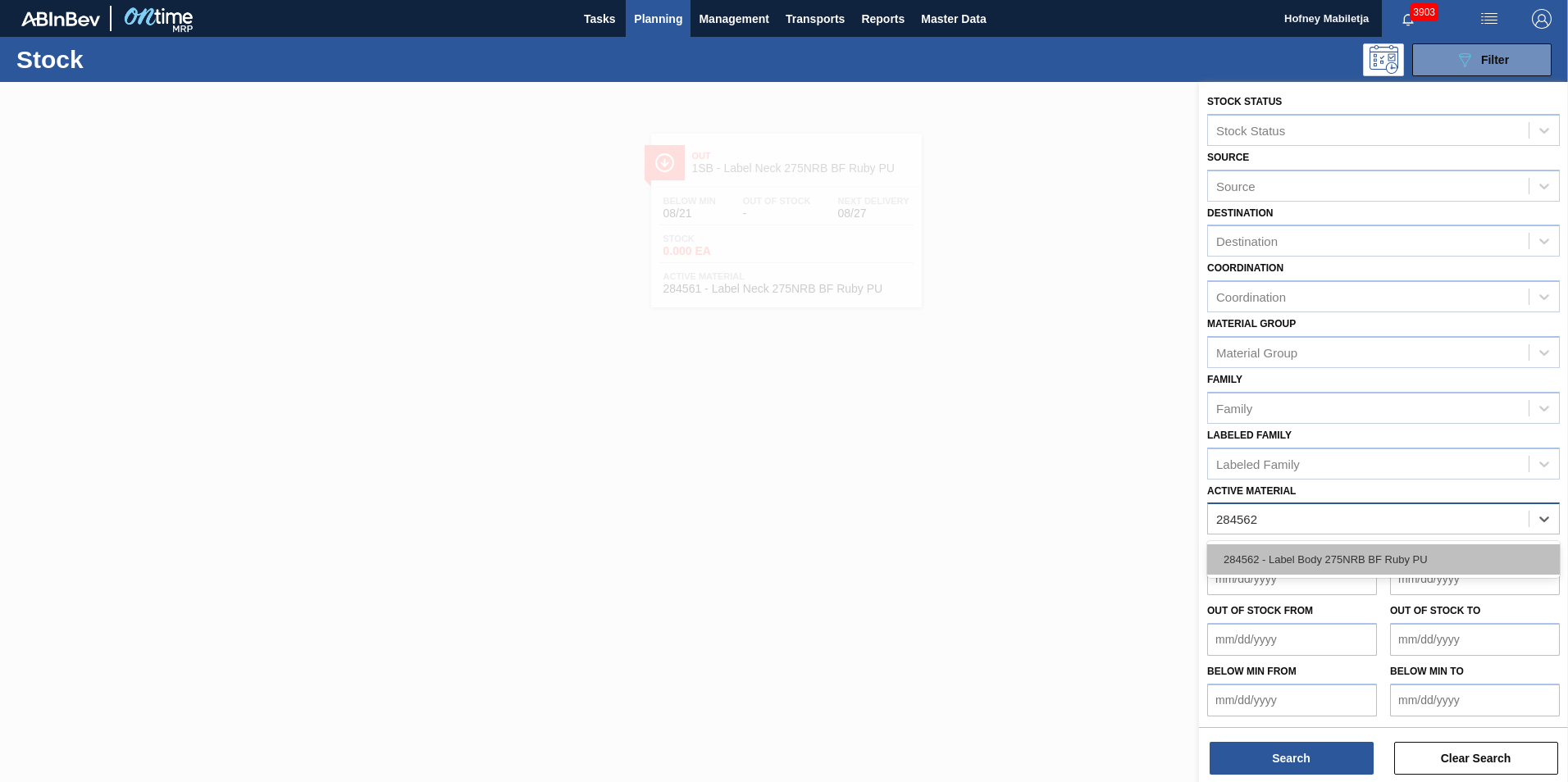
type Material "284562"
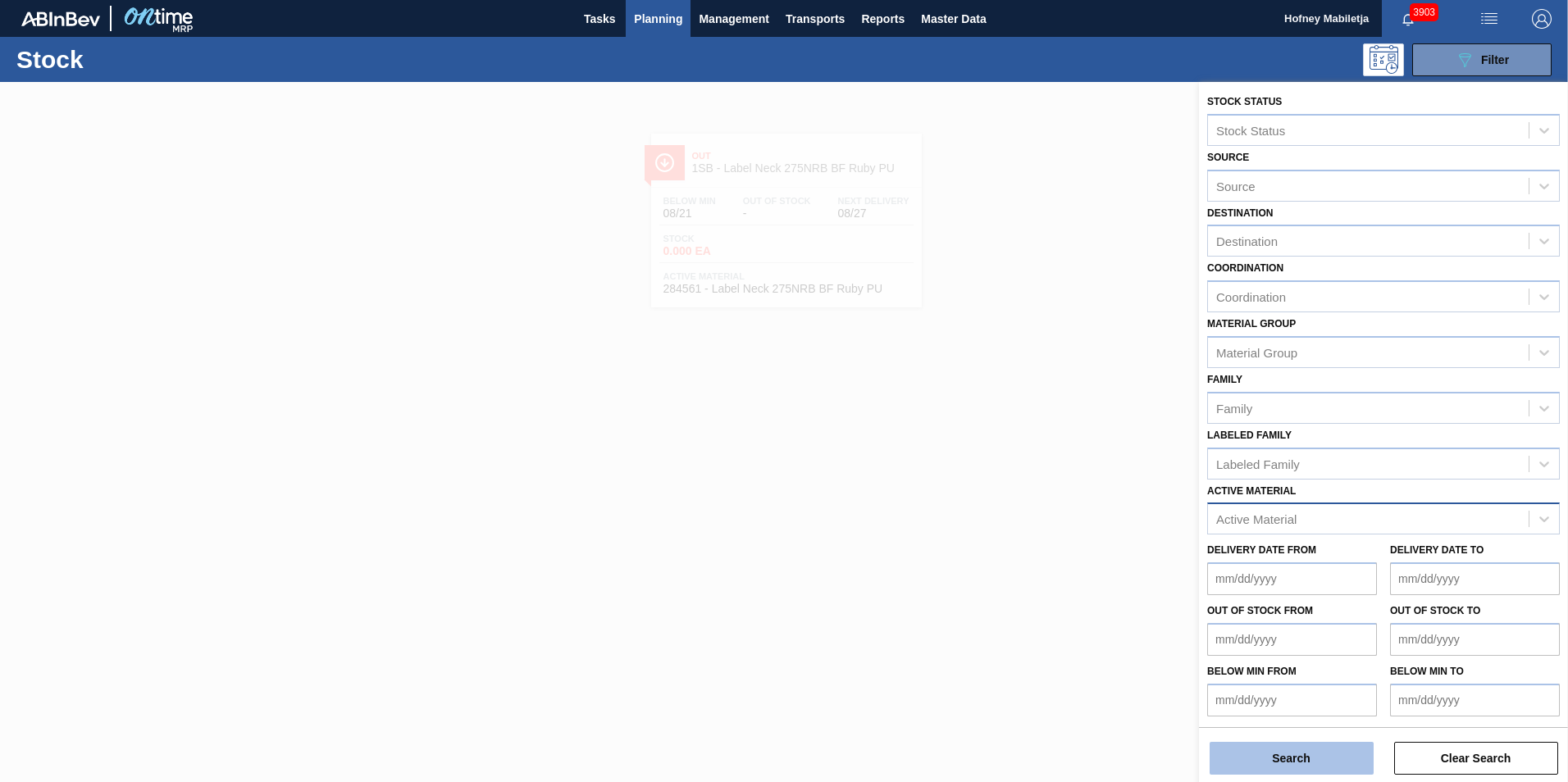
click at [1234, 765] on button "Search" at bounding box center [1292, 758] width 164 height 33
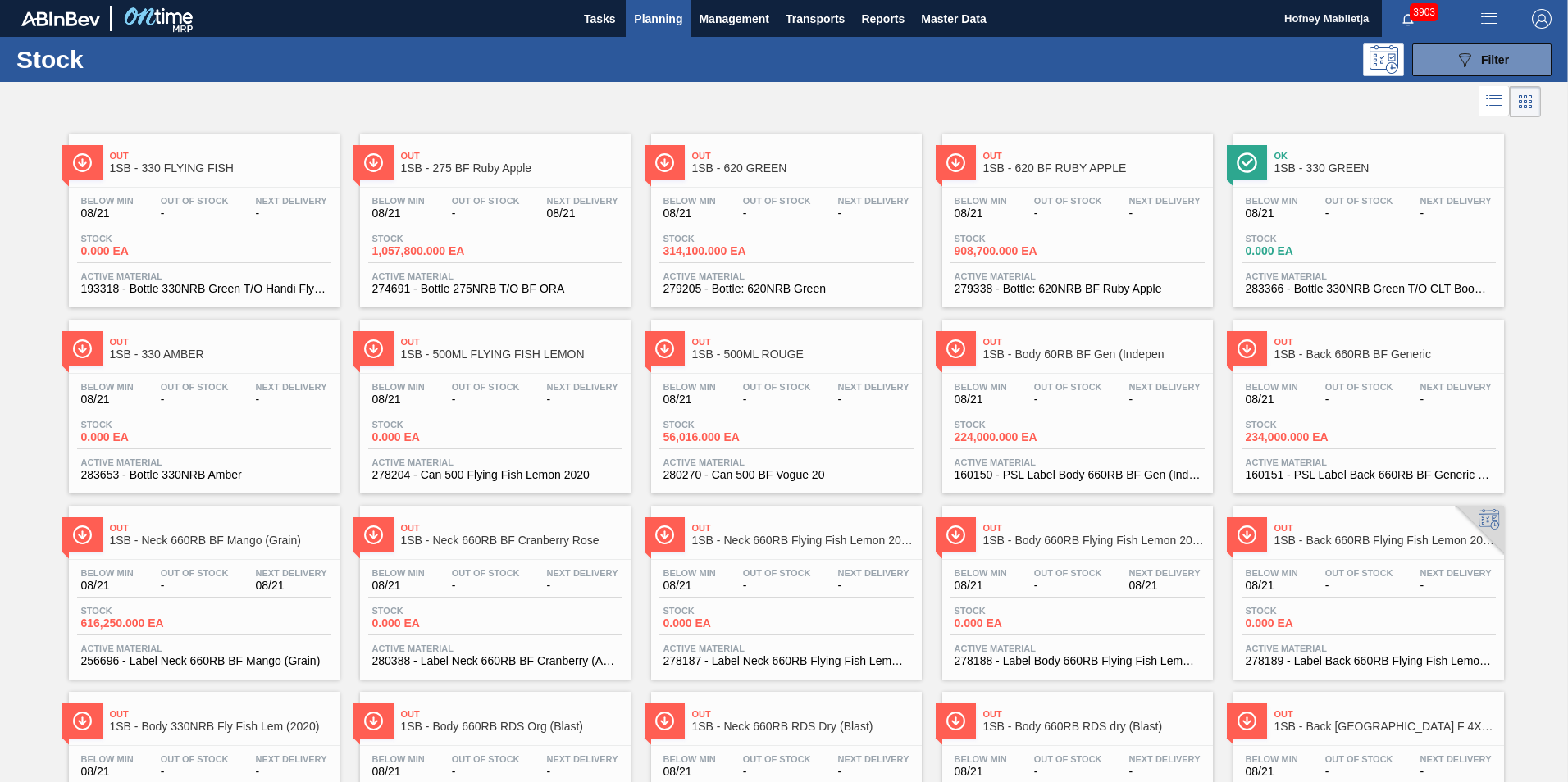
click at [651, 15] on span "Planning" at bounding box center [658, 18] width 48 height 20
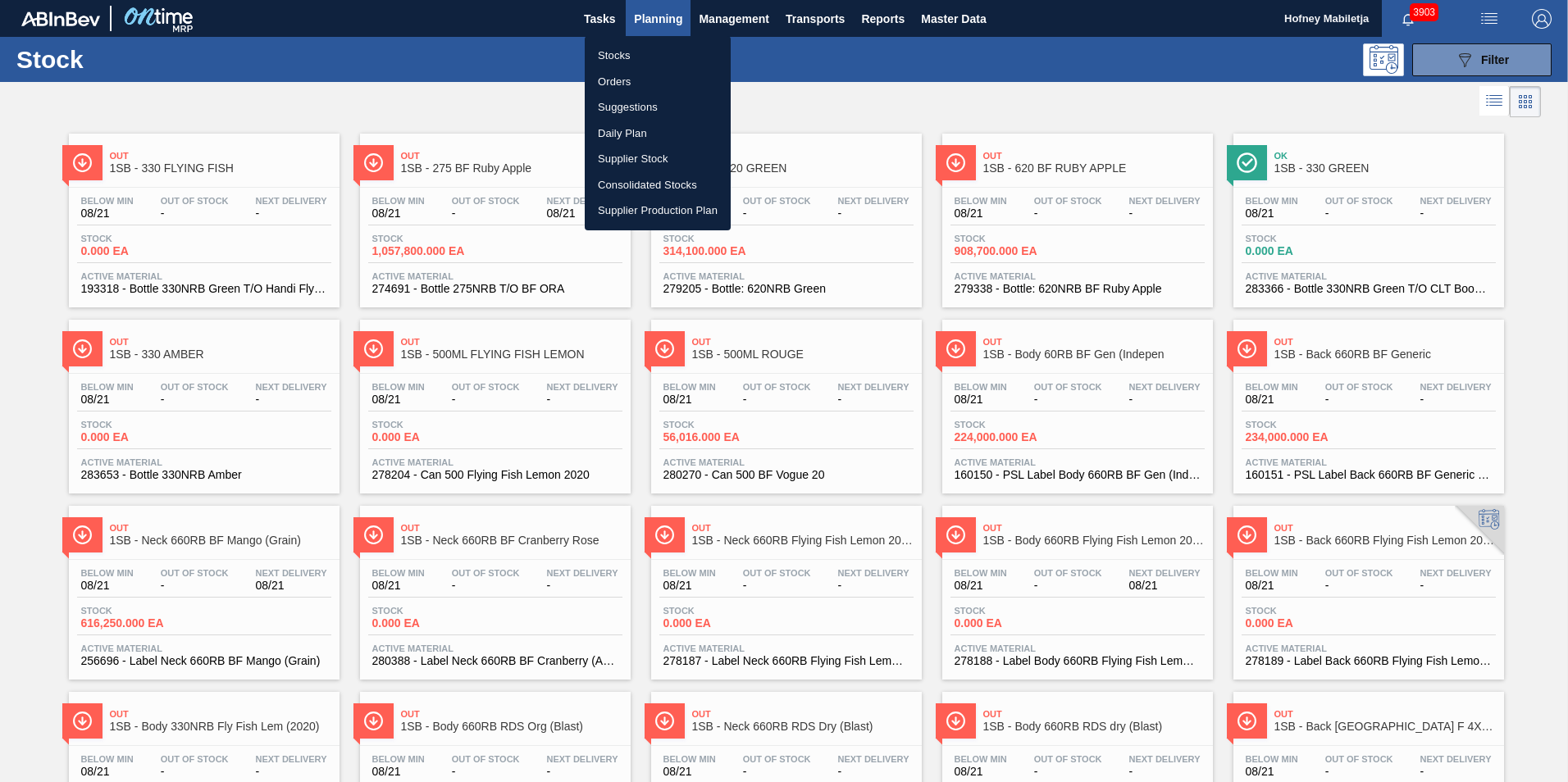
click at [627, 53] on li "Stocks" at bounding box center [657, 56] width 146 height 26
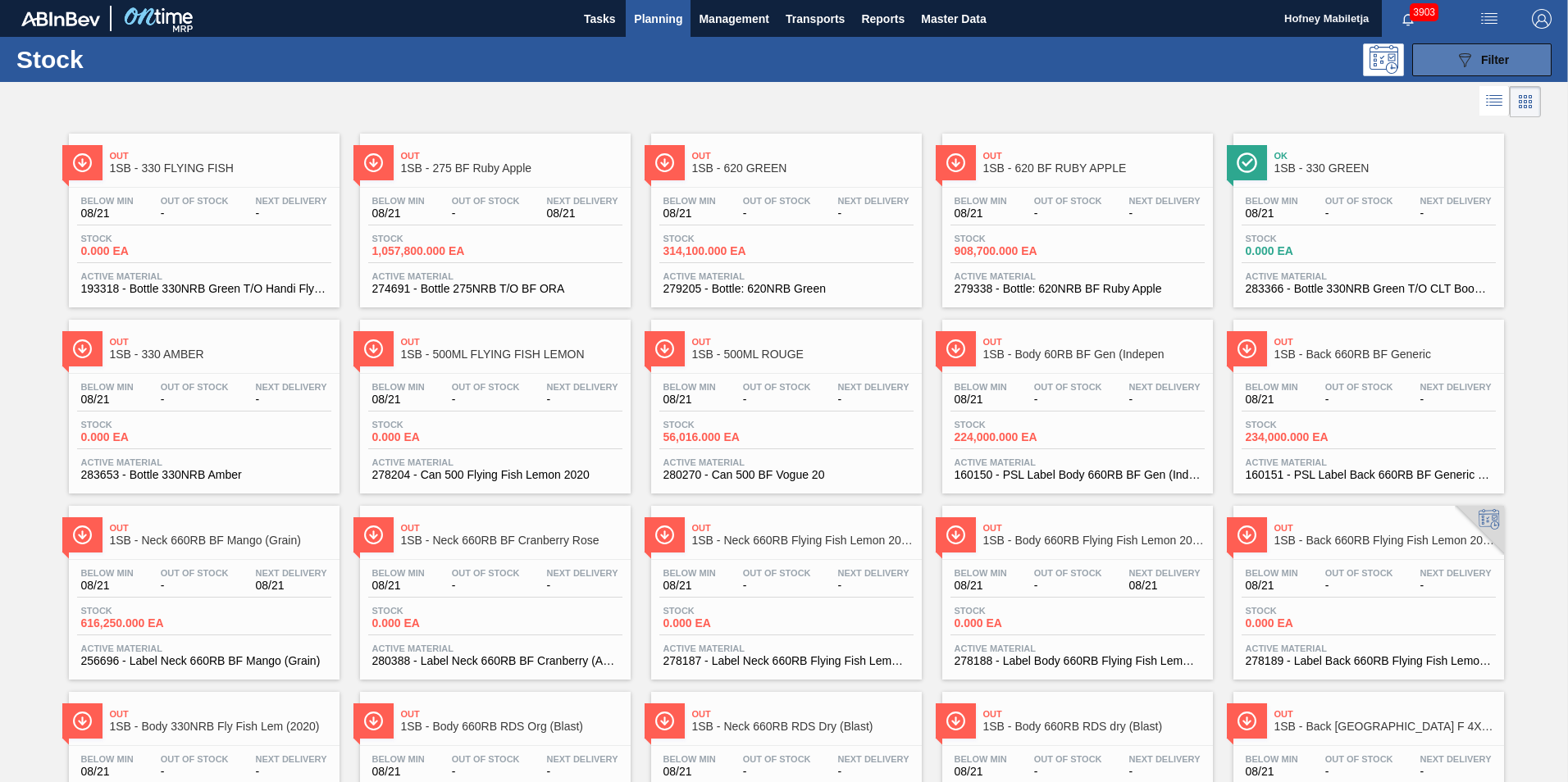
click at [1493, 53] on span "Filter" at bounding box center [1495, 59] width 28 height 13
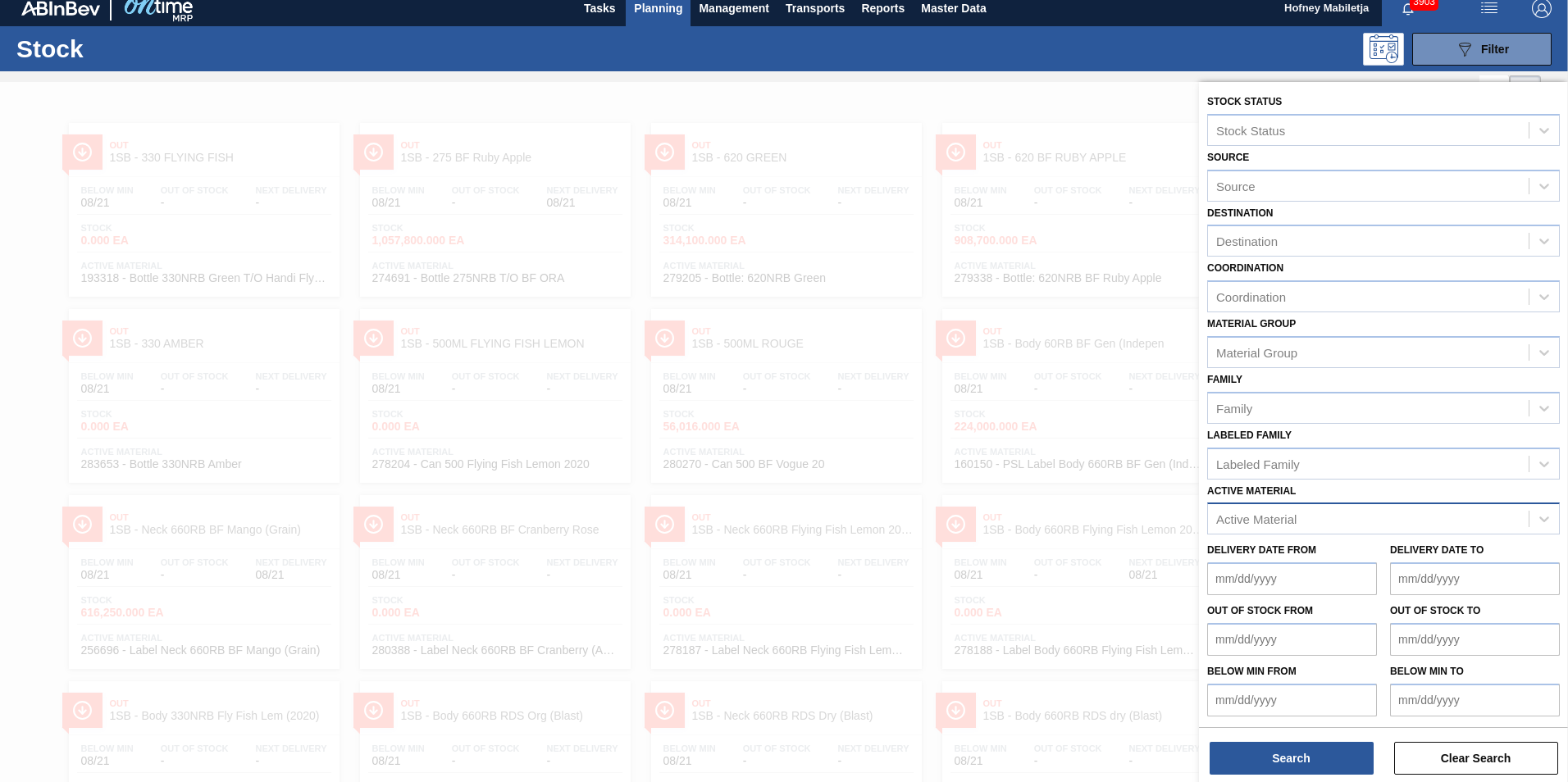
click at [1315, 524] on div "Active Material" at bounding box center [1368, 519] width 321 height 24
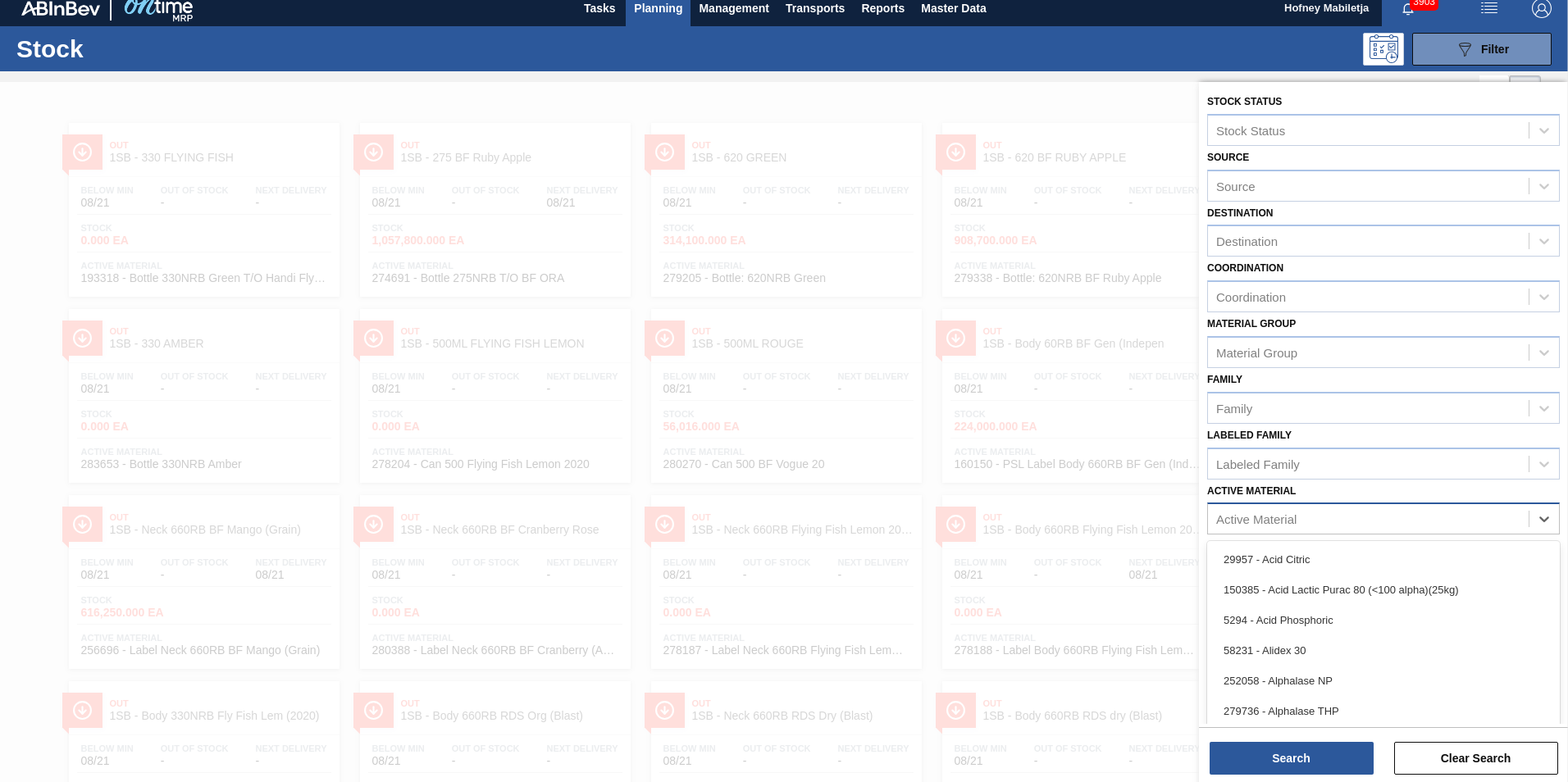
scroll to position [11, 0]
type Material "284562"
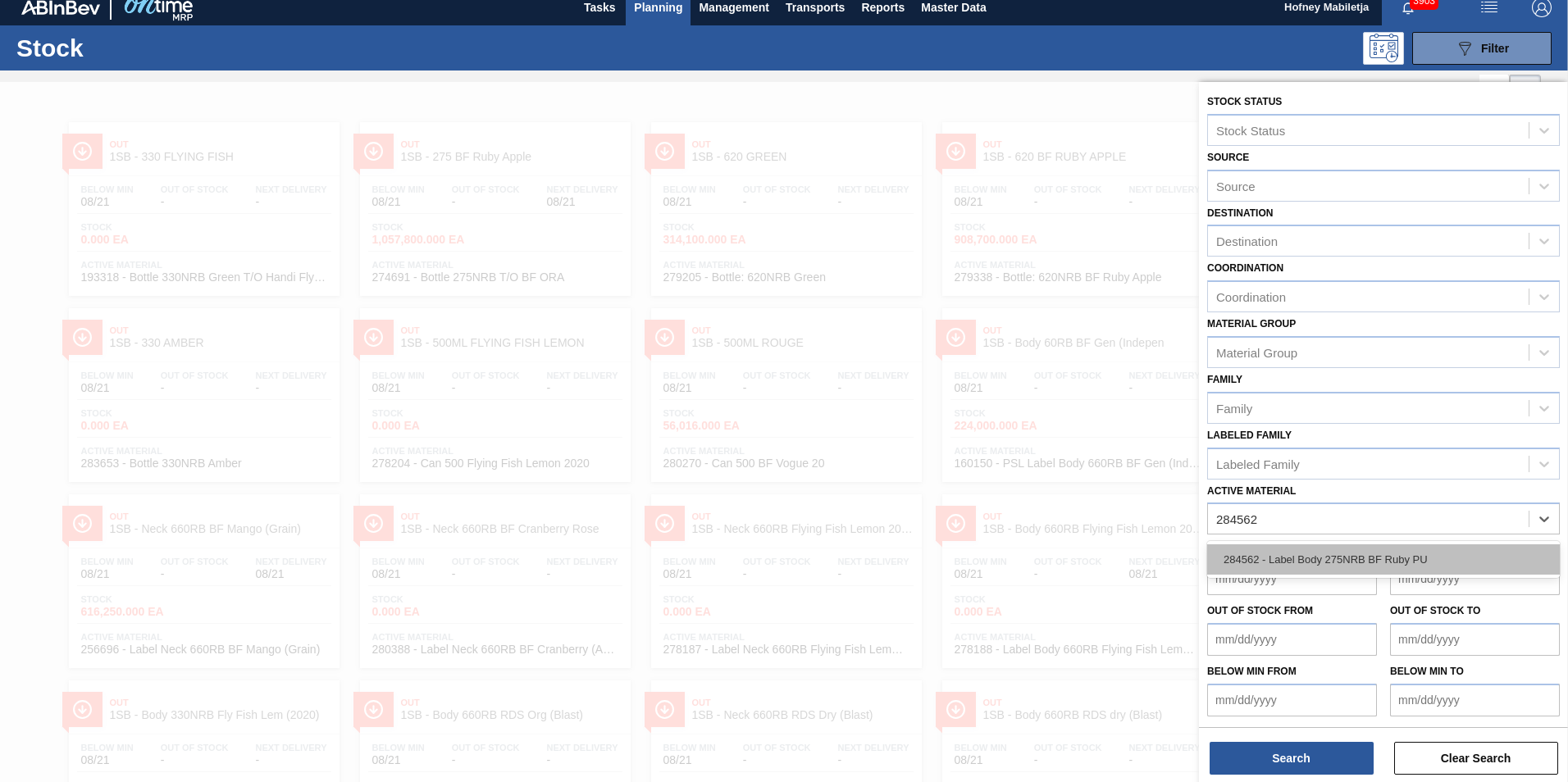
click at [1308, 554] on div "284562 - Label Body 275NRB BF Ruby PU" at bounding box center [1383, 559] width 352 height 31
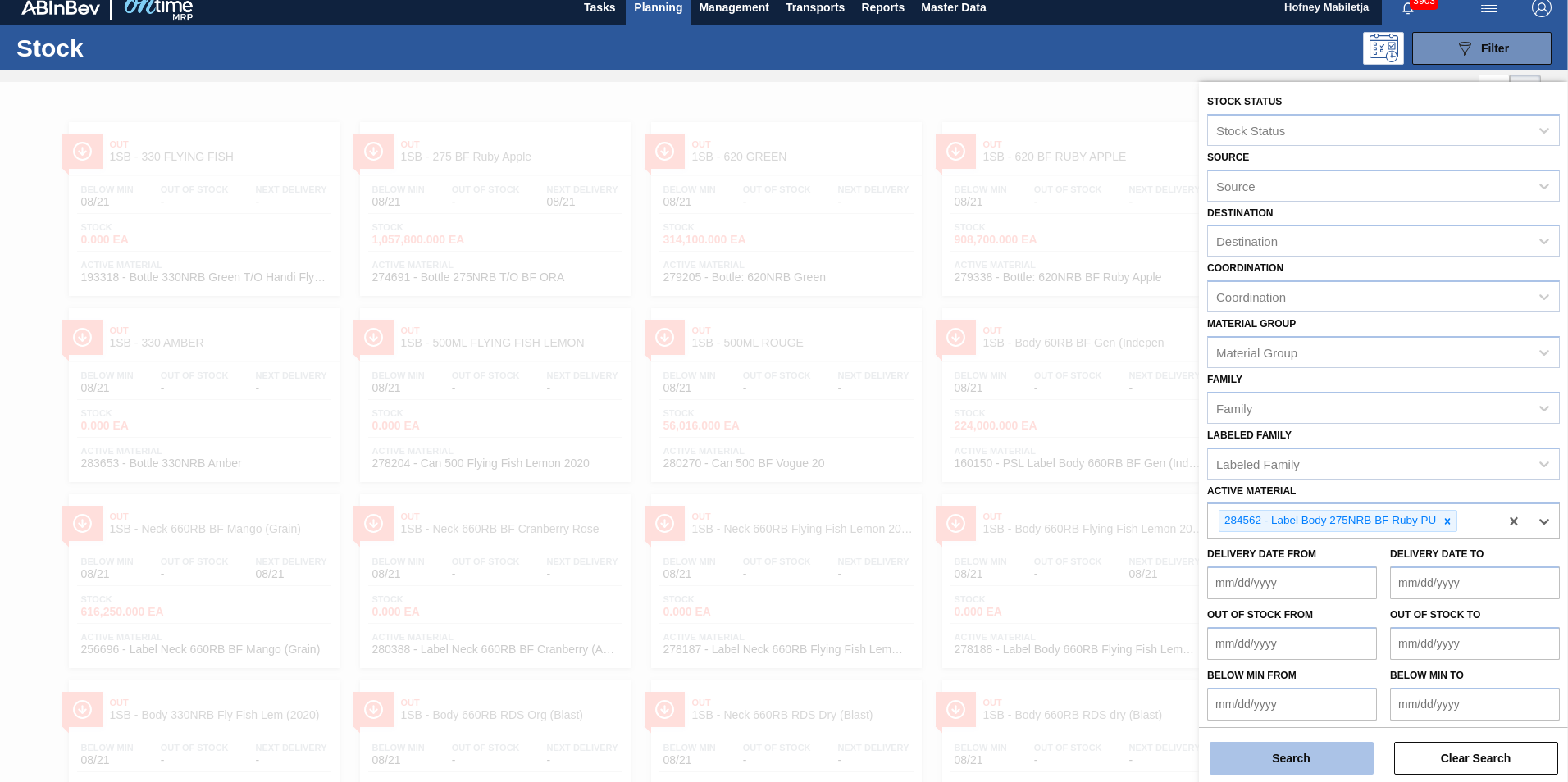
click at [1319, 769] on button "Search" at bounding box center [1292, 758] width 164 height 33
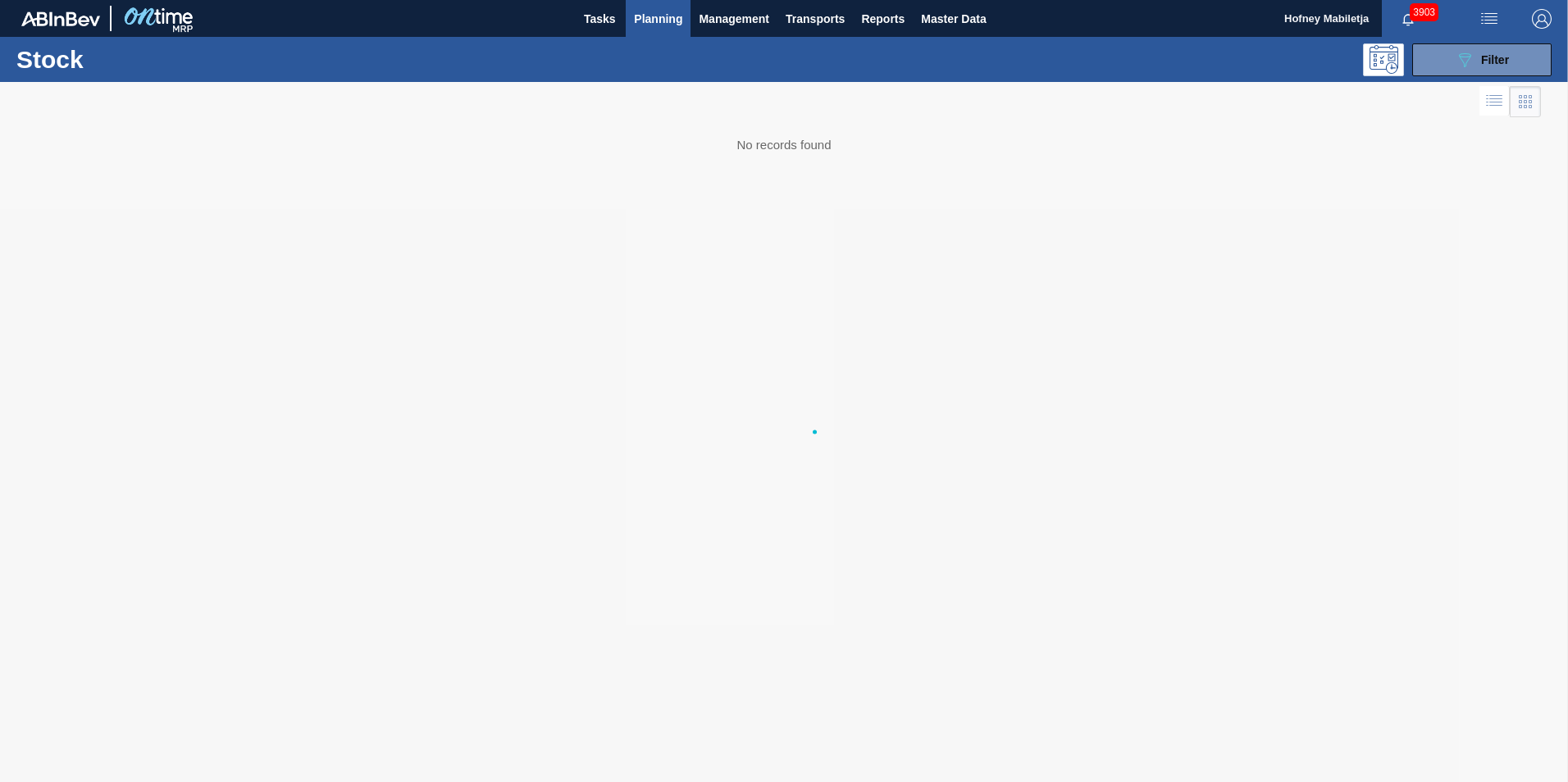
scroll to position [0, 0]
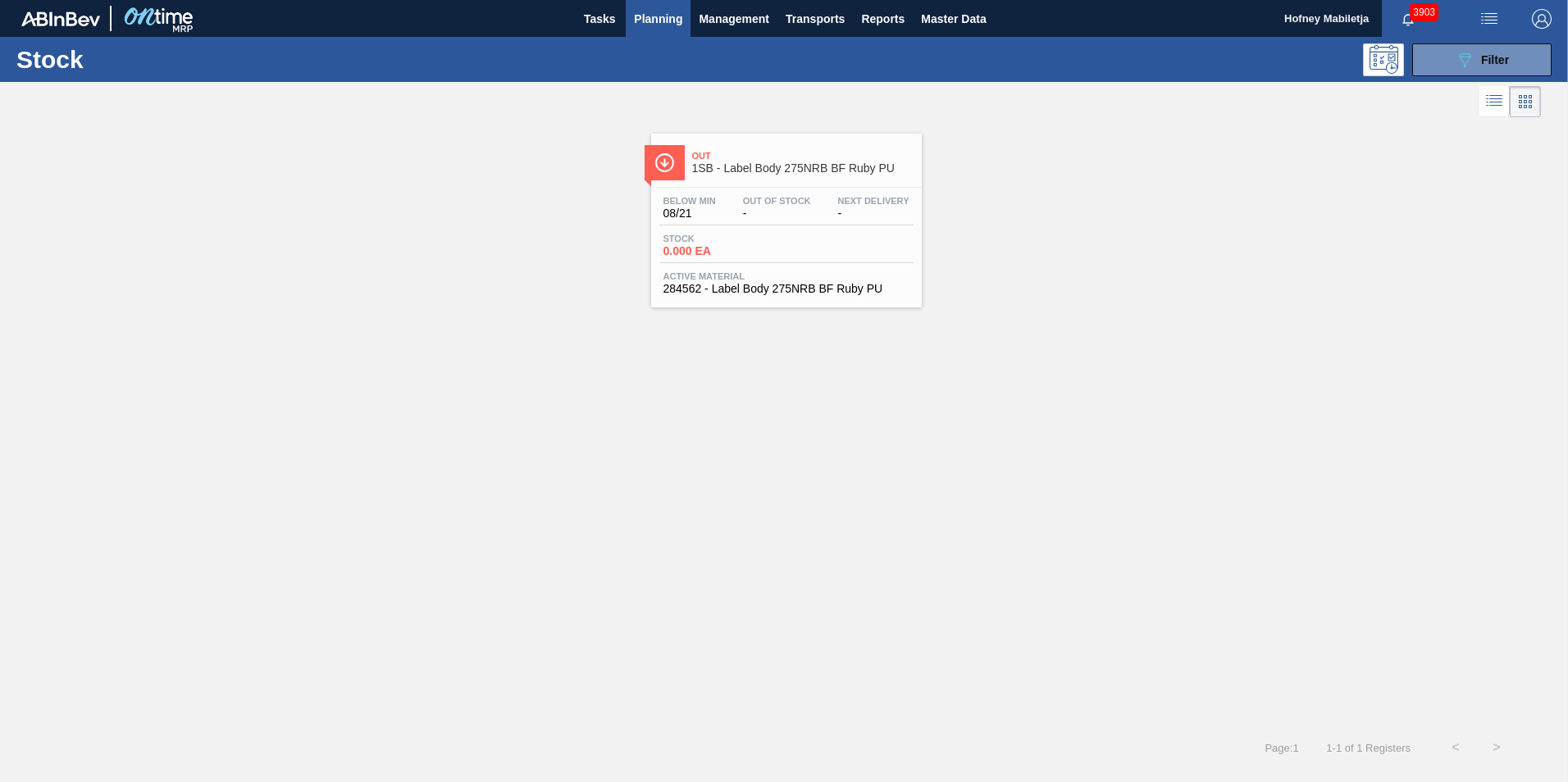
click at [806, 246] on div "Stock 0.000 EA" at bounding box center [786, 248] width 254 height 30
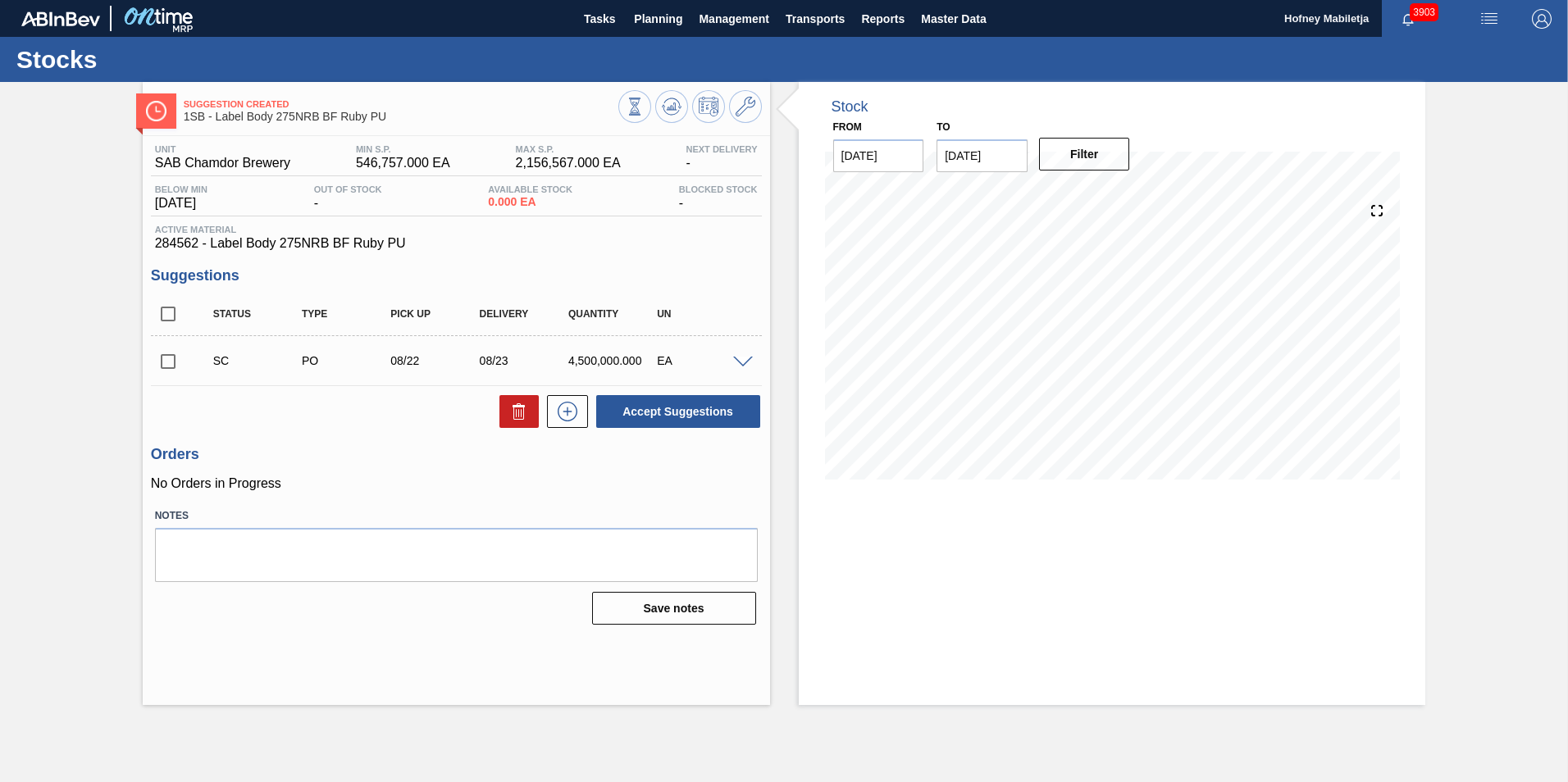
click at [743, 360] on span at bounding box center [742, 363] width 20 height 12
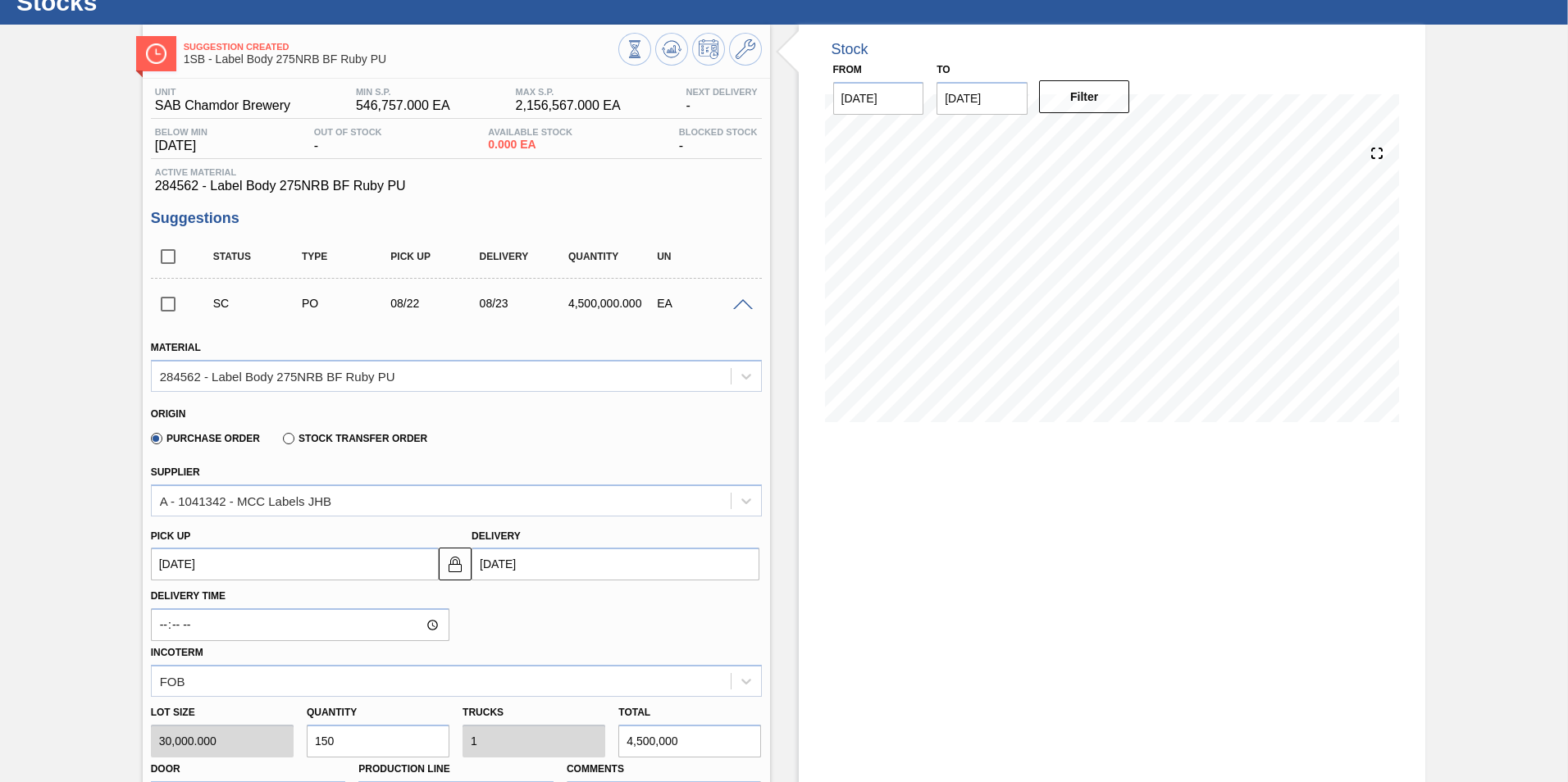
scroll to position [82, 0]
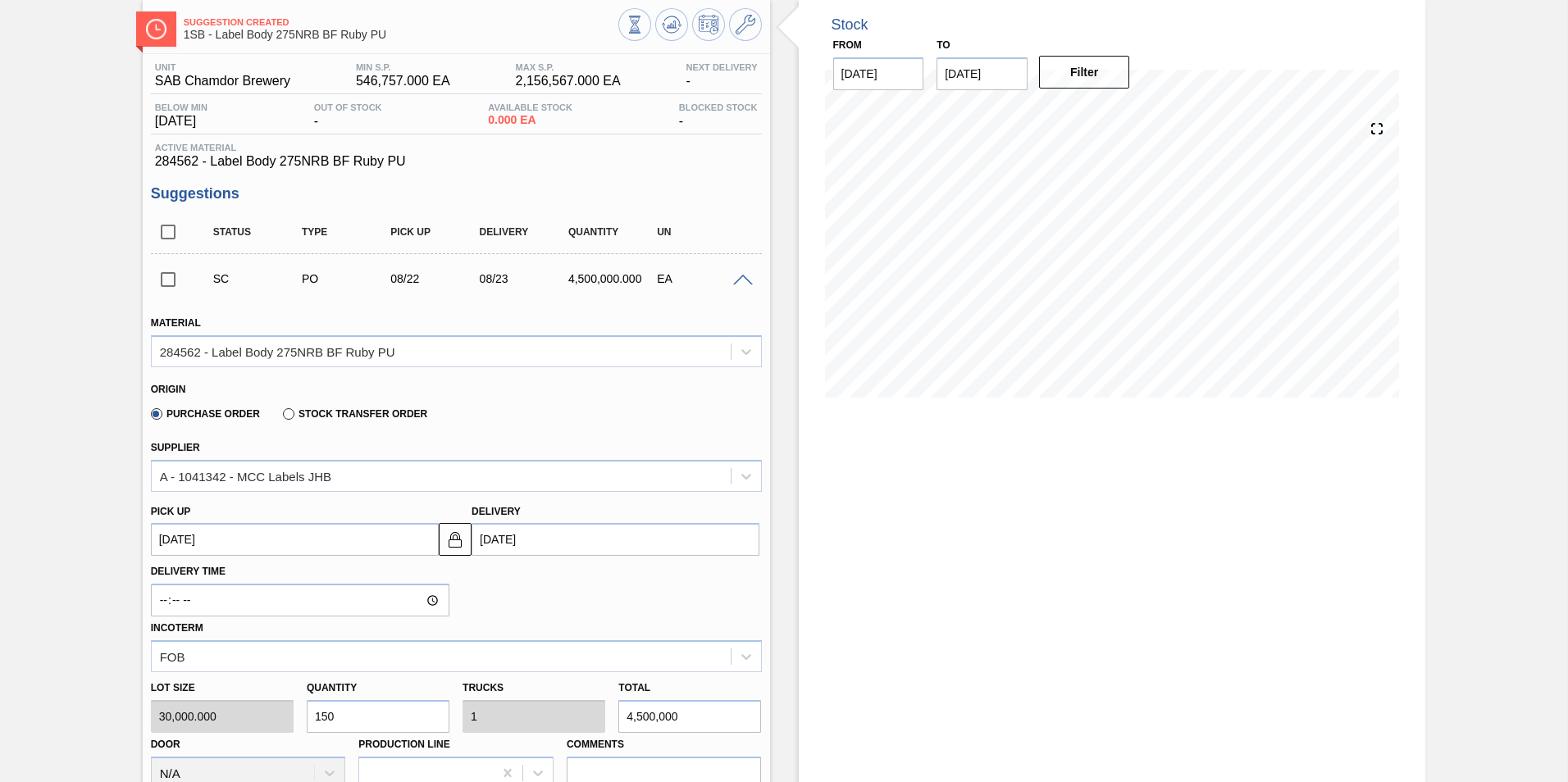
click at [556, 541] on input "[DATE]" at bounding box center [616, 540] width 288 height 33
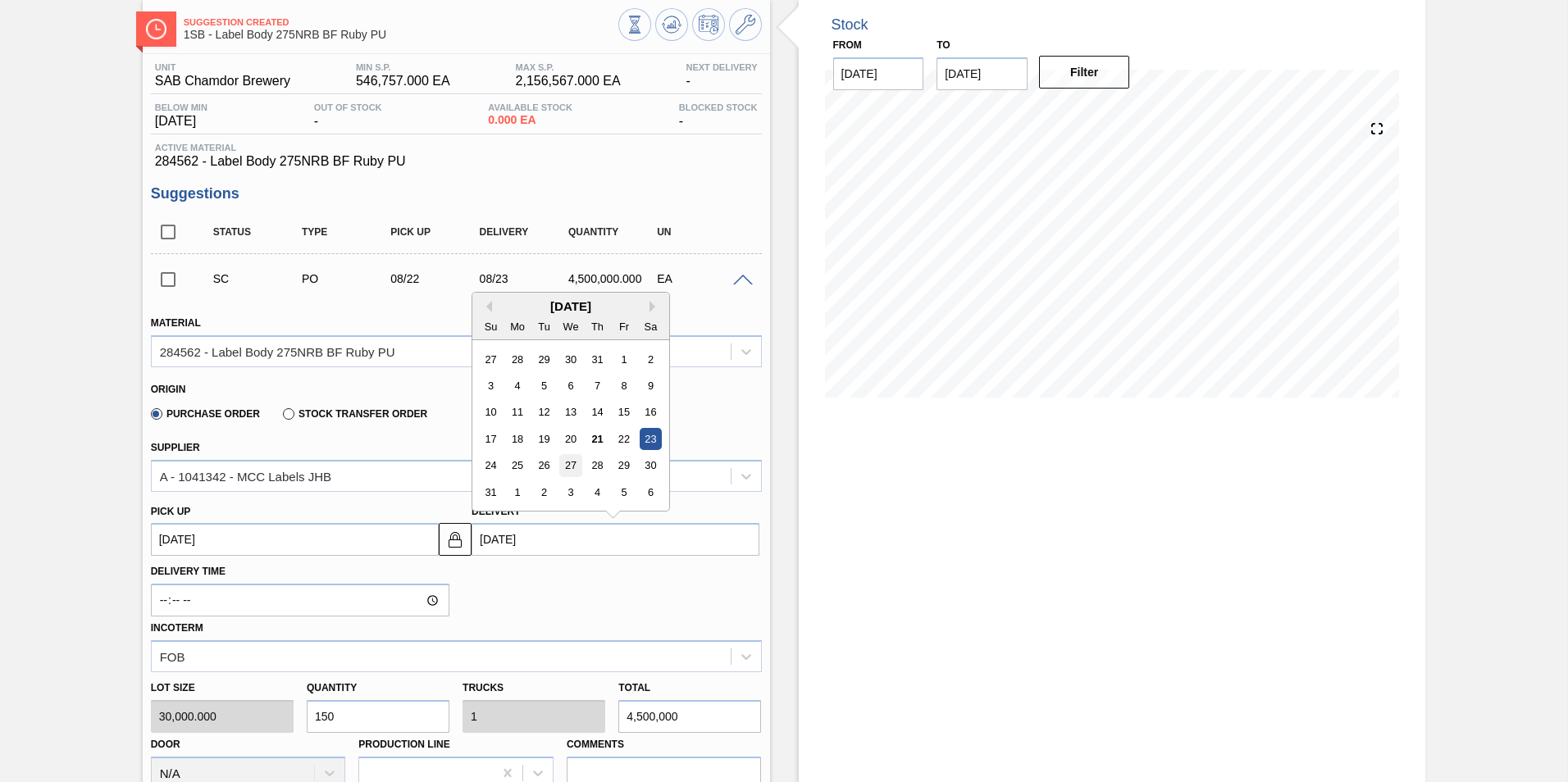
click at [566, 462] on div "27" at bounding box center [570, 466] width 22 height 22
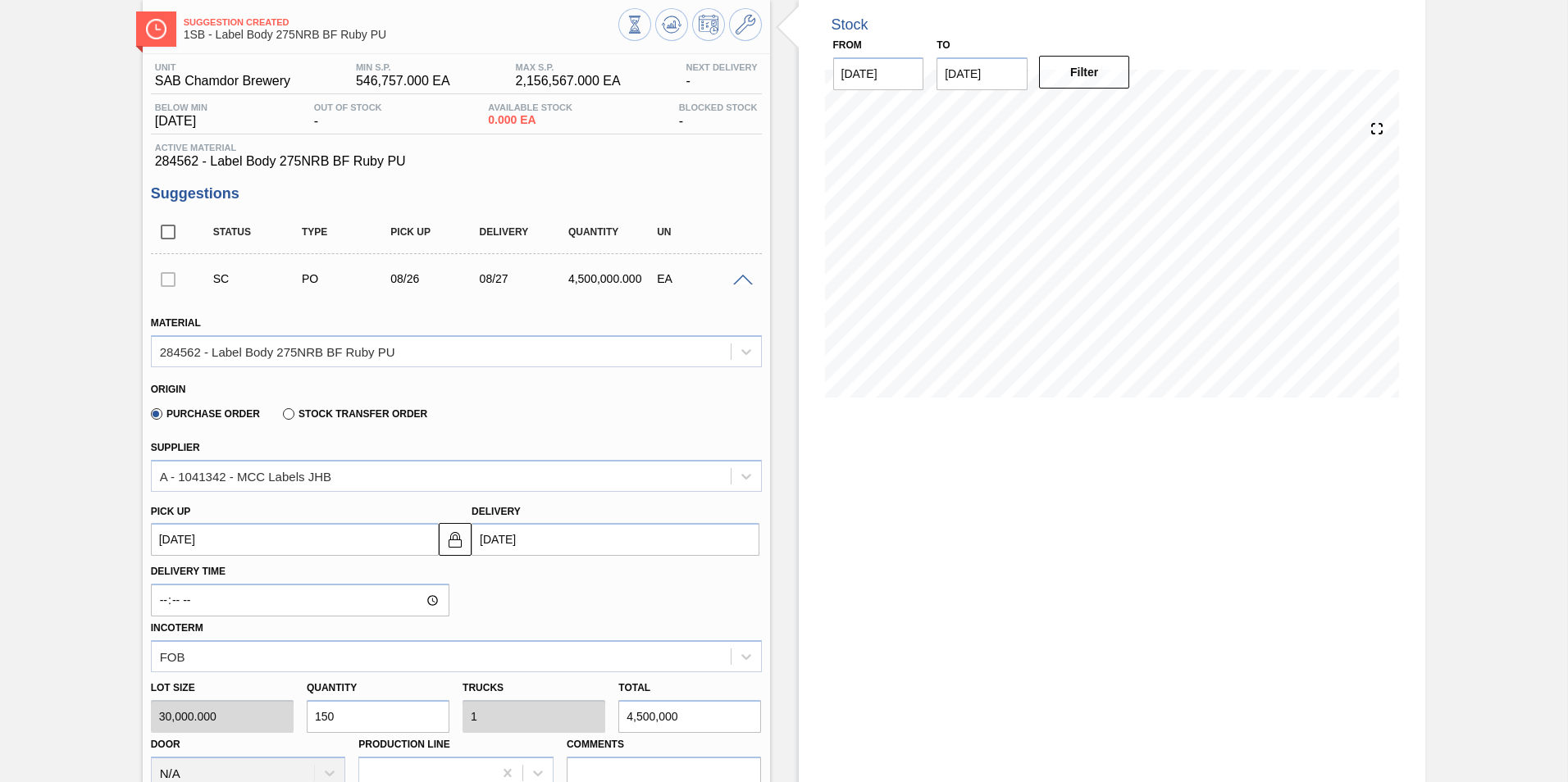
type up3150226508 "[DATE]"
type input "[DATE]"
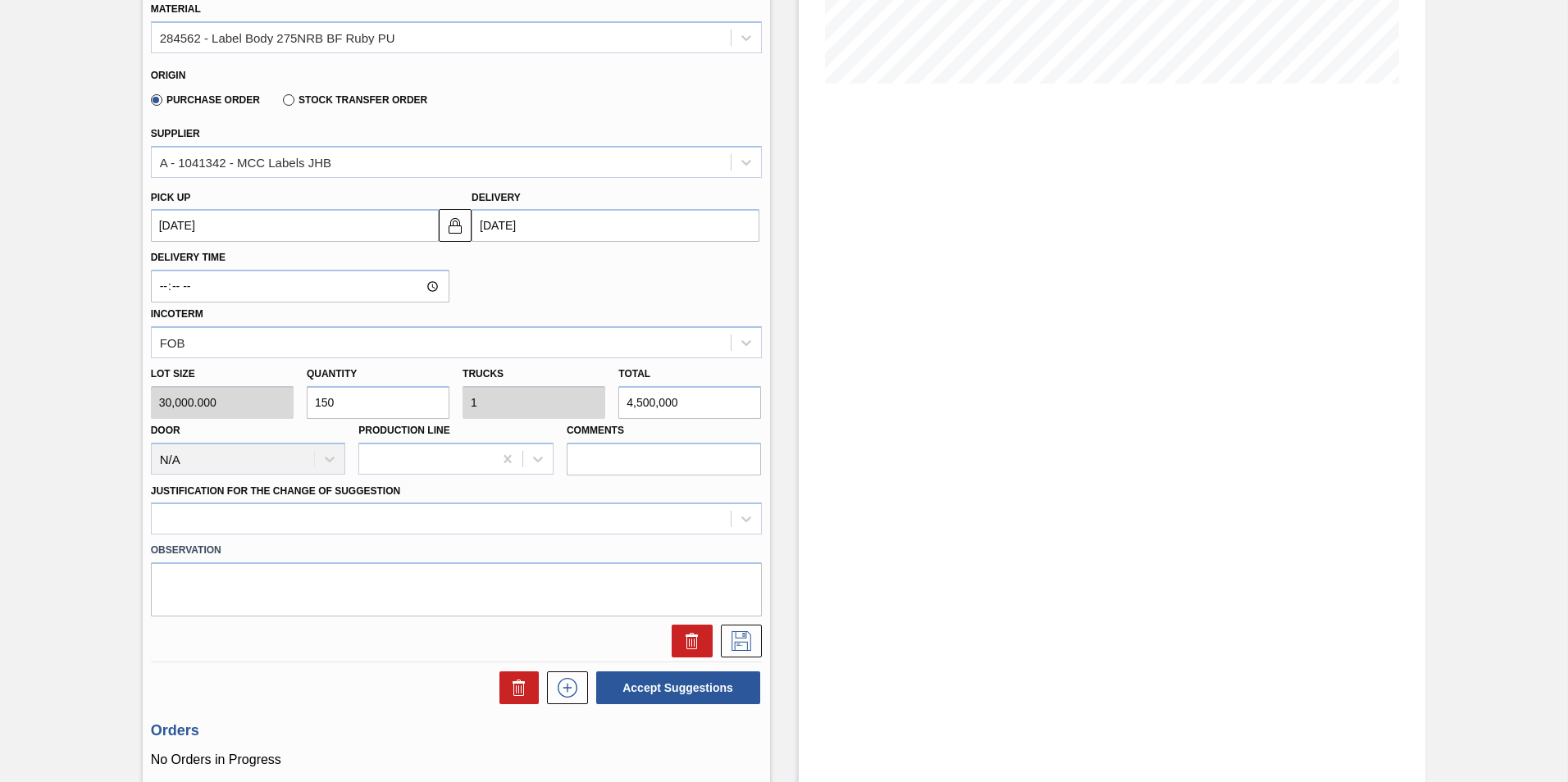
scroll to position [410, 0]
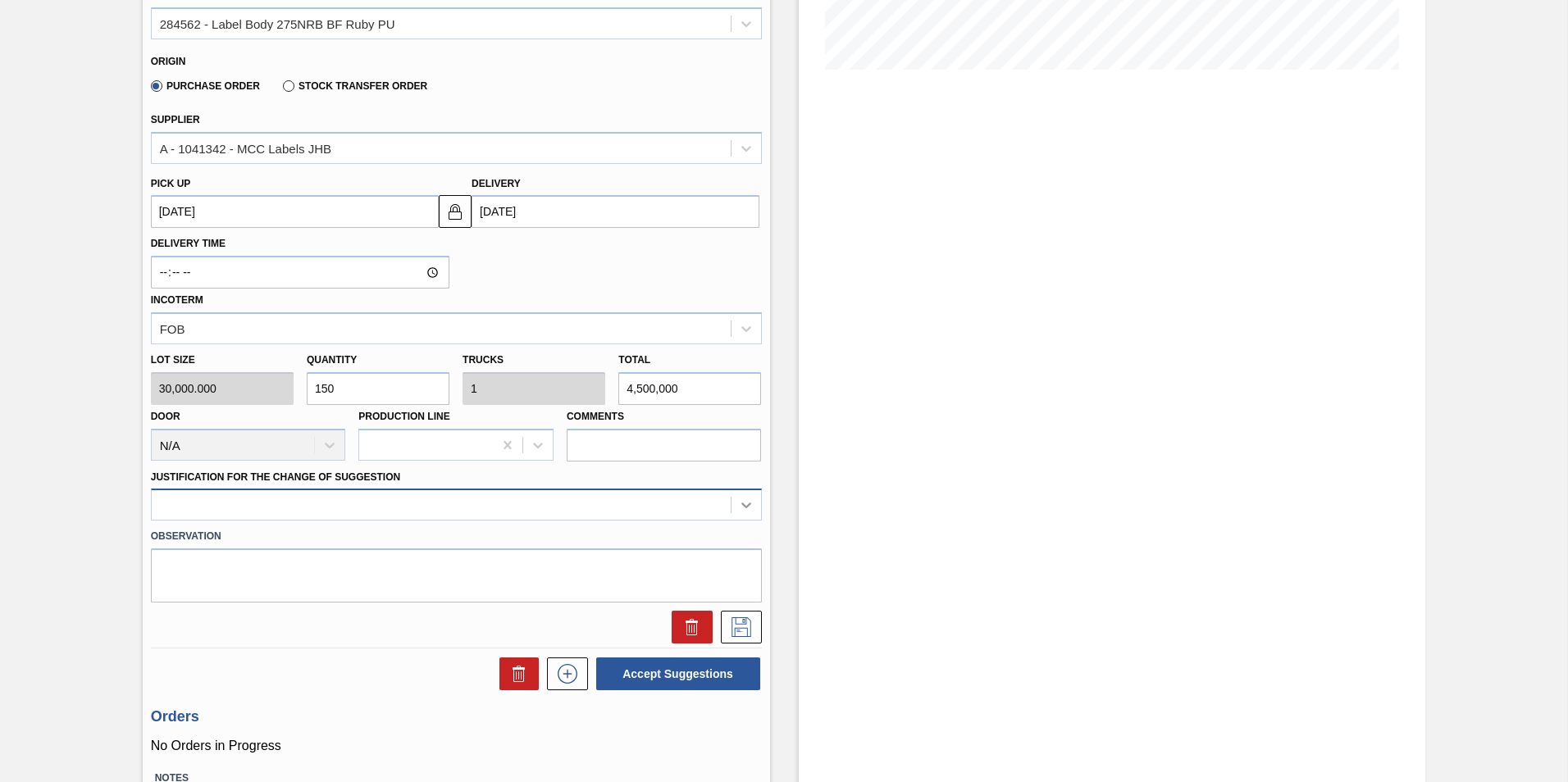
click at [744, 506] on icon at bounding box center [746, 506] width 10 height 6
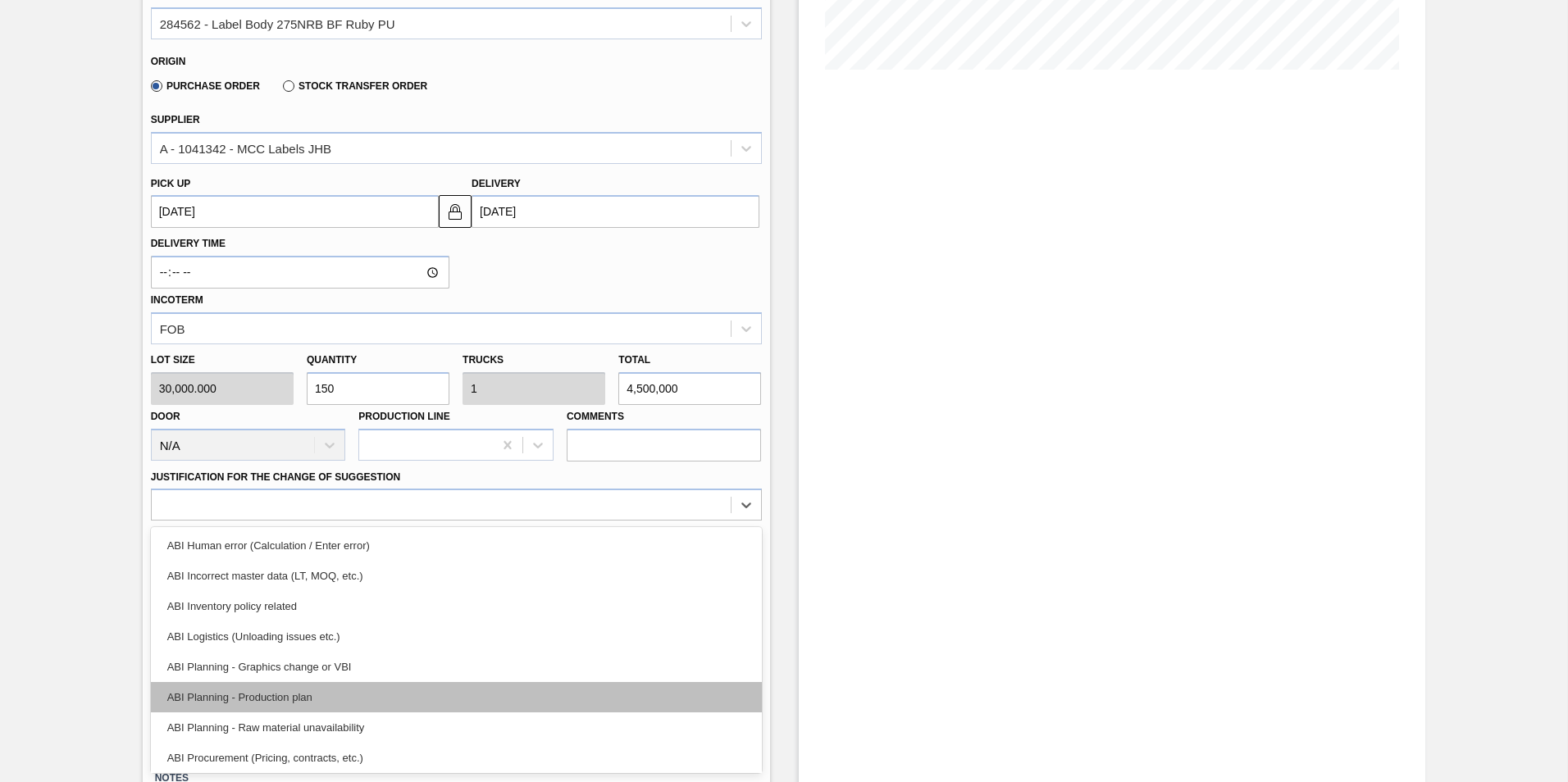
click at [269, 698] on div "ABI Planning - Production plan" at bounding box center [456, 697] width 610 height 31
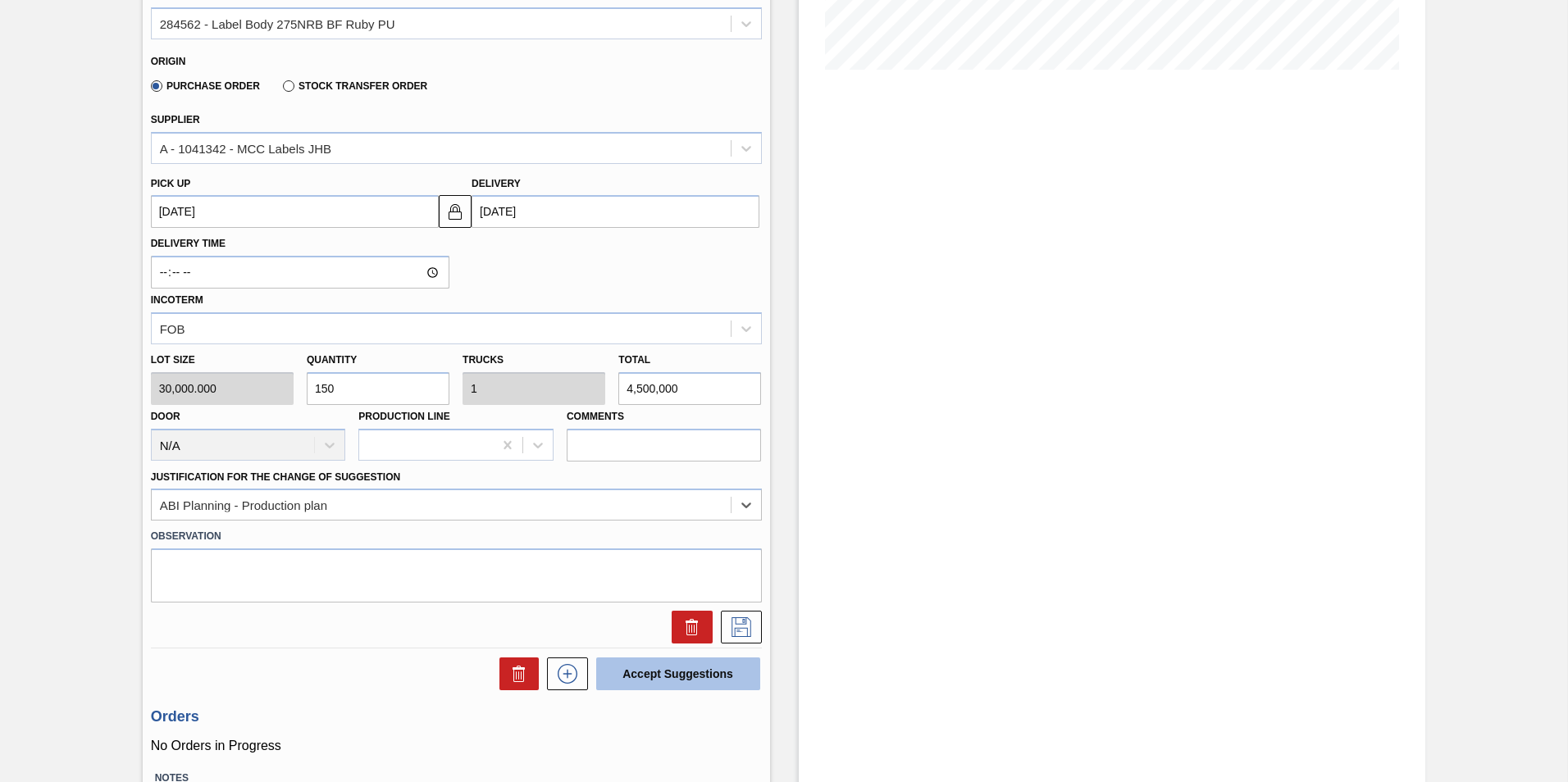
click at [685, 670] on button "Accept Suggestions" at bounding box center [678, 674] width 164 height 33
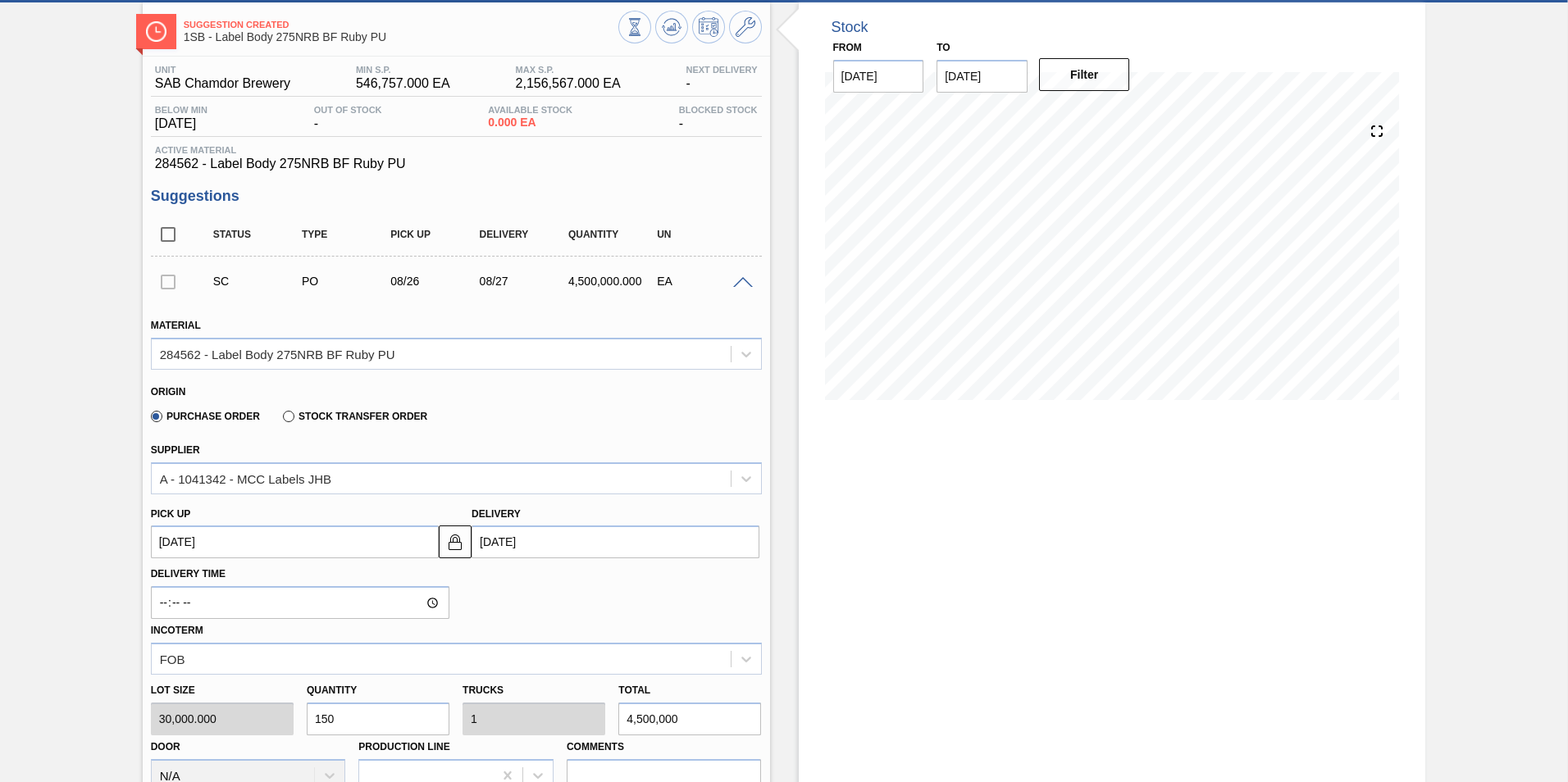
scroll to position [0, 0]
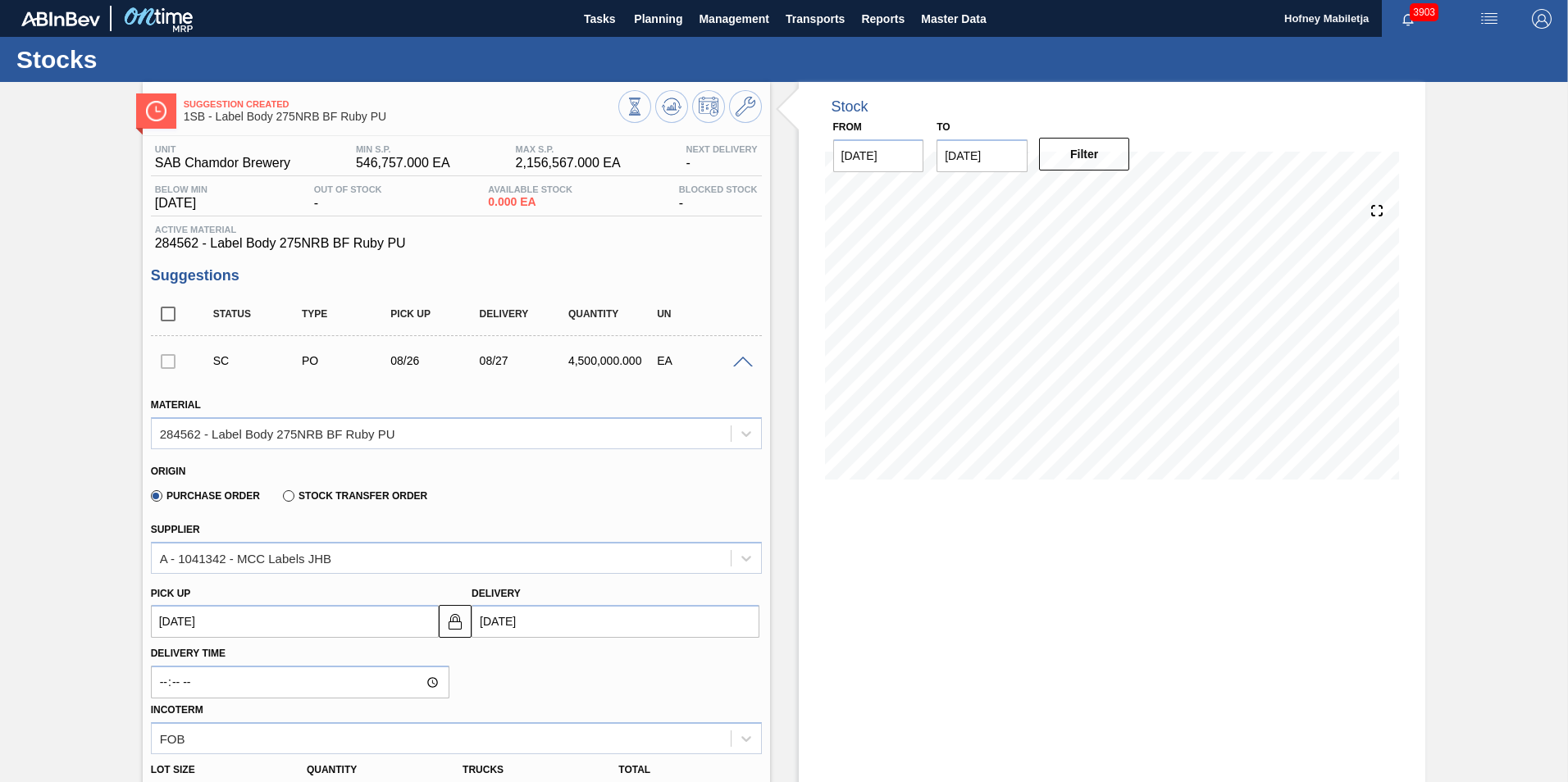
click at [160, 358] on div at bounding box center [167, 361] width 34 height 33
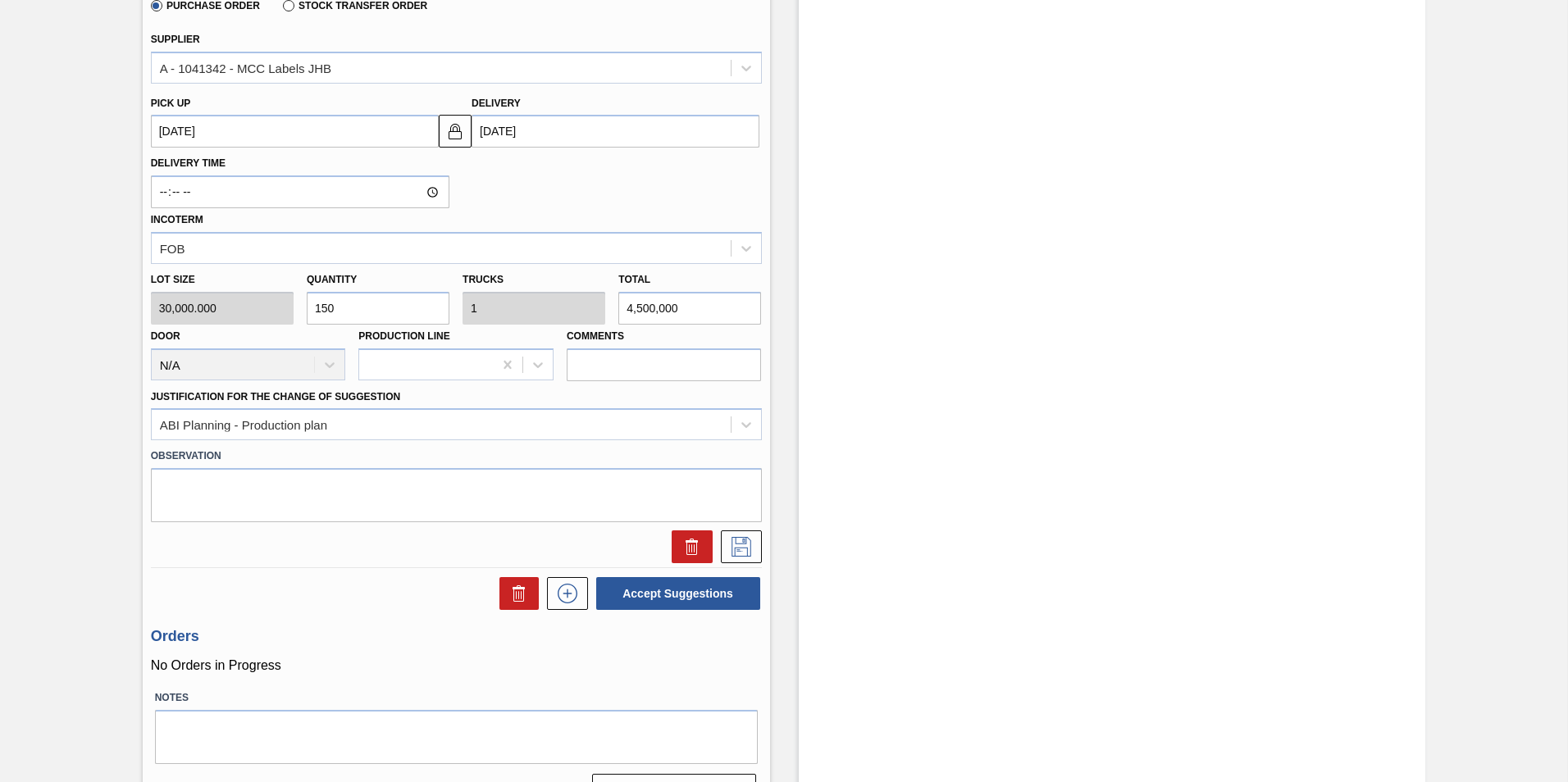
scroll to position [492, 0]
click at [744, 542] on icon at bounding box center [741, 545] width 26 height 20
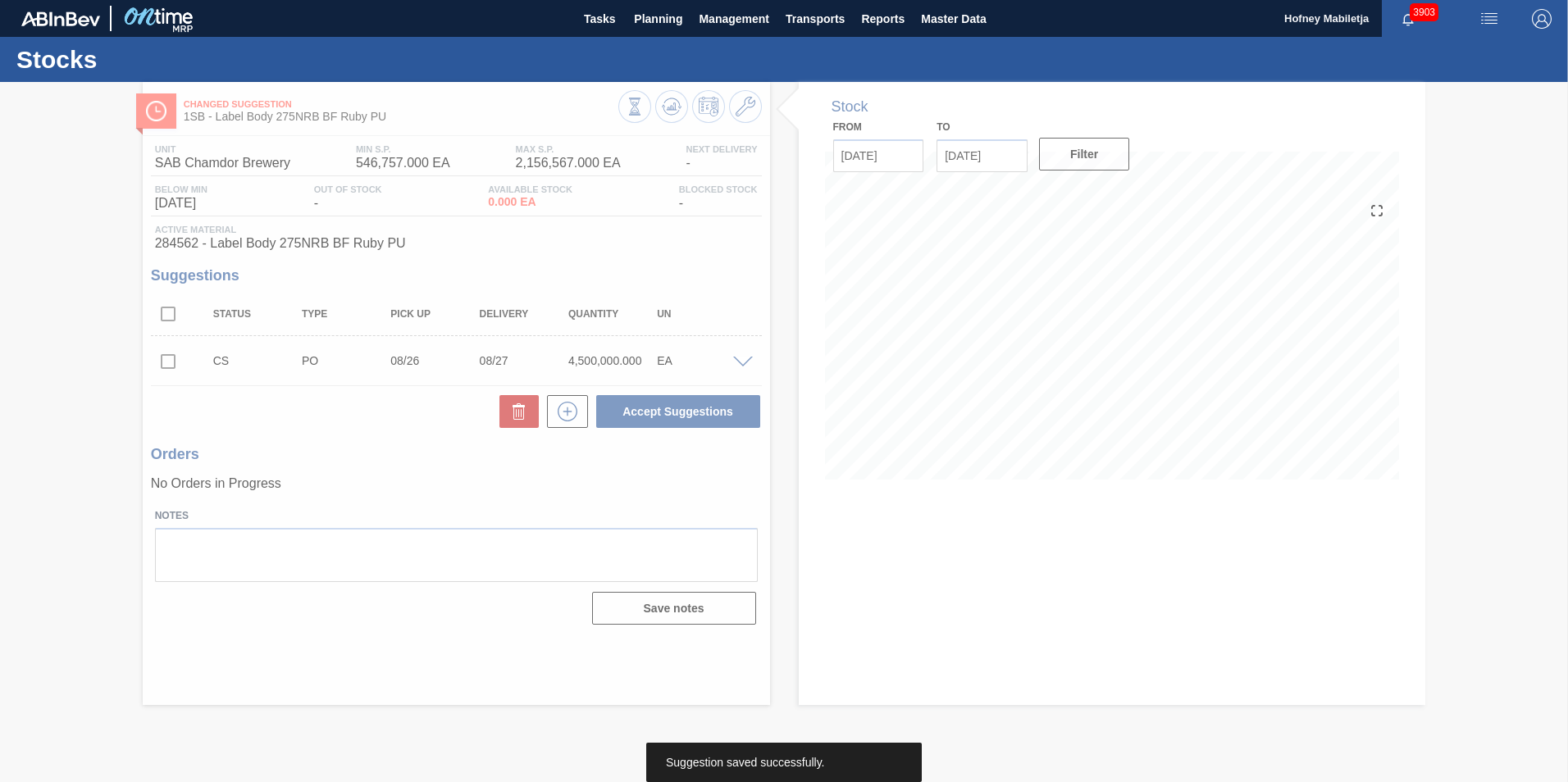
scroll to position [0, 0]
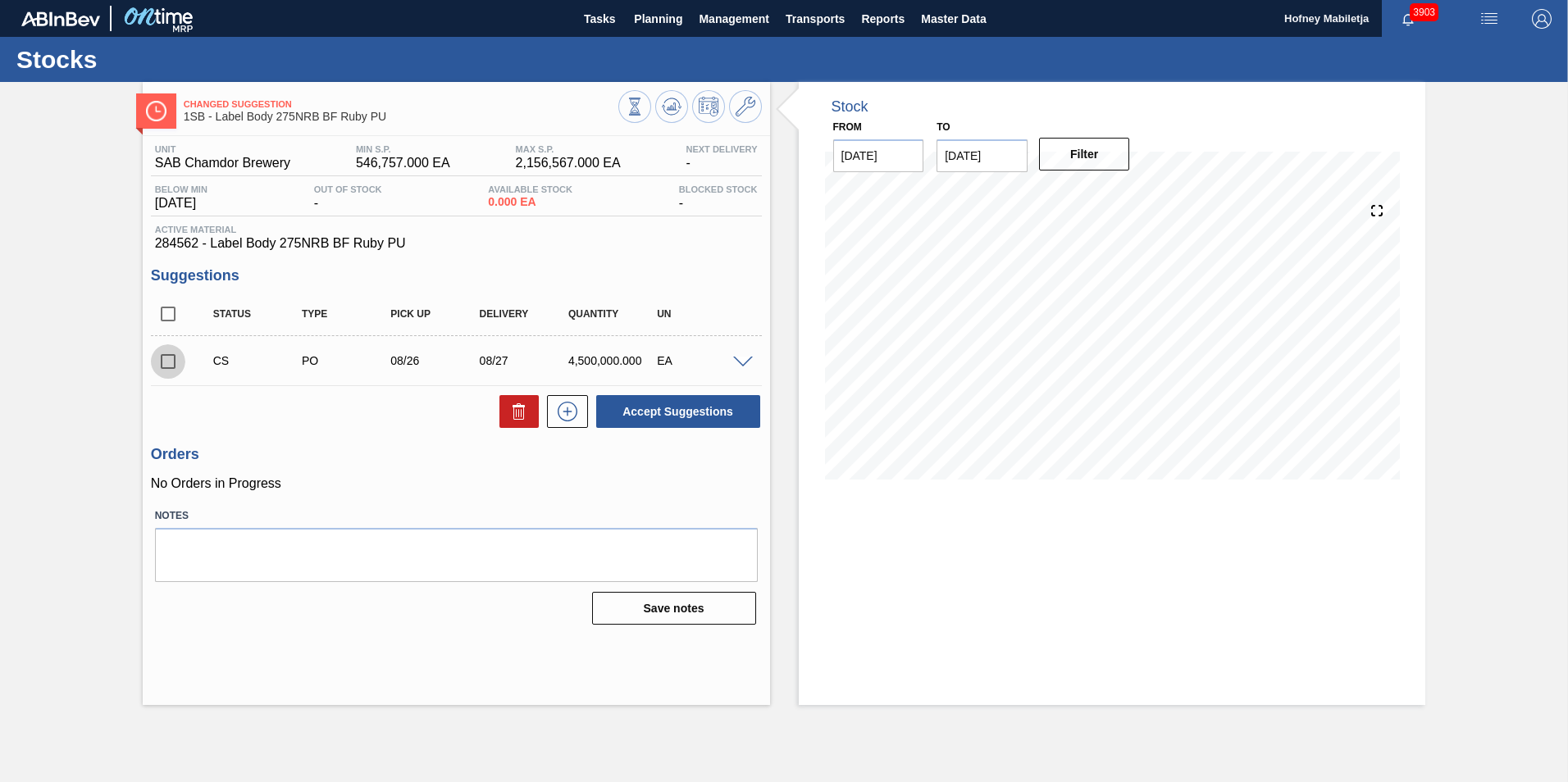
click at [160, 357] on input "checkbox" at bounding box center [167, 361] width 34 height 34
click at [686, 411] on button "Accept Suggestions" at bounding box center [678, 411] width 164 height 33
checkbox input "false"
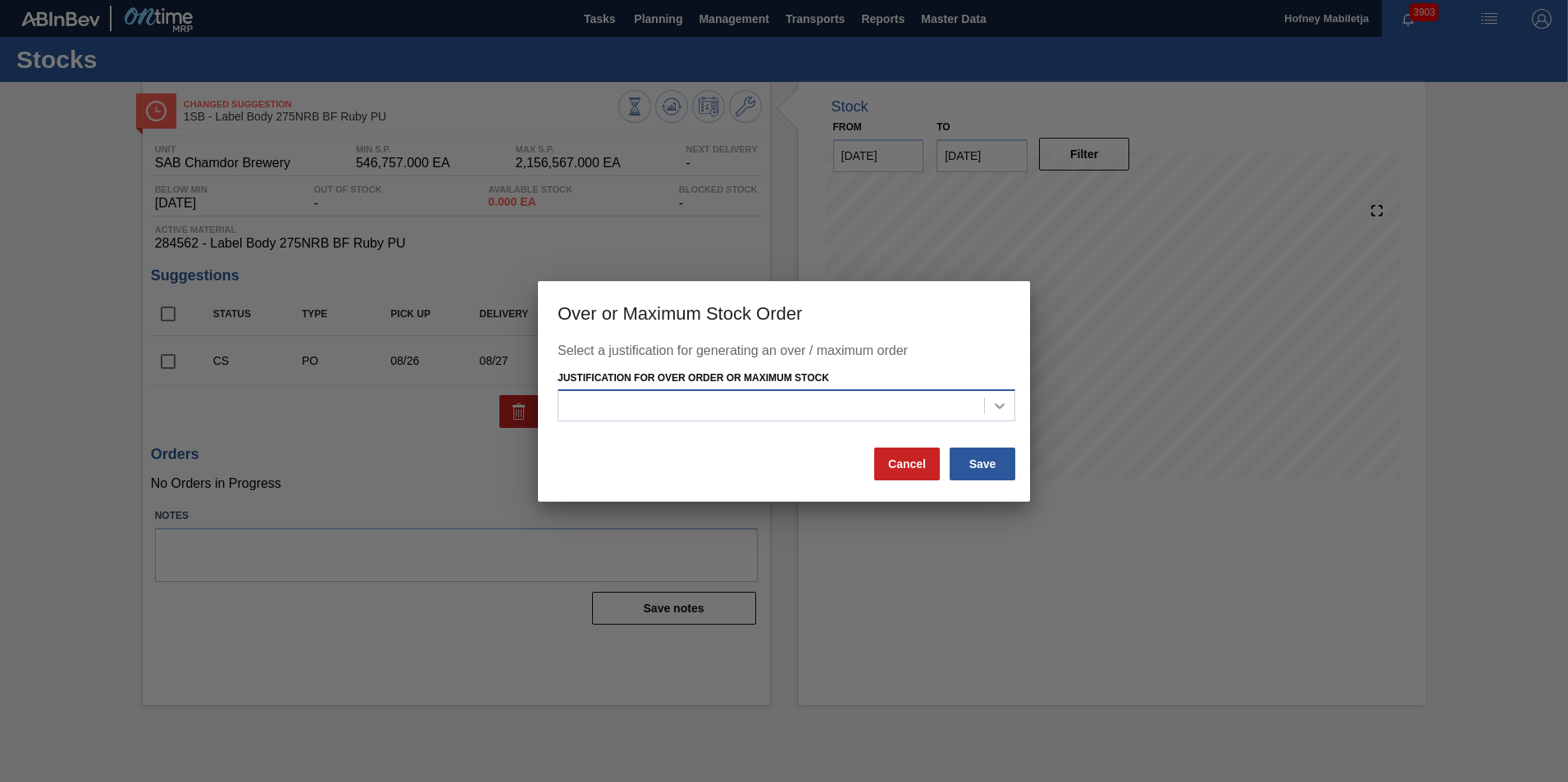
click at [1003, 403] on icon at bounding box center [999, 405] width 17 height 17
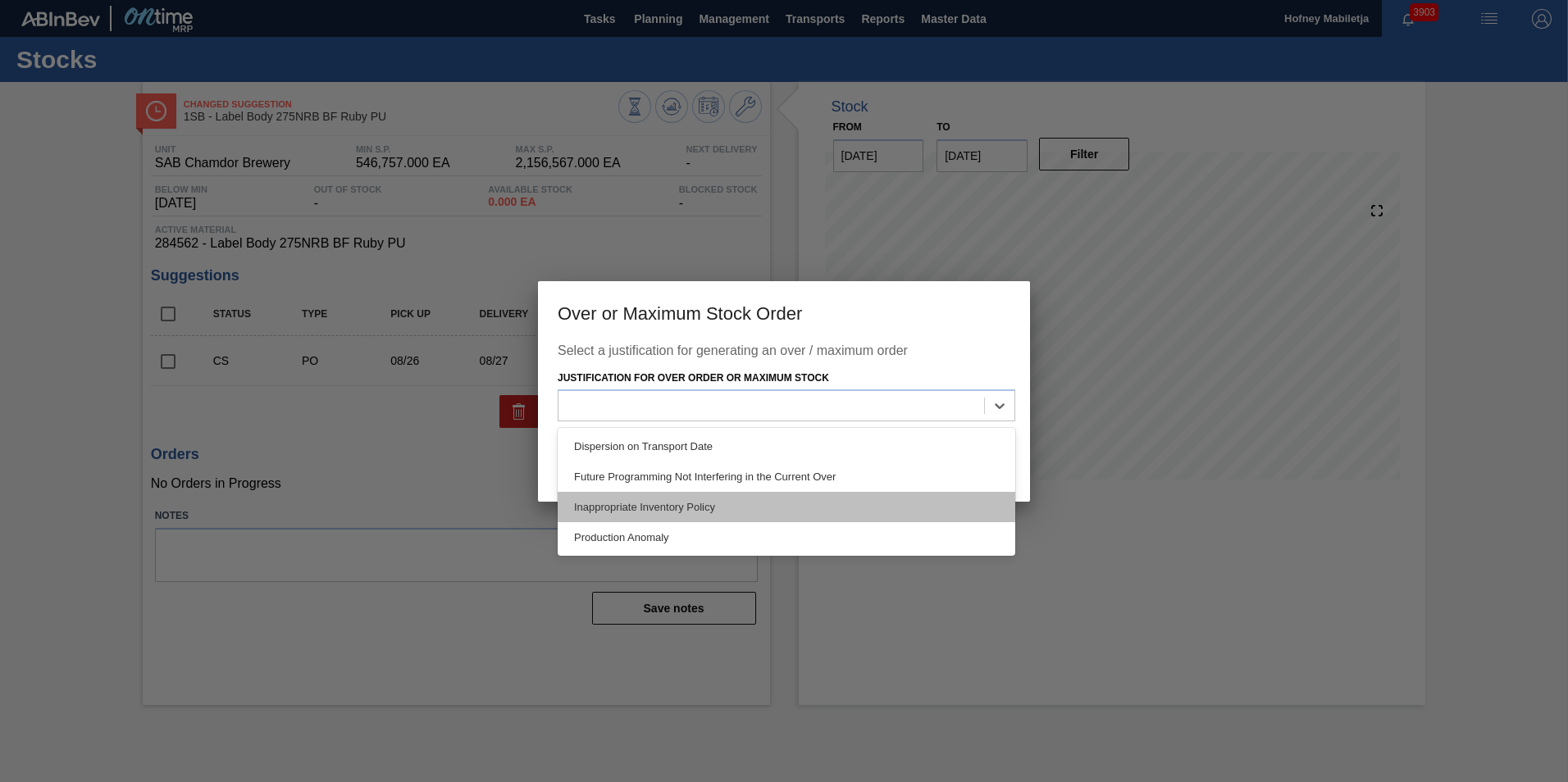
click at [697, 500] on div "Inappropriate Inventory Policy" at bounding box center [786, 507] width 458 height 31
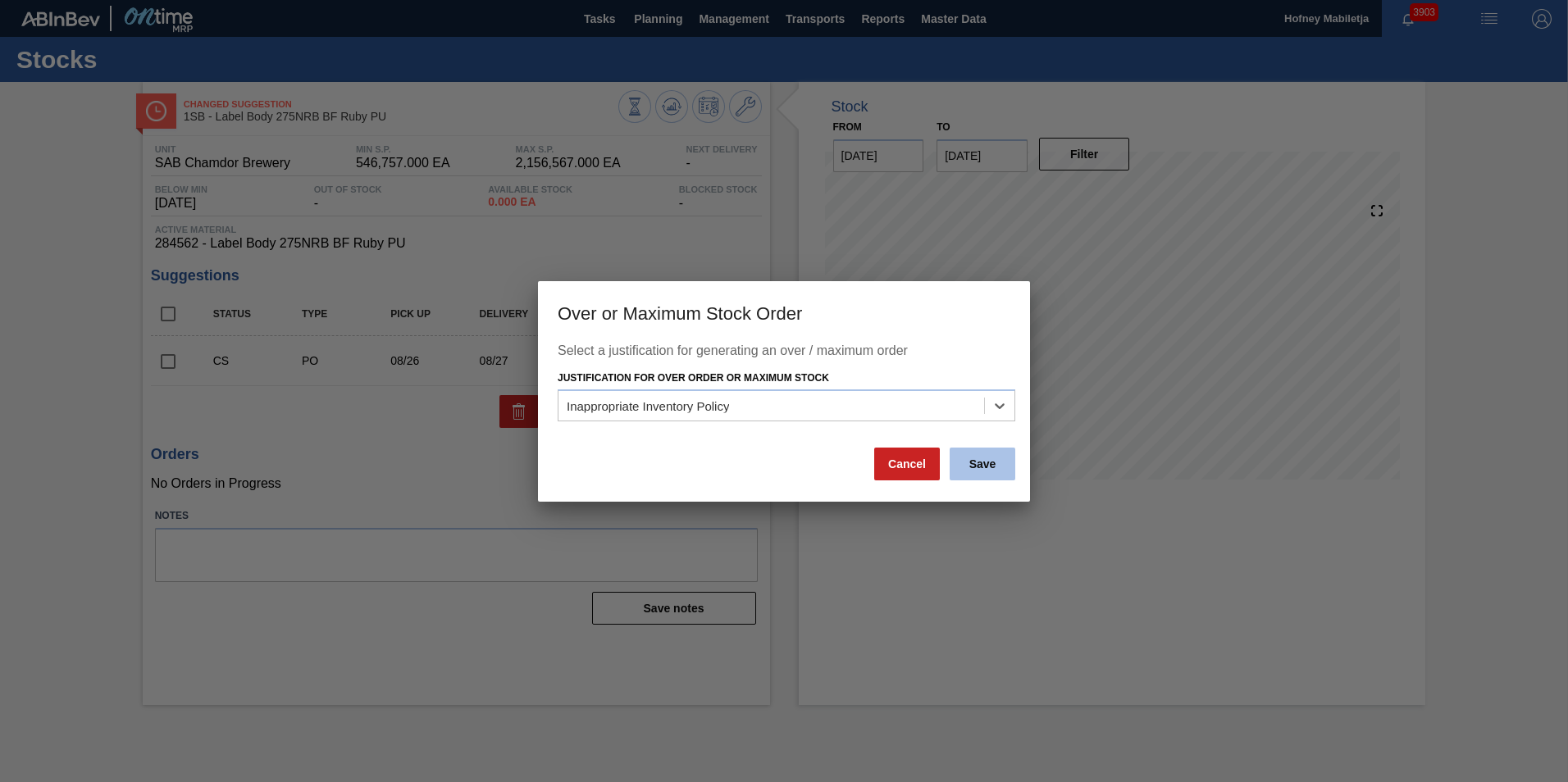
click at [982, 460] on button "Save" at bounding box center [982, 464] width 65 height 33
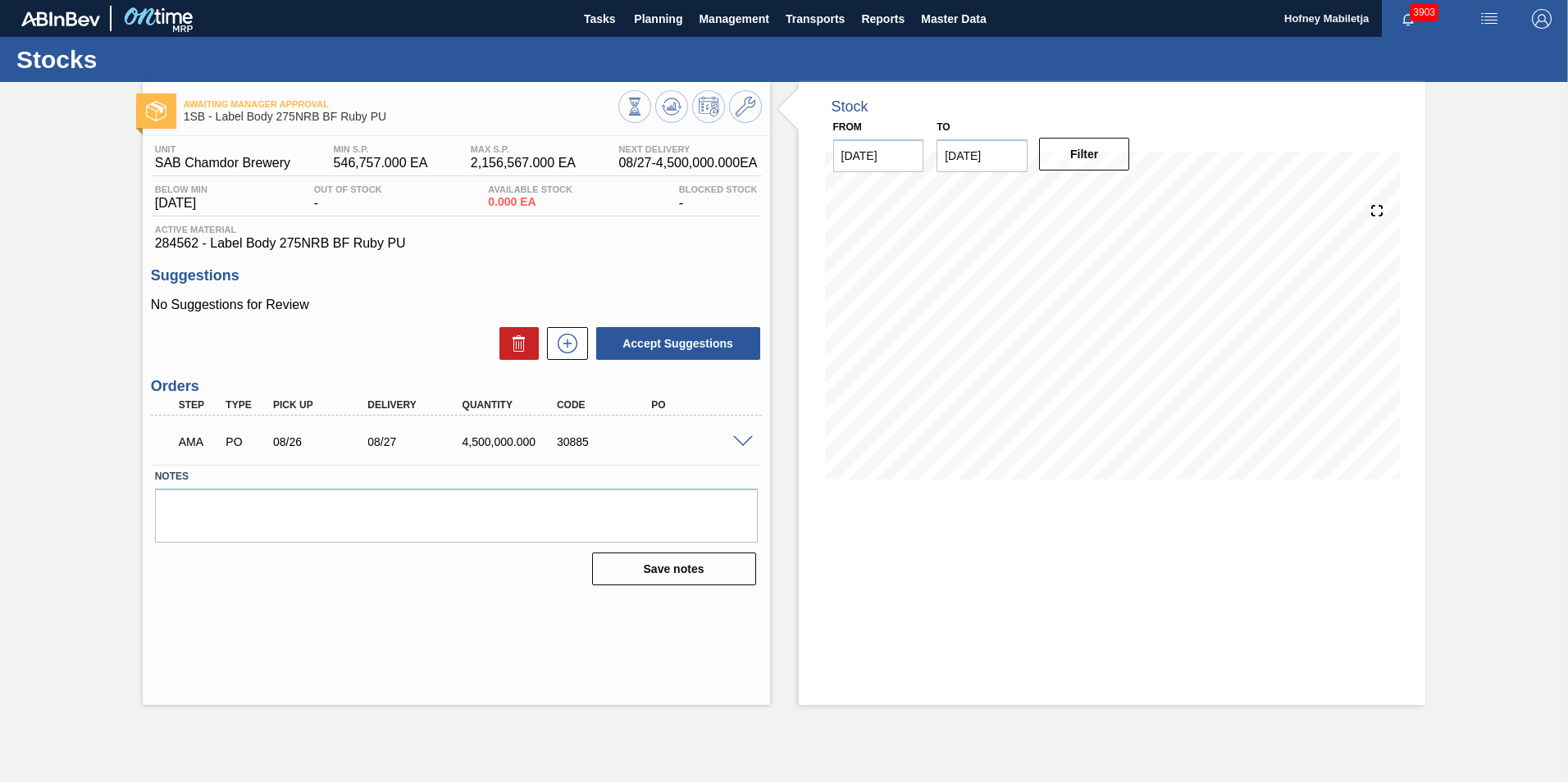
click at [740, 445] on span at bounding box center [742, 442] width 20 height 12
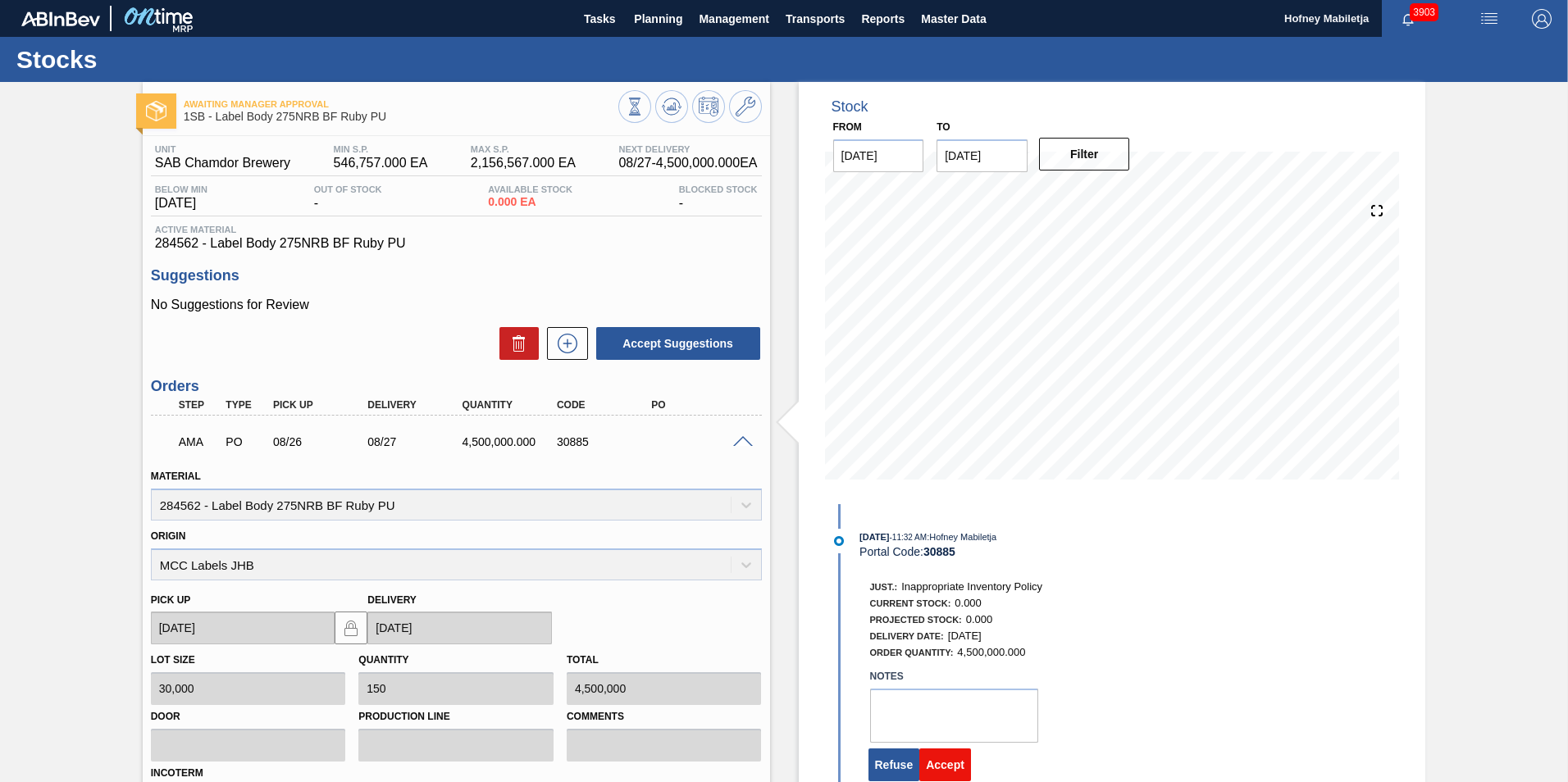
click at [938, 759] on button "Accept" at bounding box center [944, 765] width 51 height 33
